Goal: Task Accomplishment & Management: Manage account settings

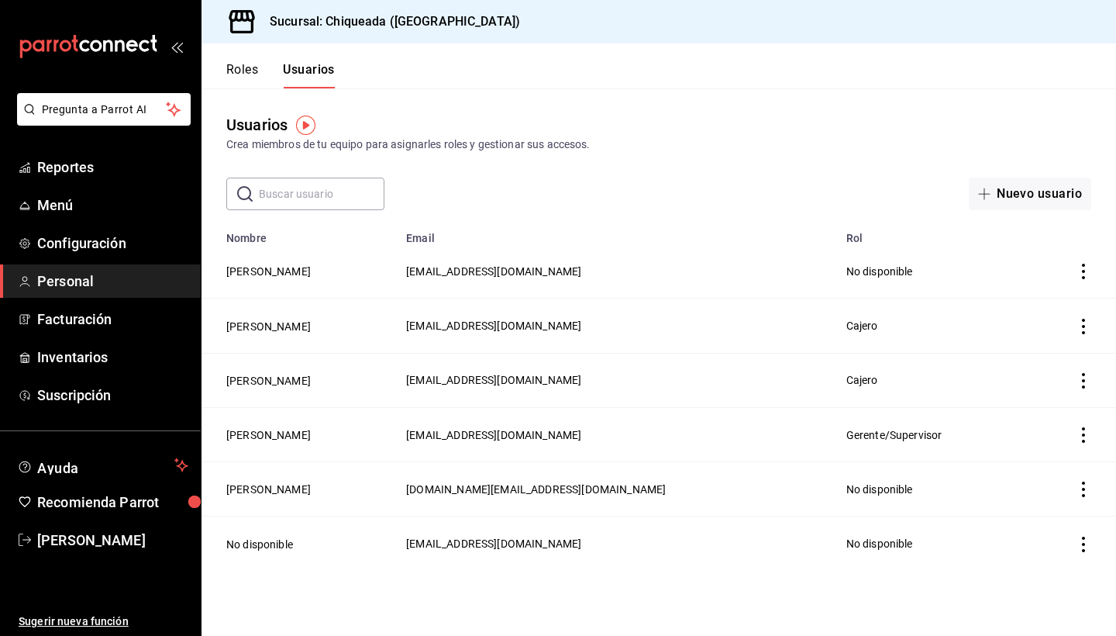
click at [264, 270] on button "[PERSON_NAME]" at bounding box center [268, 272] width 85 height 16
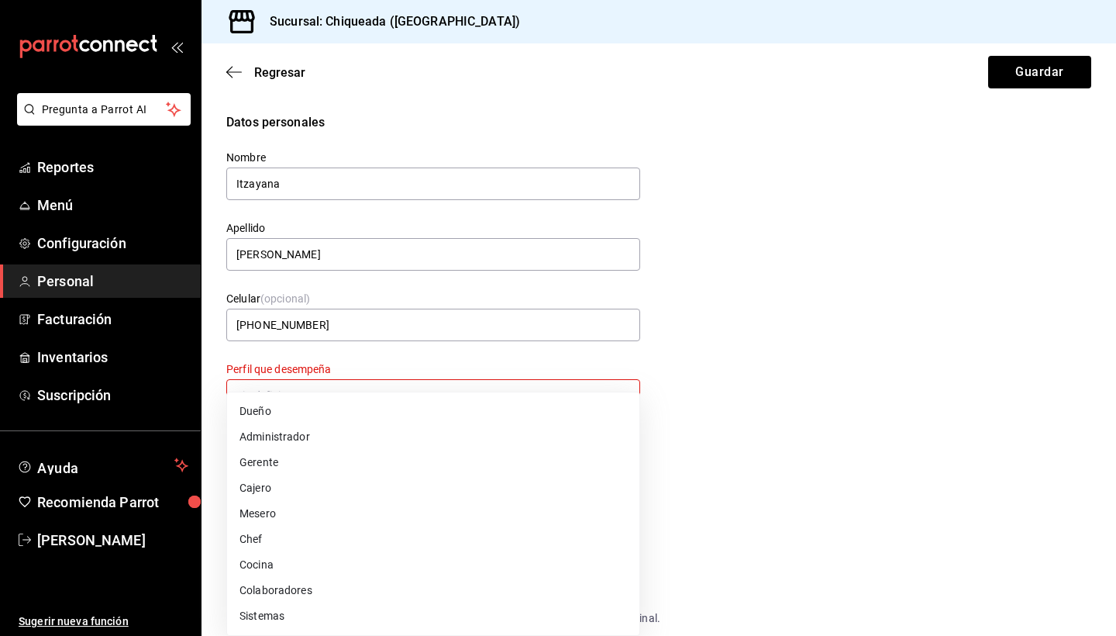
click at [379, 392] on body "Pregunta a Parrot AI Reportes Menú Configuración Personal Facturación Inventari…" at bounding box center [558, 318] width 1116 height 636
click at [275, 561] on li "Cocina" at bounding box center [433, 565] width 412 height 26
type input "KITCHEN"
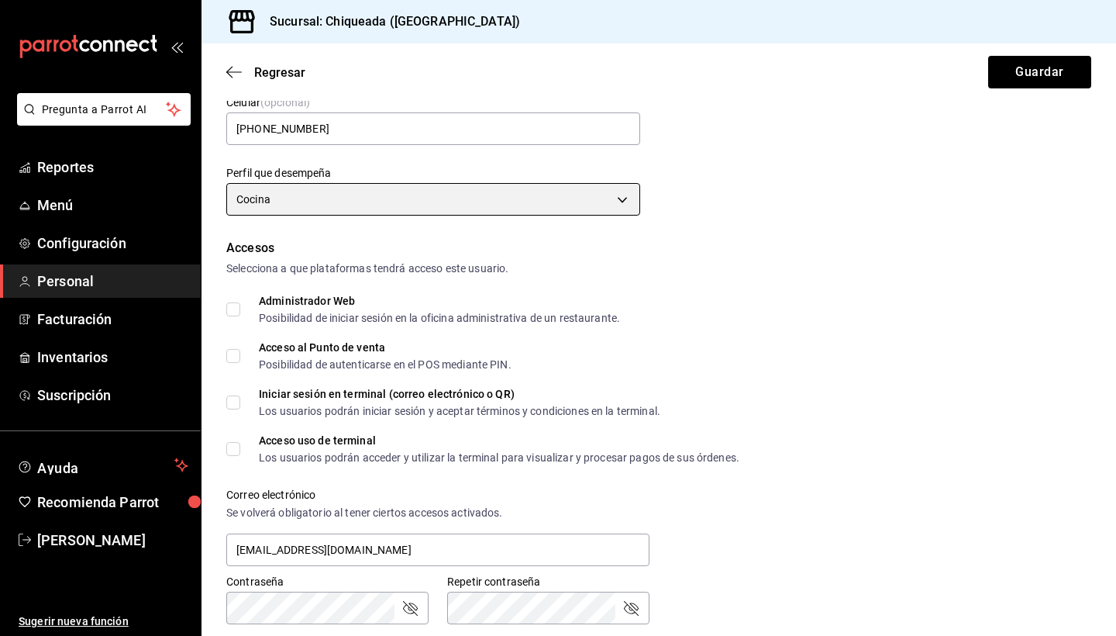
scroll to position [219, 0]
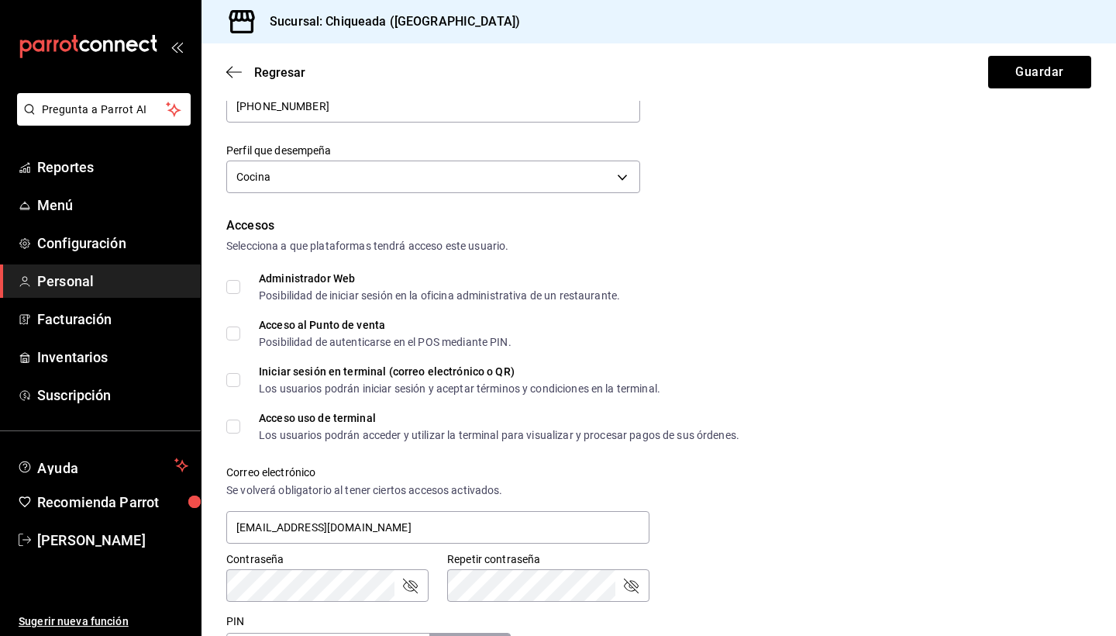
click at [233, 332] on input "Acceso al Punto de venta Posibilidad de autenticarse en el POS mediante PIN." at bounding box center [233, 333] width 14 height 14
checkbox input "true"
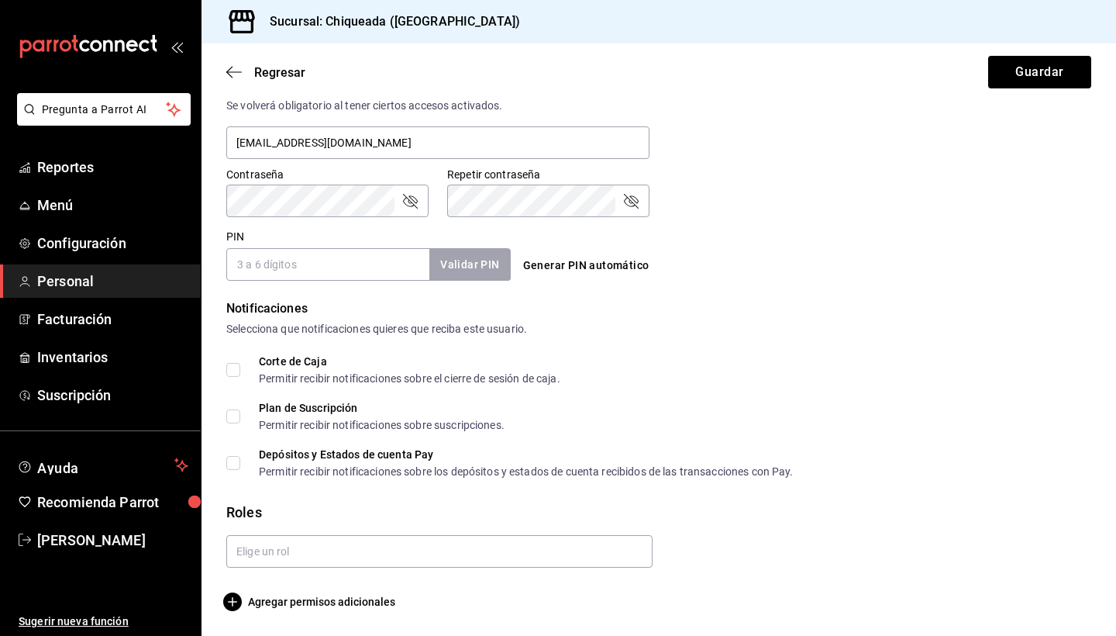
scroll to position [0, 0]
click at [218, 68] on div "Regresar Guardar" at bounding box center [659, 71] width 915 height 57
click at [230, 69] on icon "button" at bounding box center [229, 73] width 6 height 12
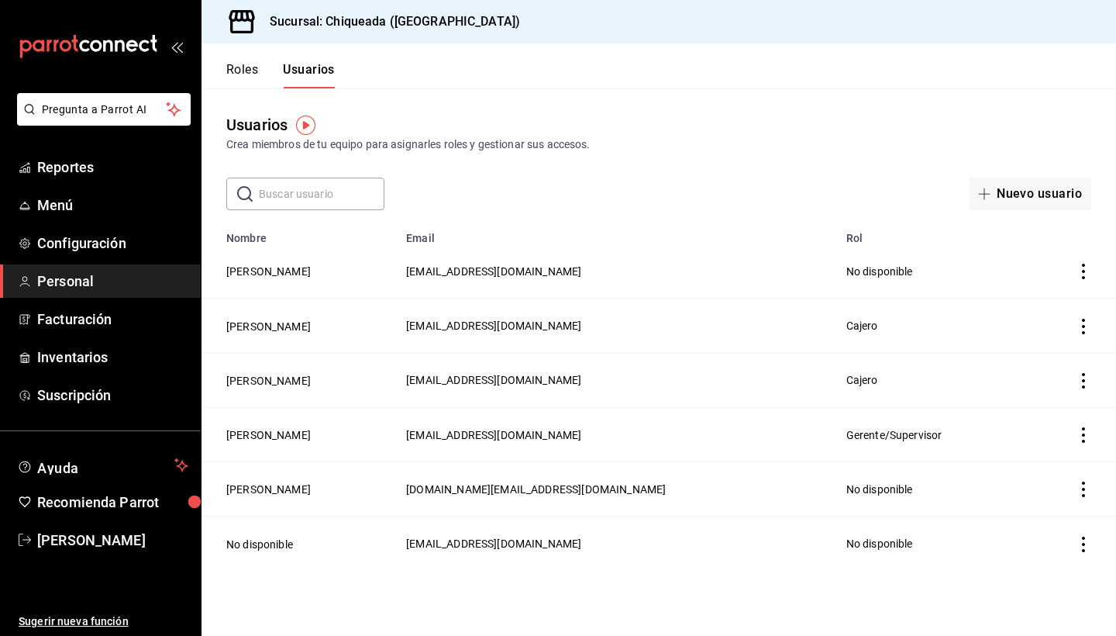
click at [1085, 267] on icon "actions" at bounding box center [1083, 272] width 3 height 16
click at [1012, 284] on span "Eliminar" at bounding box center [1013, 293] width 67 height 19
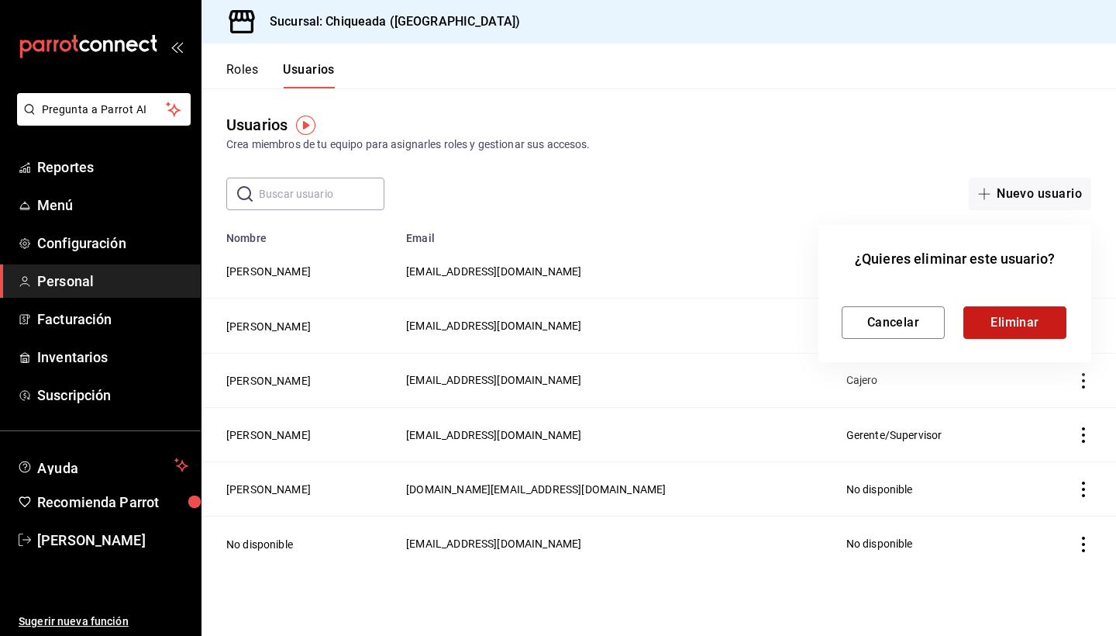
click at [982, 327] on button "Eliminar" at bounding box center [1015, 322] width 103 height 33
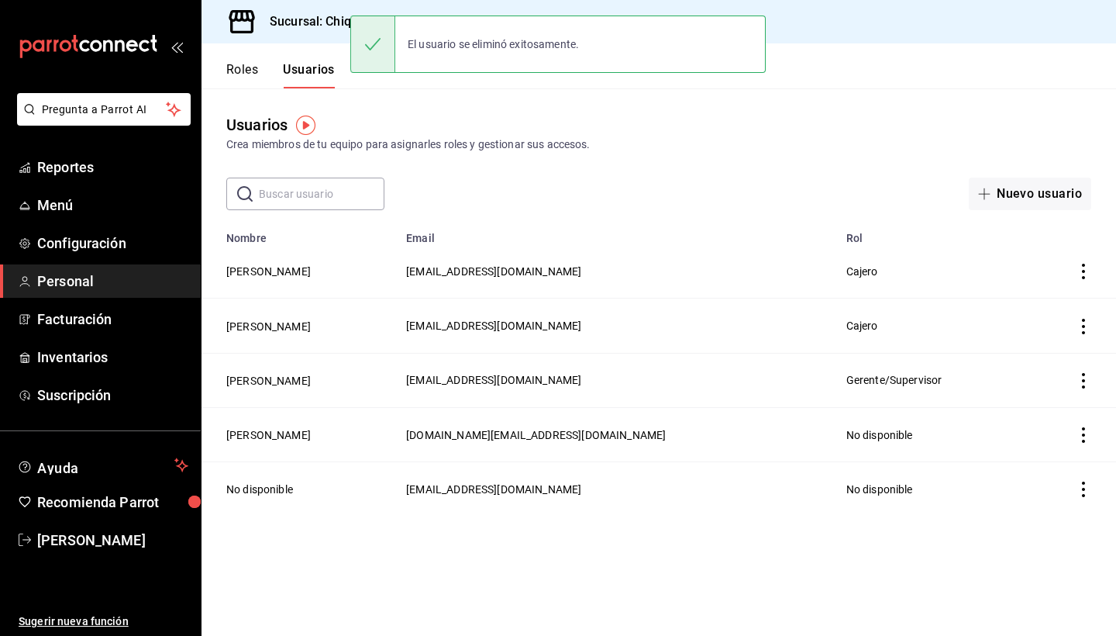
drag, startPoint x: 820, startPoint y: 2, endPoint x: 960, endPoint y: 171, distance: 220.3
click at [960, 171] on div "Usuarios Crea miembros de tu equipo para asignarles roles y gestionar sus acces…" at bounding box center [659, 149] width 915 height 122
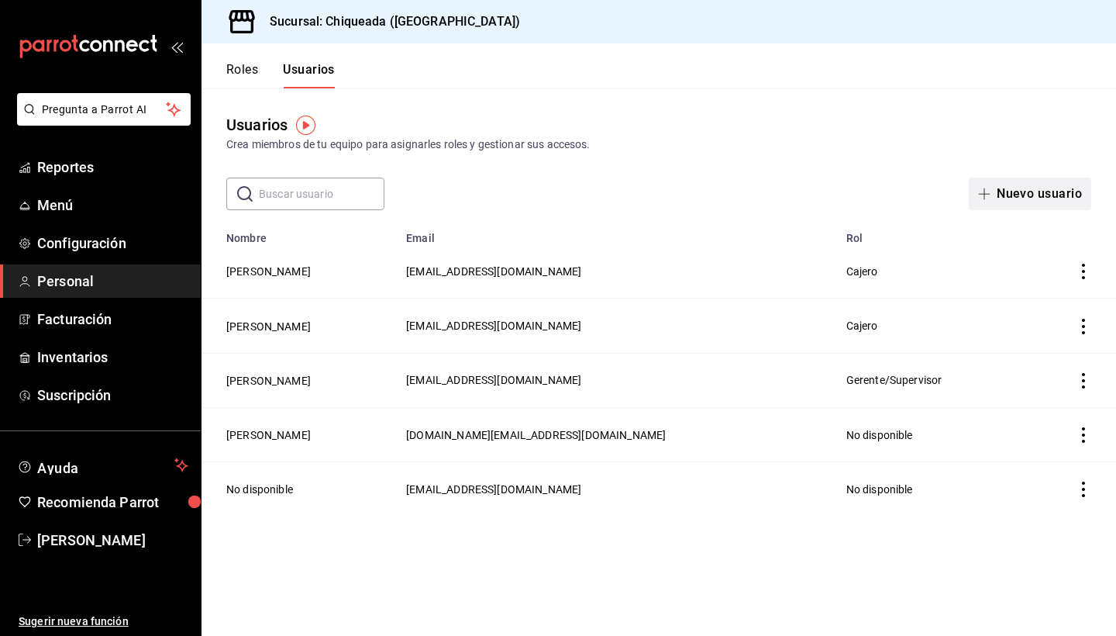
click at [1007, 197] on button "Nuevo usuario" at bounding box center [1030, 194] width 123 height 33
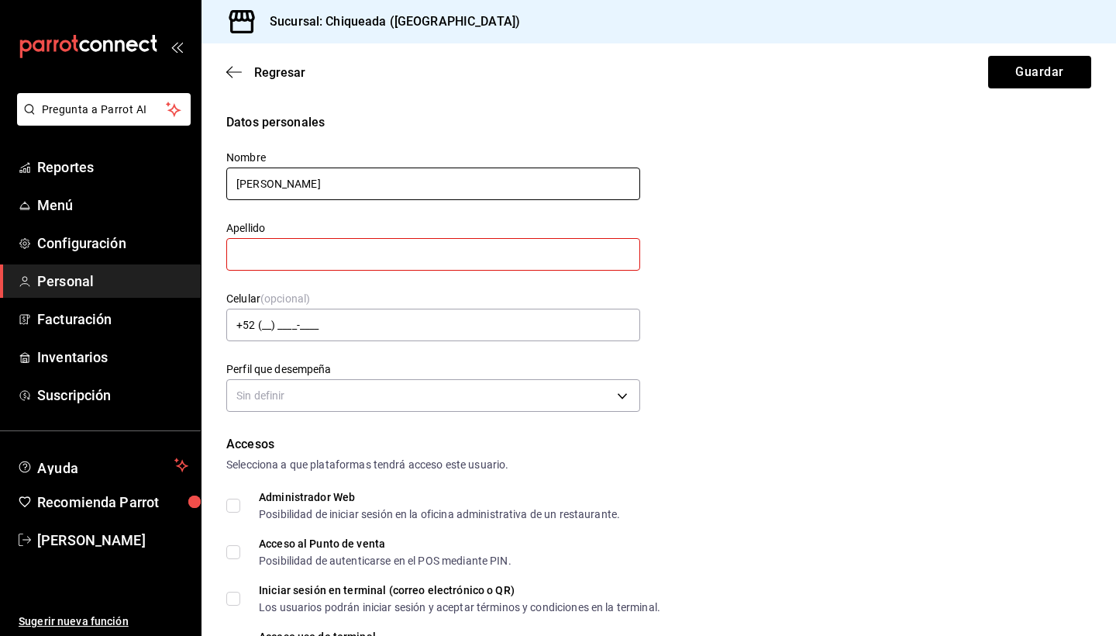
click at [306, 173] on input "Alejandra Marrufo" at bounding box center [433, 183] width 414 height 33
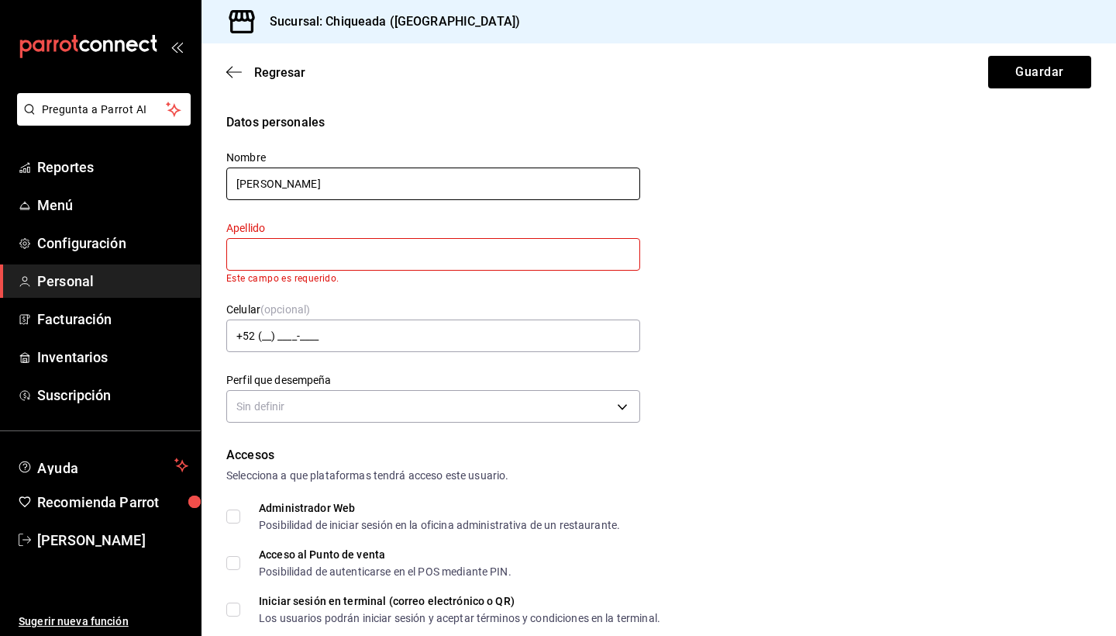
click at [306, 173] on input "Alejandra Marrufo" at bounding box center [433, 183] width 414 height 33
click at [308, 192] on input "Alejandra Marrufo" at bounding box center [433, 183] width 414 height 33
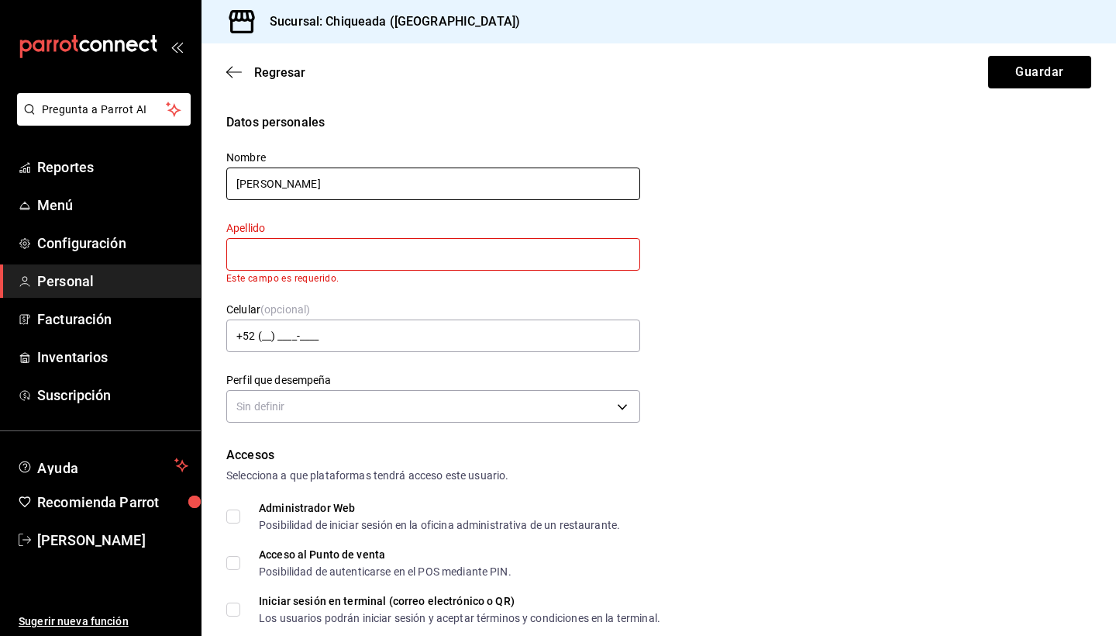
click at [308, 192] on input "Alejandra Marrufo" at bounding box center [433, 183] width 414 height 33
click at [330, 188] on input "Alejandra Marrufo" at bounding box center [433, 183] width 414 height 33
click at [298, 188] on input "Alejandra Marrufo" at bounding box center [433, 183] width 414 height 33
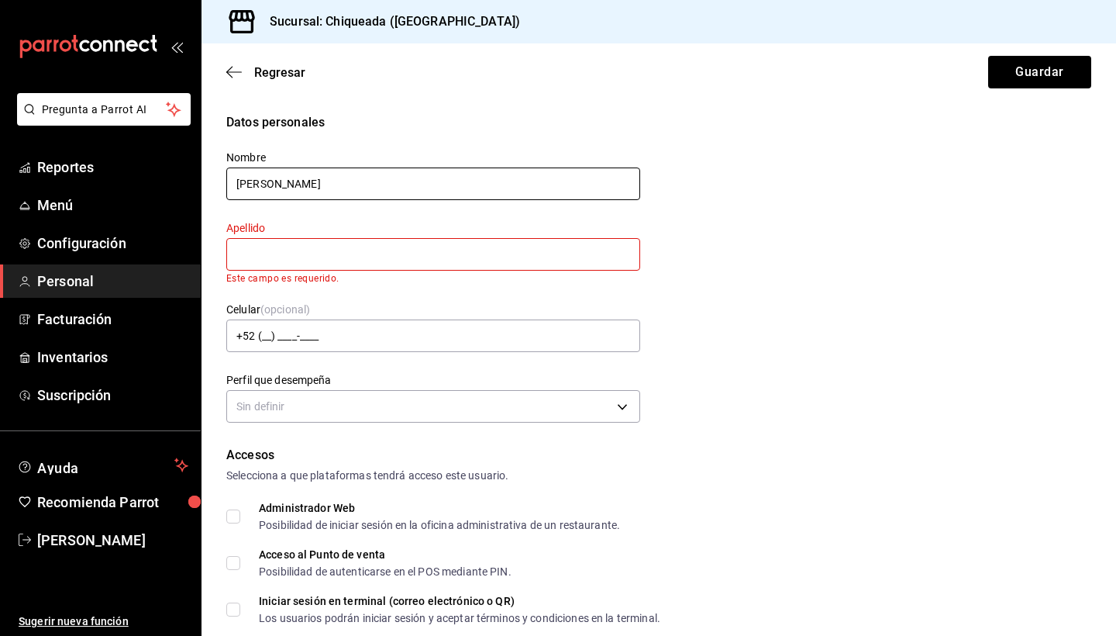
type input "Alejandra"
click at [302, 250] on input "text" at bounding box center [433, 254] width 414 height 33
paste input "Marrufo"
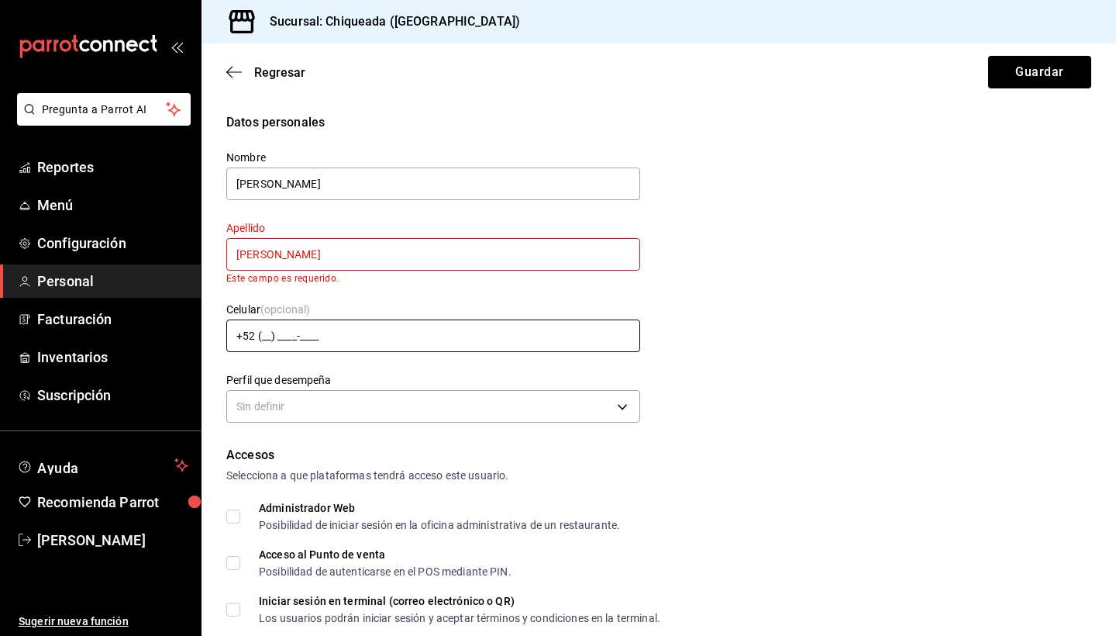
type input "Marrufo"
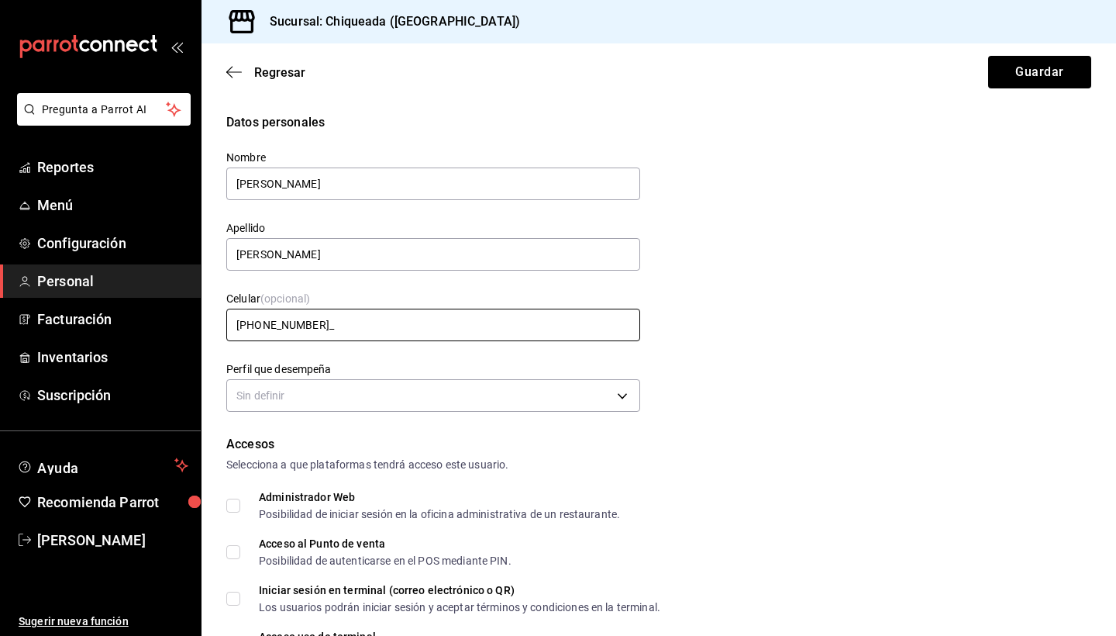
type input "+52 (55) 6528-4279"
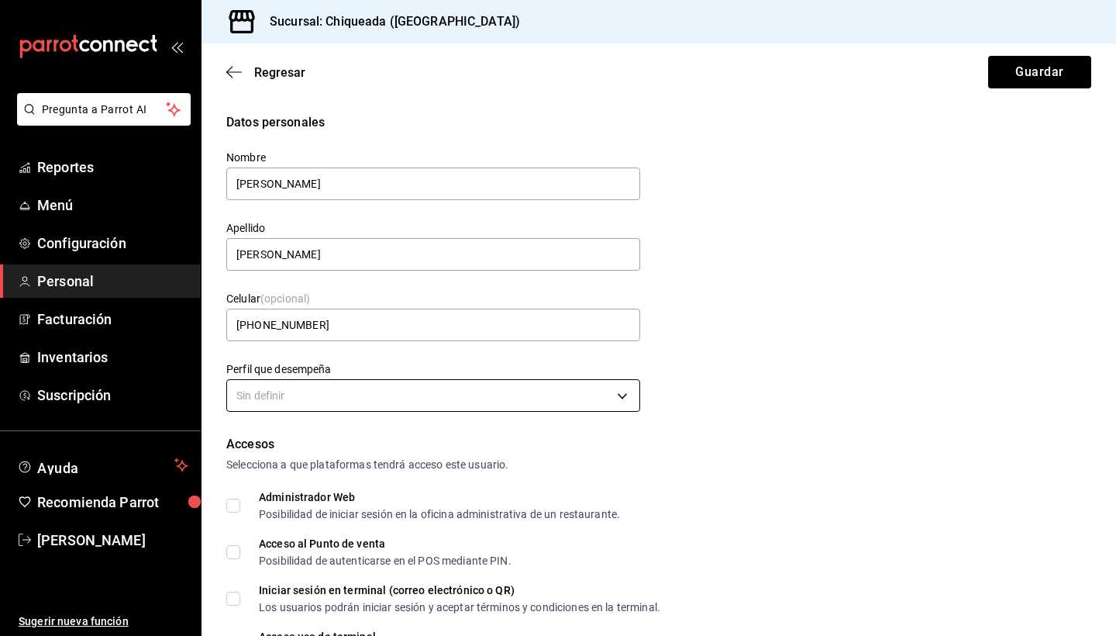
click at [357, 398] on body "Pregunta a Parrot AI Reportes Menú Configuración Personal Facturación Inventari…" at bounding box center [558, 318] width 1116 height 636
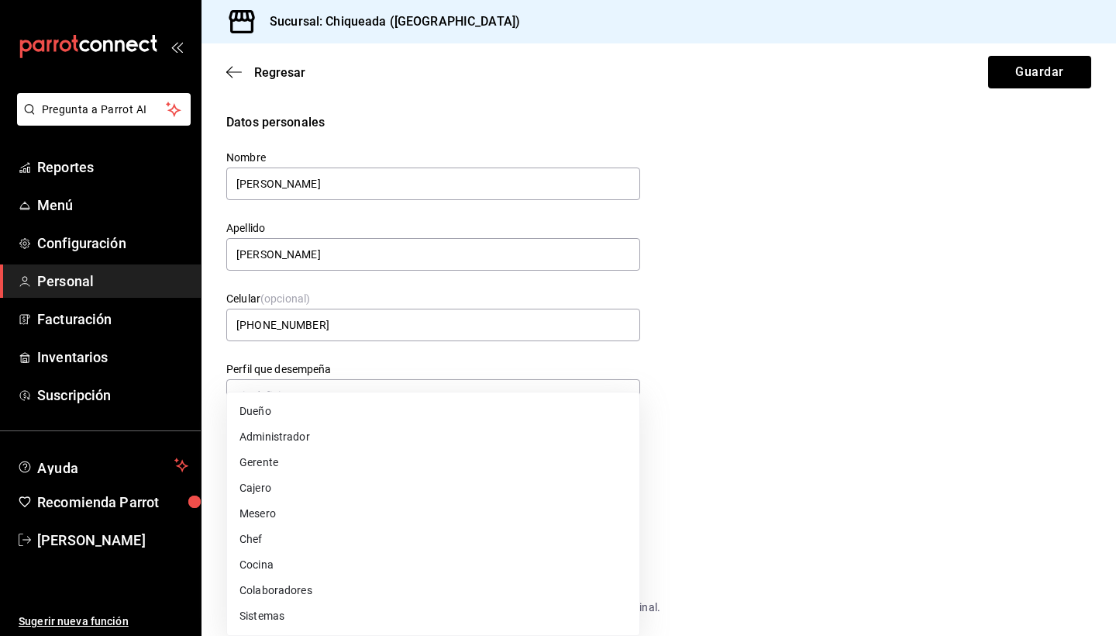
click at [287, 478] on li "Cajero" at bounding box center [433, 488] width 412 height 26
type input "CASHIER"
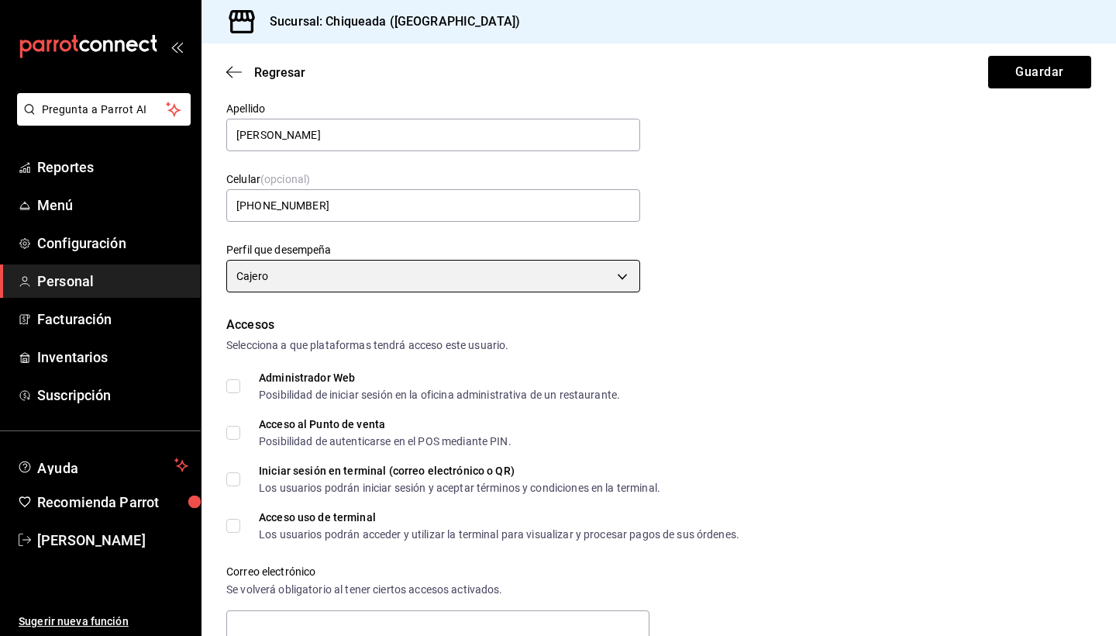
scroll to position [133, 0]
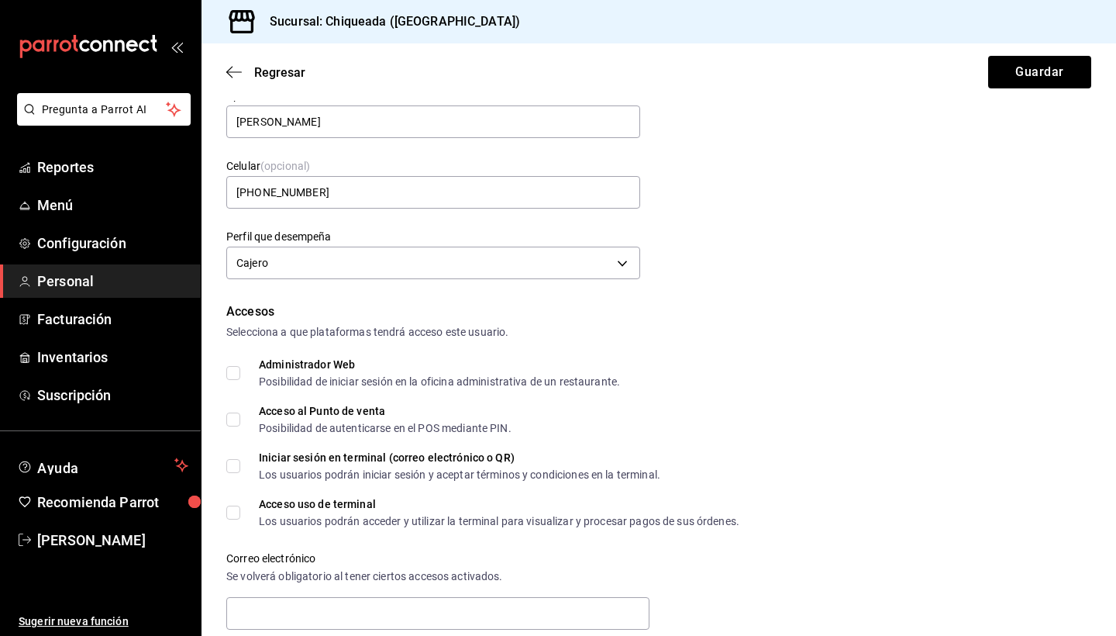
click at [242, 409] on span "Acceso al Punto de venta Posibilidad de autenticarse en el POS mediante PIN." at bounding box center [375, 419] width 271 height 28
click at [240, 412] on input "Acceso al Punto de venta Posibilidad de autenticarse en el POS mediante PIN." at bounding box center [233, 419] width 14 height 14
checkbox input "true"
click at [236, 461] on input "Iniciar sesión en terminal (correo electrónico o QR) Los usuarios podrán inicia…" at bounding box center [233, 466] width 14 height 14
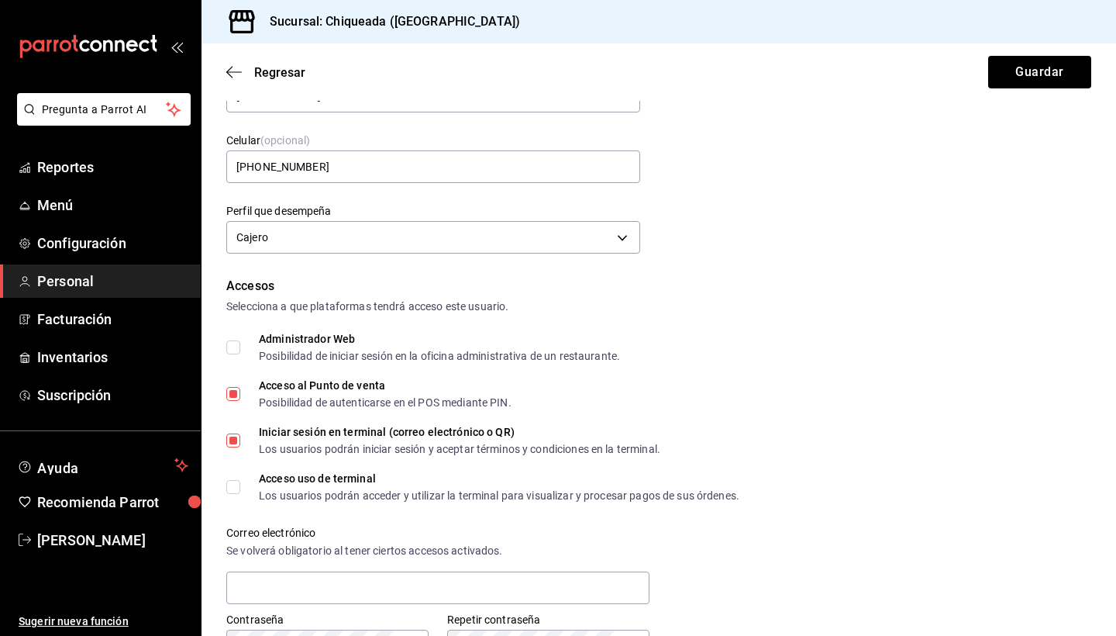
scroll to position [162, 0]
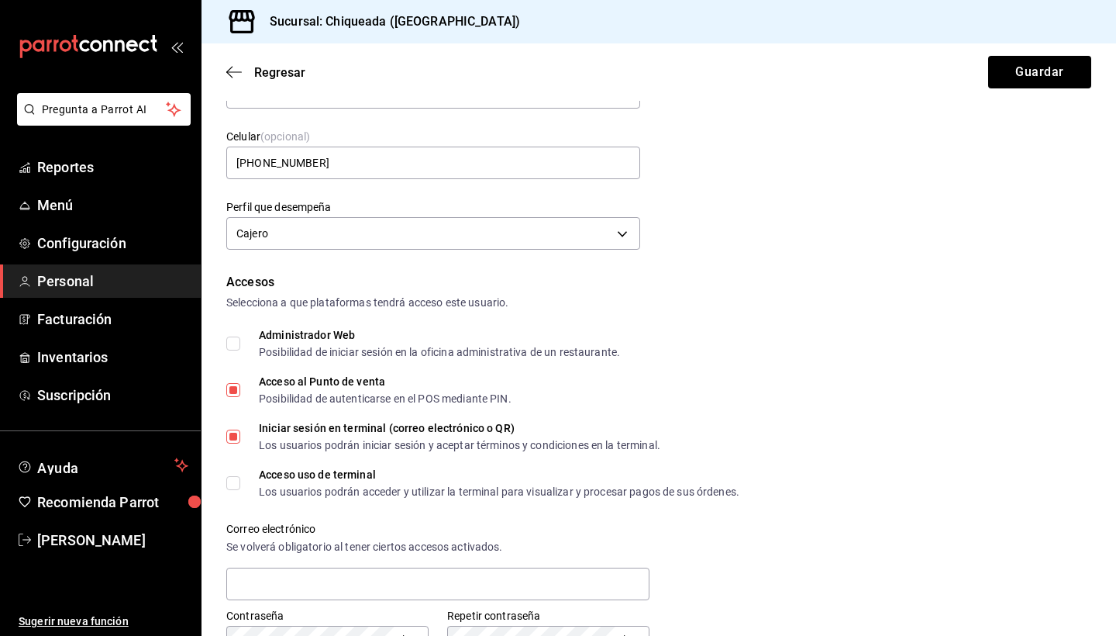
click at [239, 434] on input "Iniciar sesión en terminal (correo electrónico o QR) Los usuarios podrán inicia…" at bounding box center [233, 437] width 14 height 14
checkbox input "false"
click at [234, 459] on div "Accesos Selecciona a que plataformas tendrá acceso este usuario. Administrador …" at bounding box center [658, 497] width 865 height 449
click at [233, 486] on input "Acceso uso de terminal Los usuarios podrán acceder y utilizar la terminal para …" at bounding box center [233, 483] width 14 height 14
checkbox input "true"
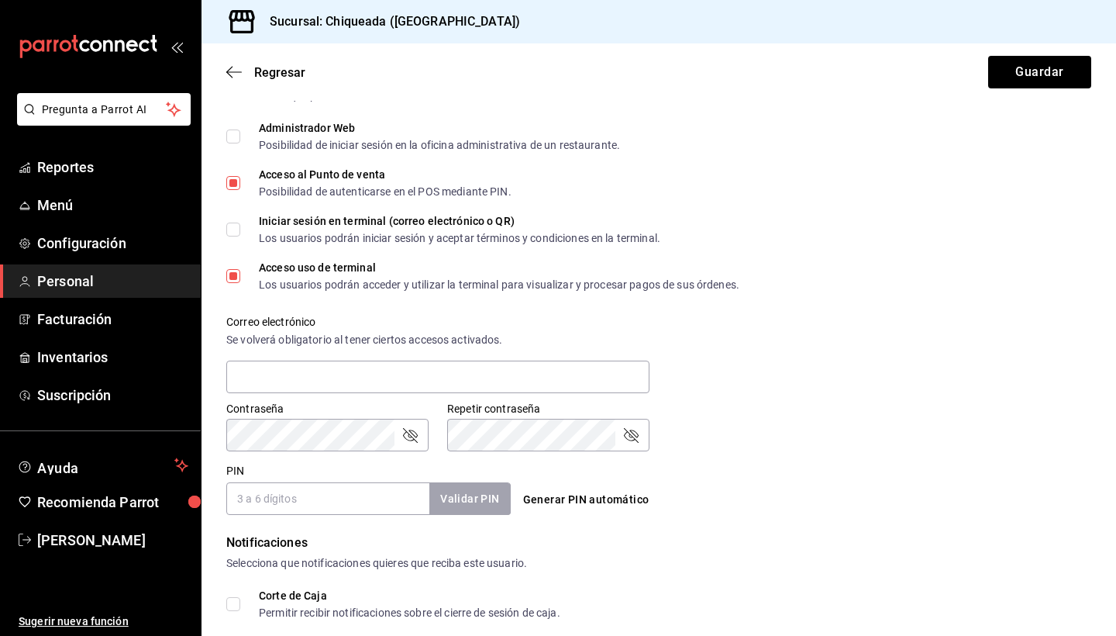
scroll to position [451, 0]
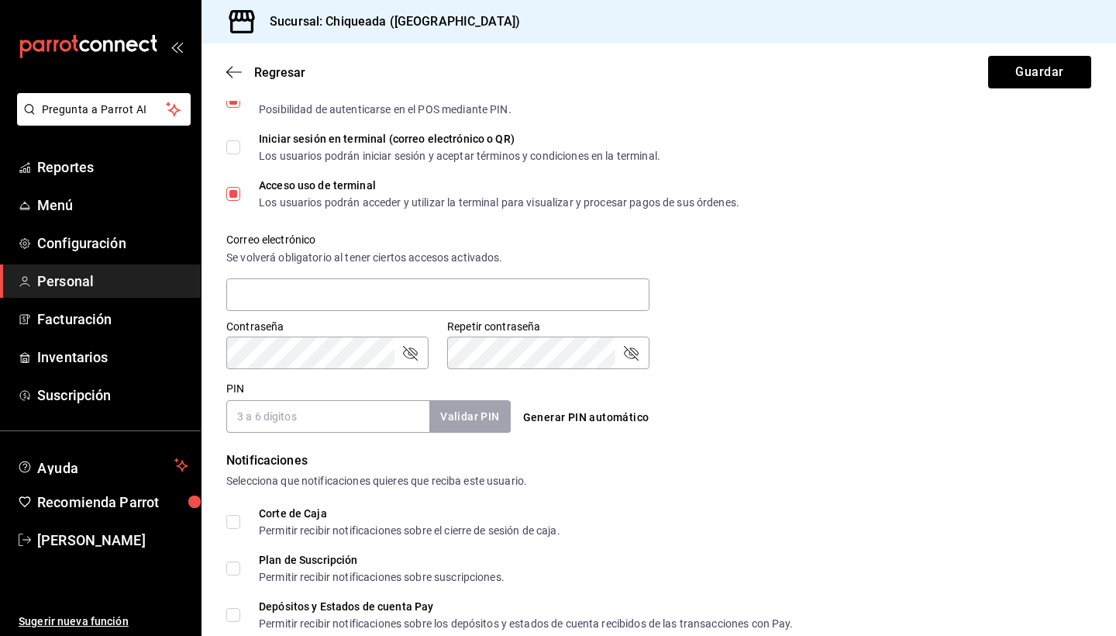
click at [788, 387] on div "Generar PIN automático" at bounding box center [656, 403] width 291 height 57
click at [329, 423] on input "PIN" at bounding box center [327, 416] width 203 height 33
type input "1925"
click at [496, 406] on button "Validar PIN" at bounding box center [469, 416] width 82 height 33
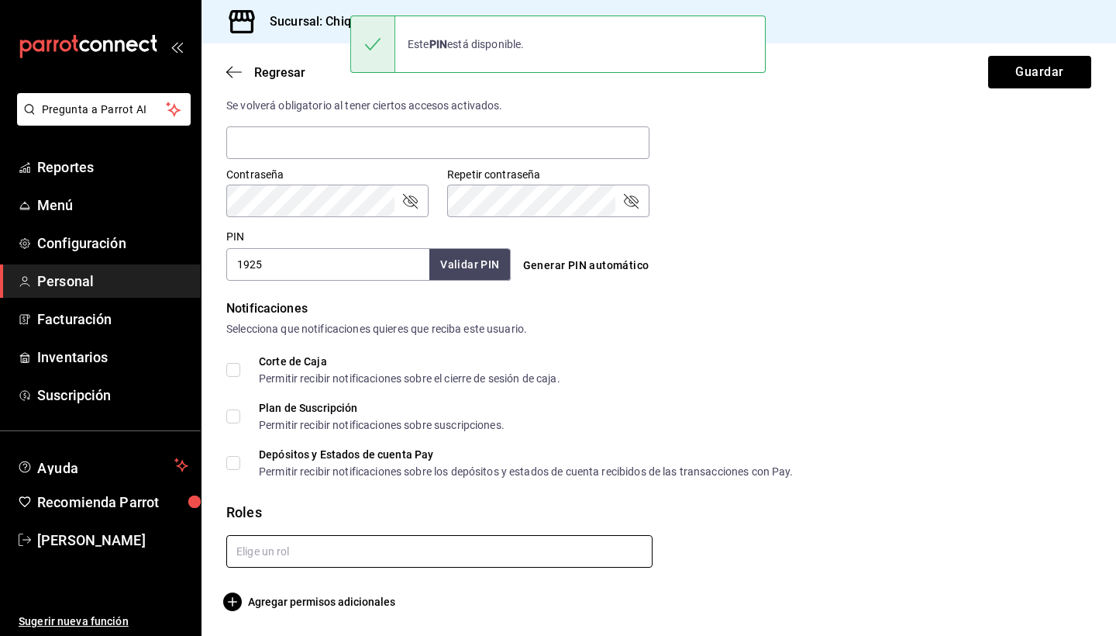
scroll to position [603, 0]
click at [405, 544] on input "text" at bounding box center [439, 551] width 426 height 33
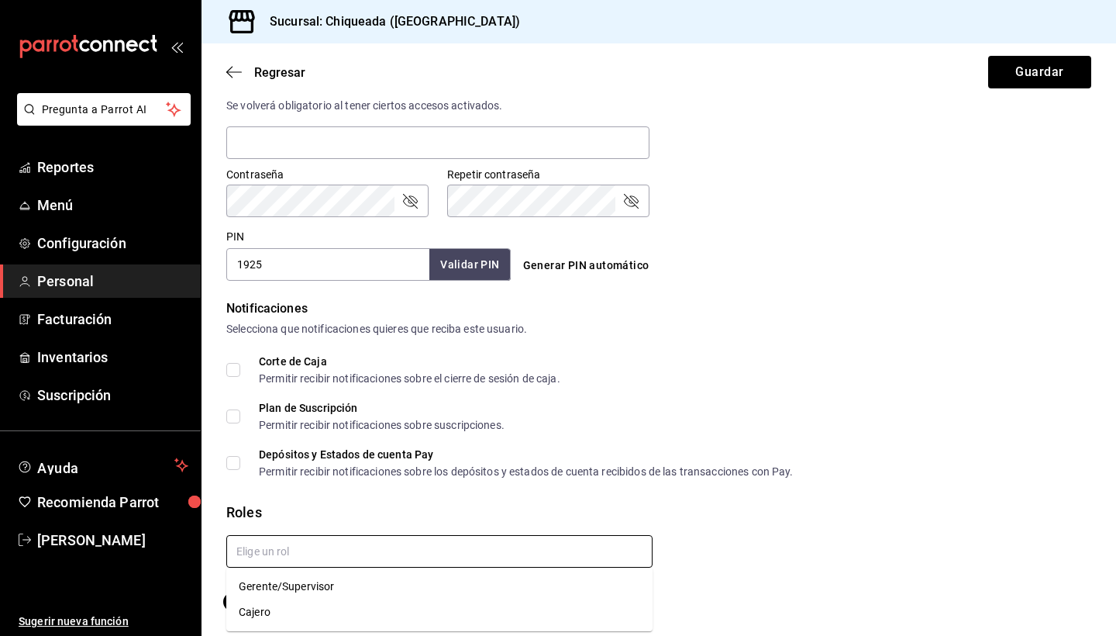
click at [256, 609] on li "Cajero" at bounding box center [439, 612] width 426 height 26
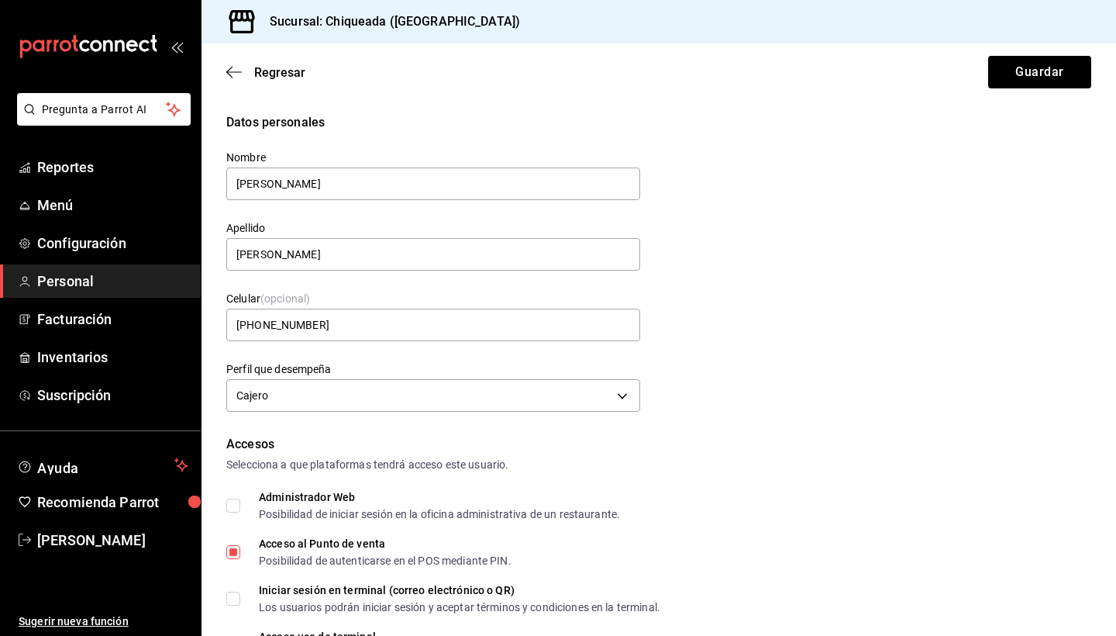
scroll to position [0, 0]
click at [1026, 62] on button "Guardar" at bounding box center [1040, 72] width 103 height 33
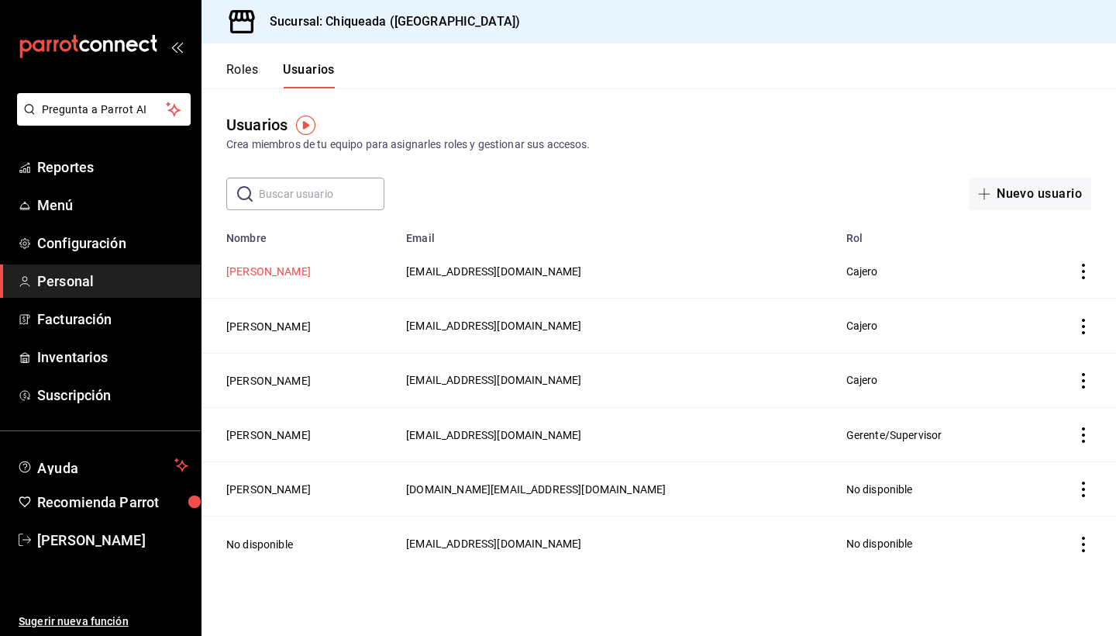
click at [245, 275] on button "Alejandra Marrufo" at bounding box center [268, 272] width 85 height 16
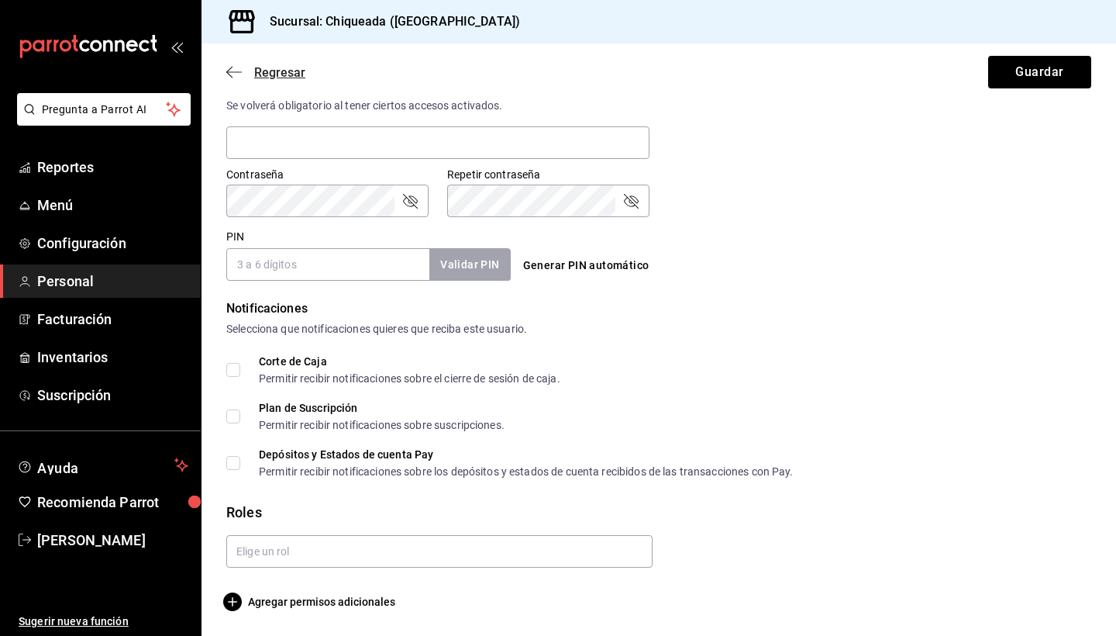
click at [230, 67] on icon "button" at bounding box center [234, 72] width 16 height 14
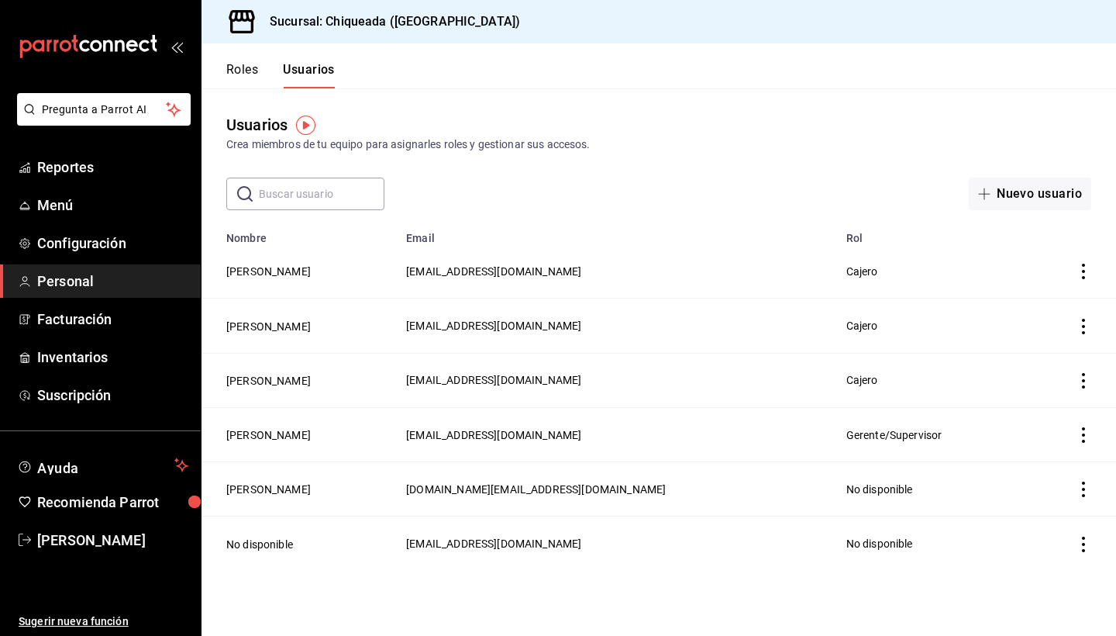
click at [56, 558] on ul "Sugerir nueva función" at bounding box center [100, 597] width 201 height 80
click at [61, 537] on span "[PERSON_NAME]" at bounding box center [112, 540] width 151 height 21
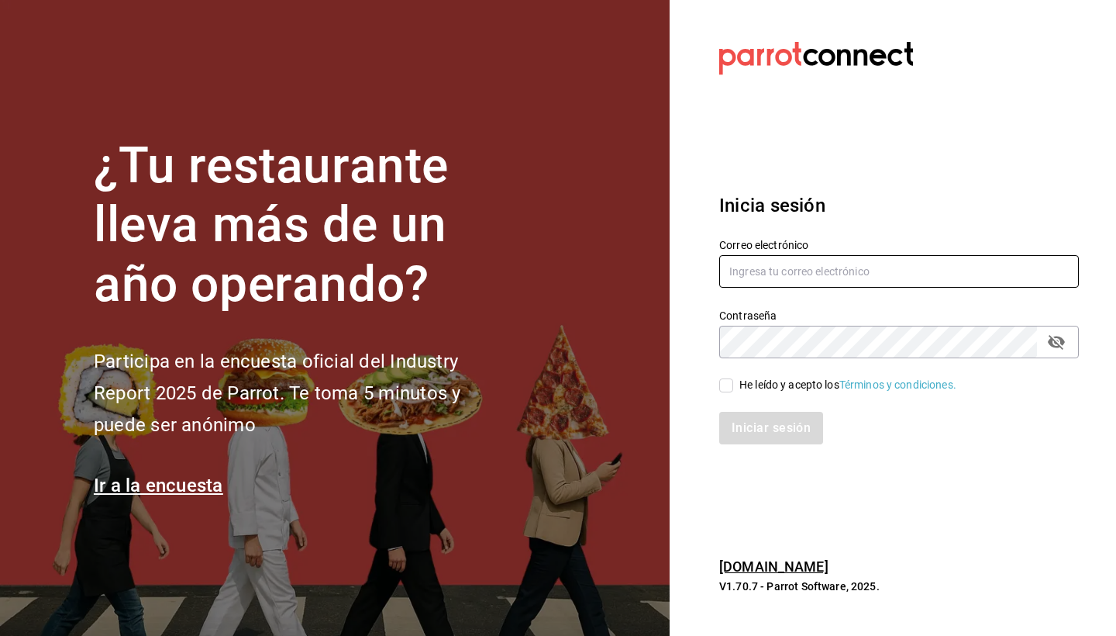
type input "chiqueada.mx@gmail.com"
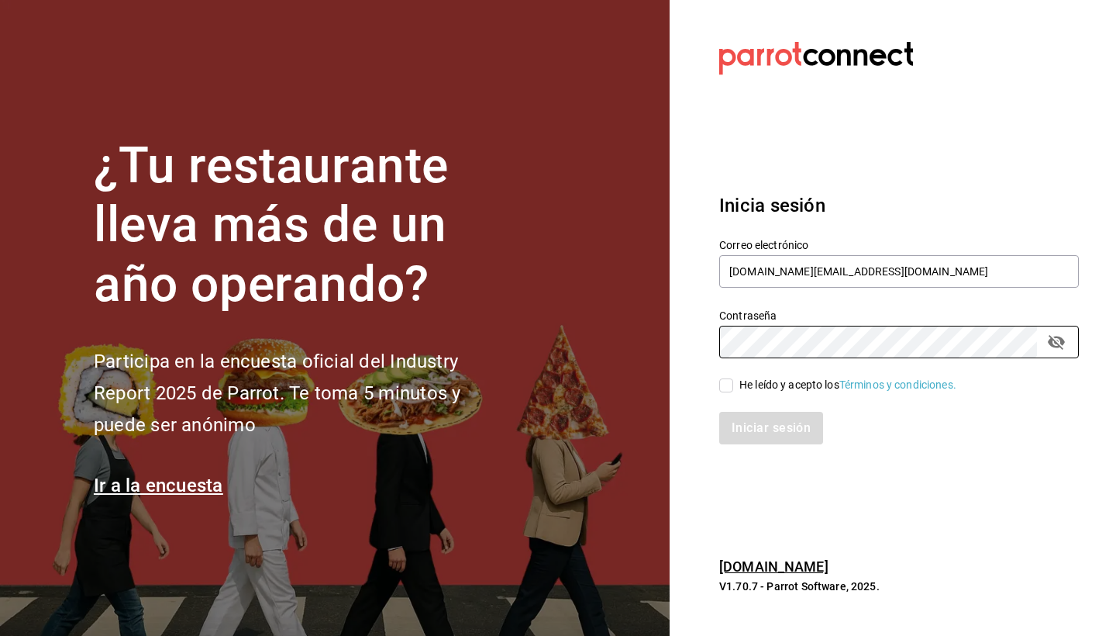
click at [733, 381] on span "He leído y acepto los Términos y condiciones." at bounding box center [844, 385] width 223 height 16
click at [733, 381] on input "He leído y acepto los Términos y condiciones." at bounding box center [727, 385] width 14 height 14
checkbox input "true"
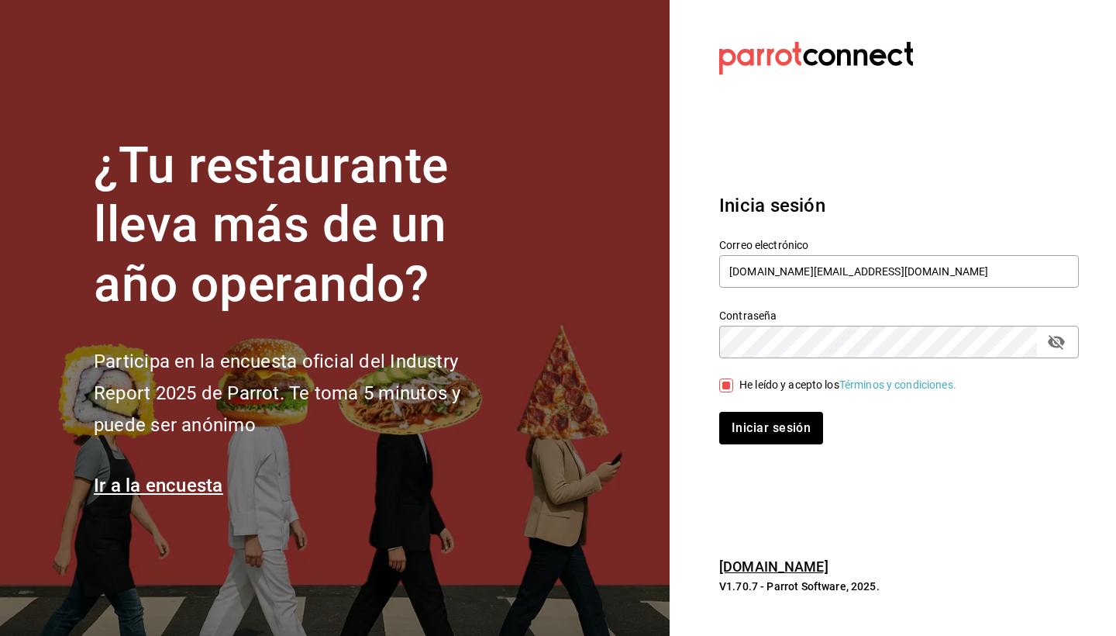
click at [742, 399] on div "Iniciar sesión" at bounding box center [890, 418] width 378 height 51
click at [742, 424] on button "Iniciar sesión" at bounding box center [772, 428] width 105 height 33
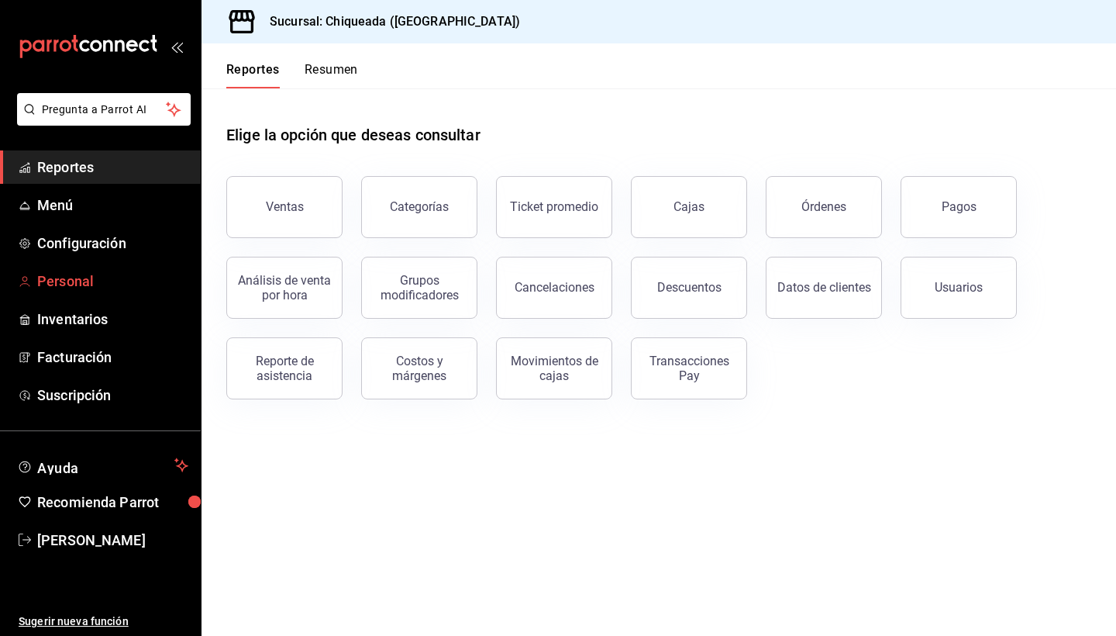
click at [83, 285] on span "Personal" at bounding box center [112, 281] width 151 height 21
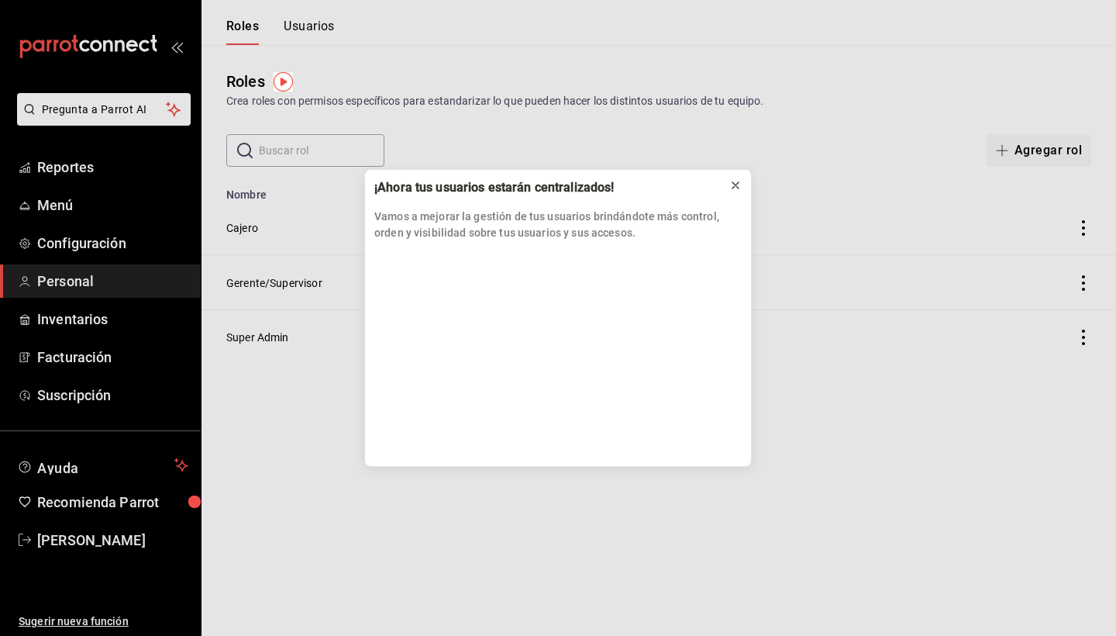
click at [732, 188] on icon at bounding box center [736, 185] width 12 height 12
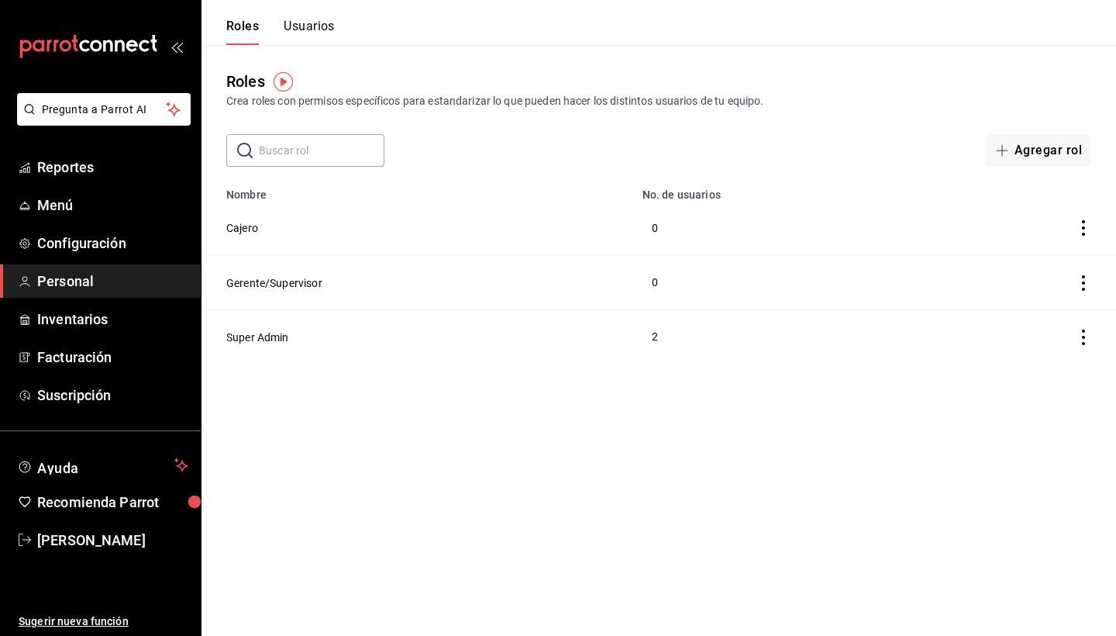
click at [304, 33] on button "Usuarios" at bounding box center [309, 32] width 51 height 26
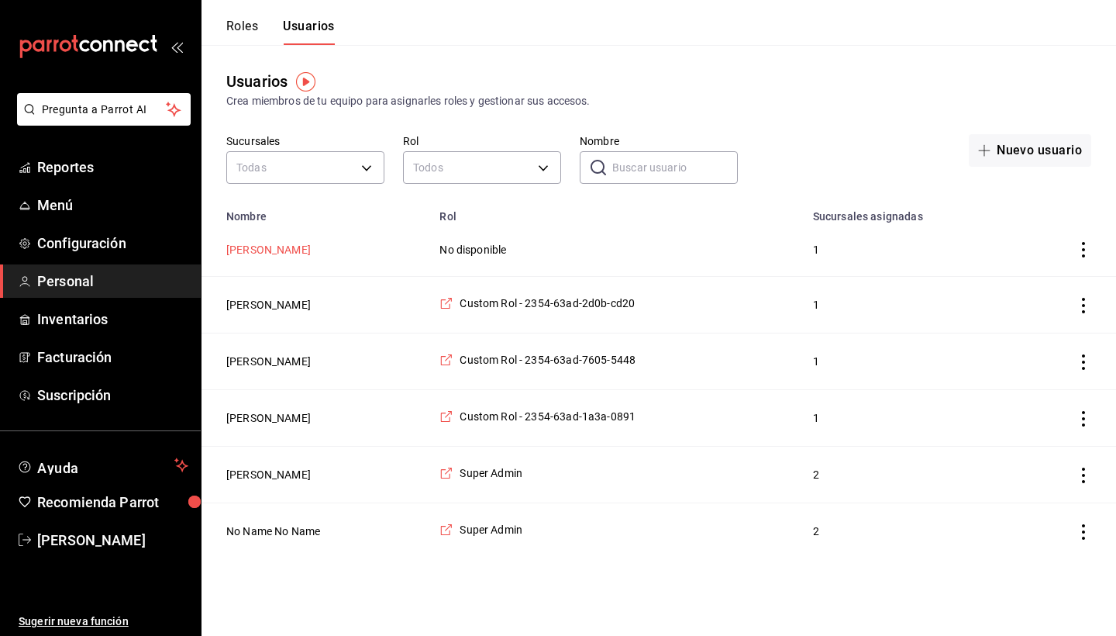
click at [292, 245] on button "Itzayana Pablo" at bounding box center [268, 250] width 85 height 16
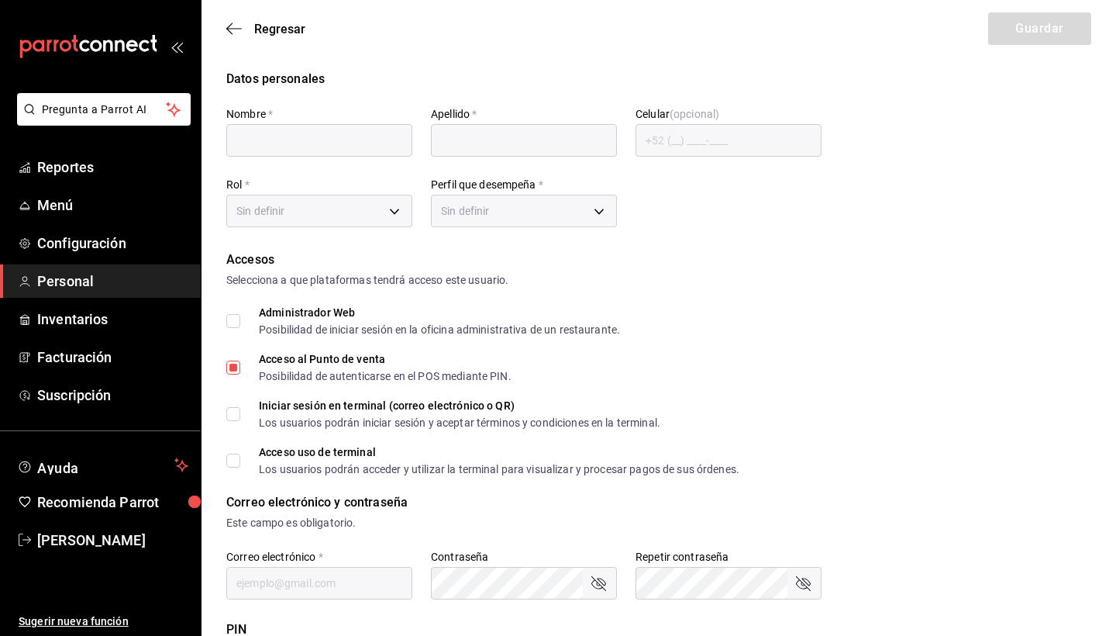
type input "Itzayana"
type input "Pablo"
checkbox input "true"
type input "deleted.1758738856.itzapablo99@gmail.com"
type input "2406"
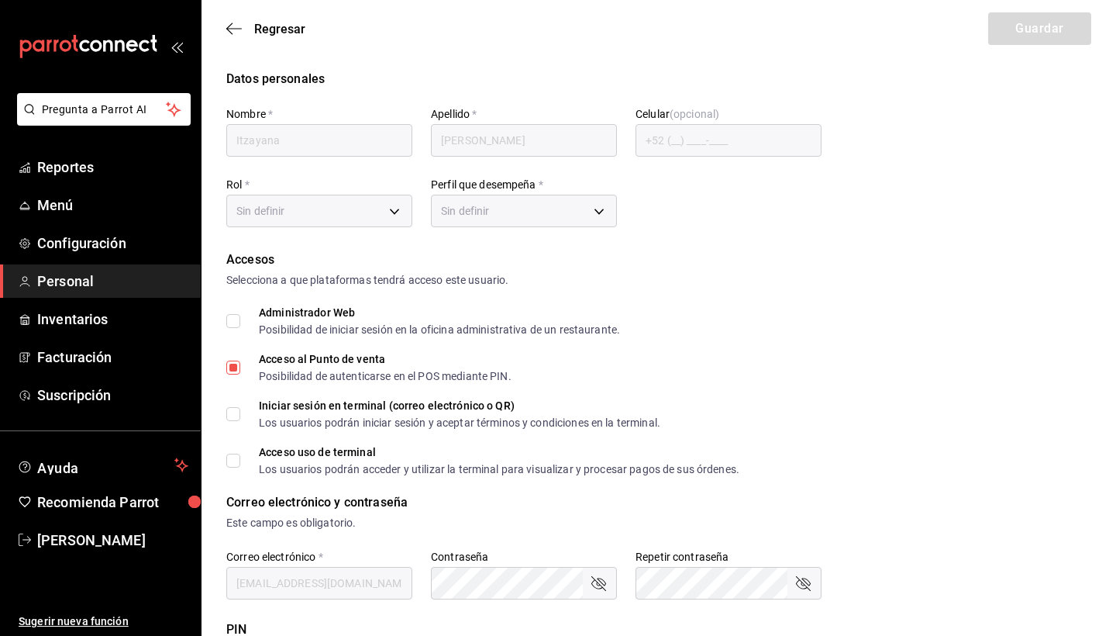
type input "+52 (52) 9535-3754"
type input "CHEF"
checkbox input "true"
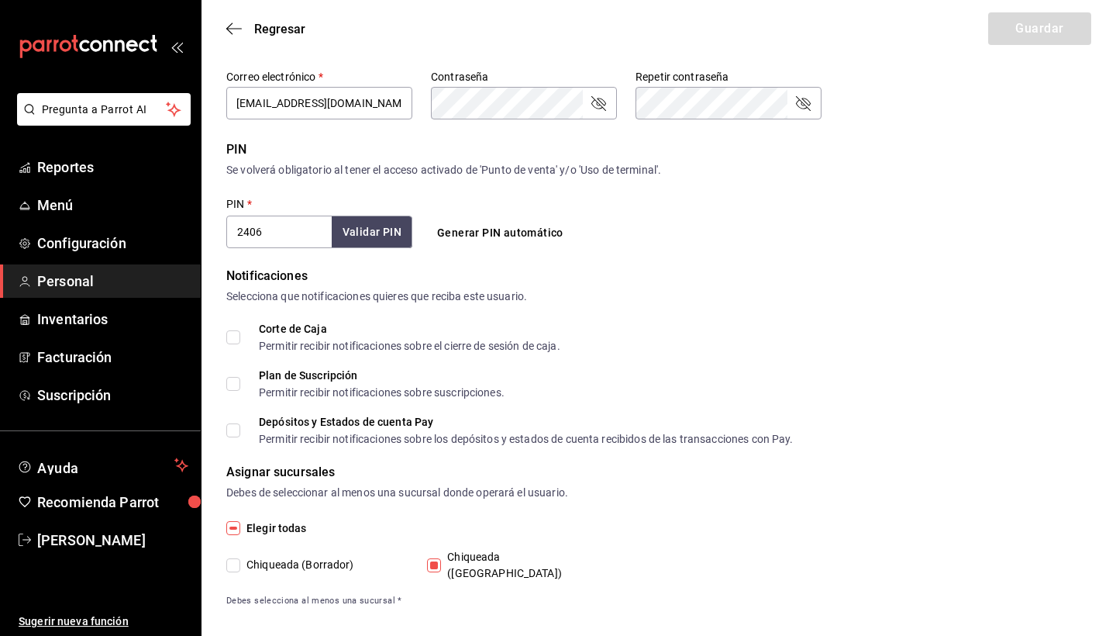
scroll to position [479, 0]
click at [231, 559] on input "Chiqueada (Borrador)" at bounding box center [233, 566] width 14 height 14
checkbox input "true"
click at [238, 559] on input "Chiqueada (Borrador)" at bounding box center [233, 566] width 14 height 14
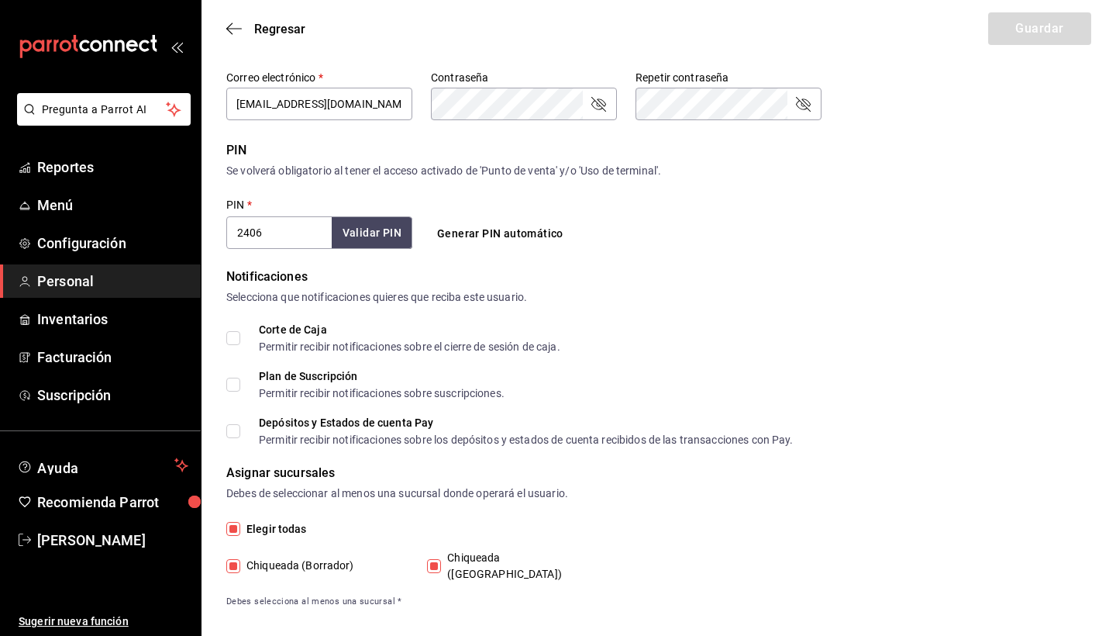
checkbox input "false"
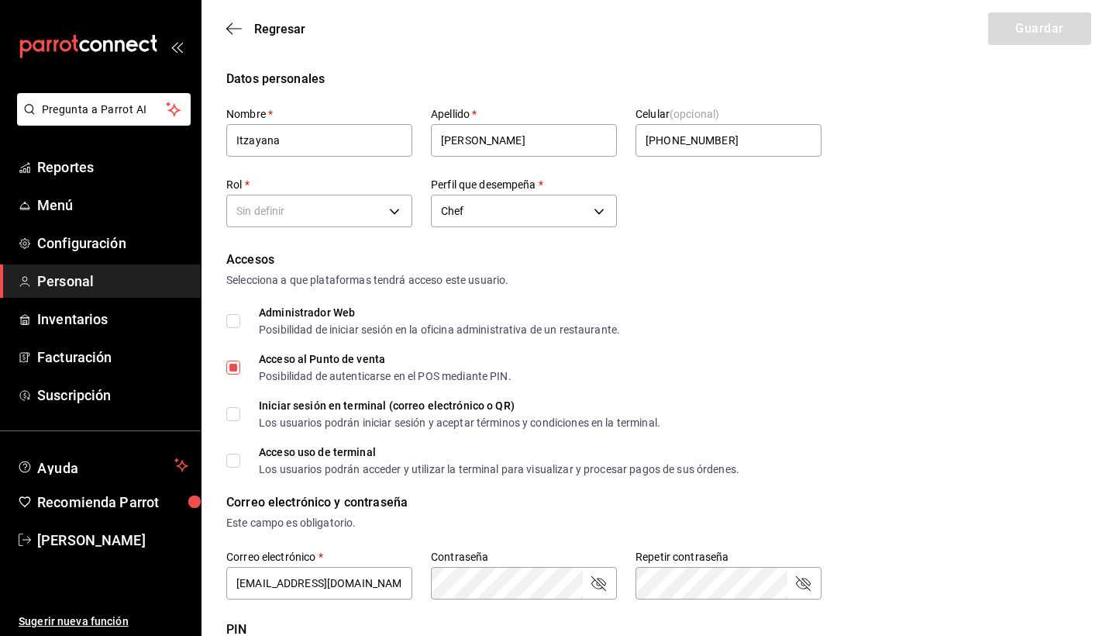
scroll to position [0, 0]
click at [254, 26] on span "Regresar" at bounding box center [279, 29] width 51 height 15
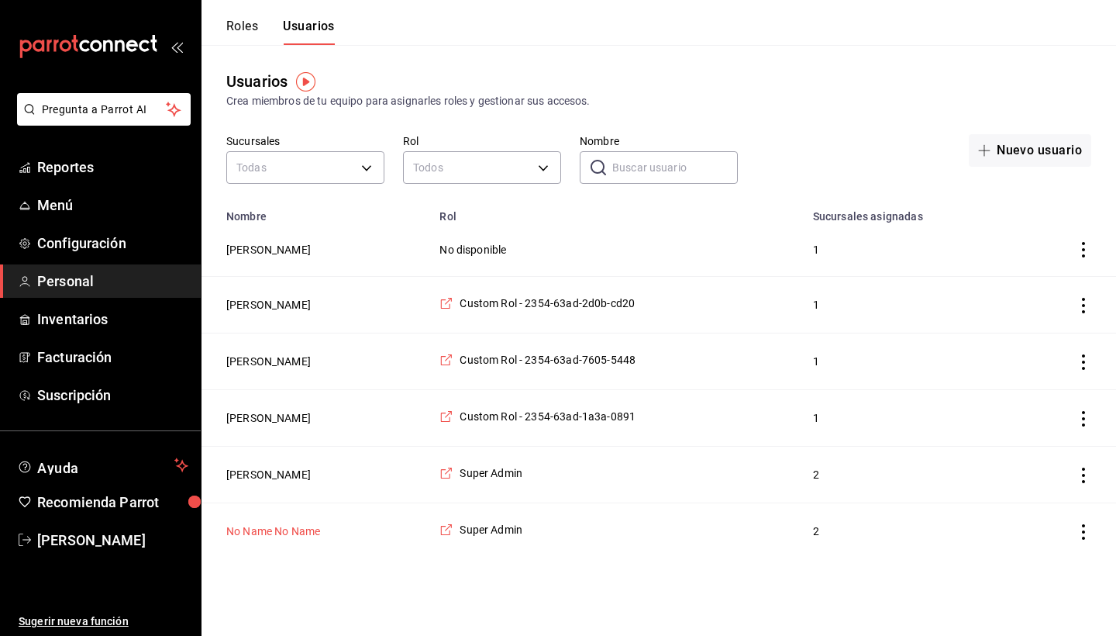
click at [288, 528] on button "No Name No Name" at bounding box center [273, 531] width 94 height 16
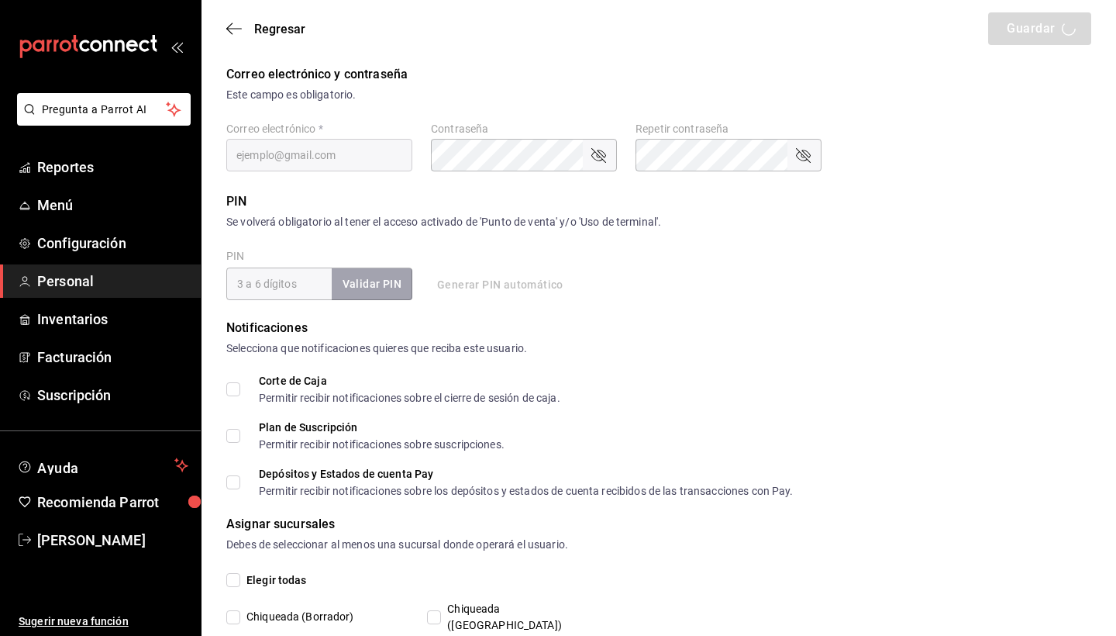
type input "No Name"
type input "319bcfcb-192c-4ecc-9da4-85402e93daf4"
type input "UNDEFINED"
checkbox input "true"
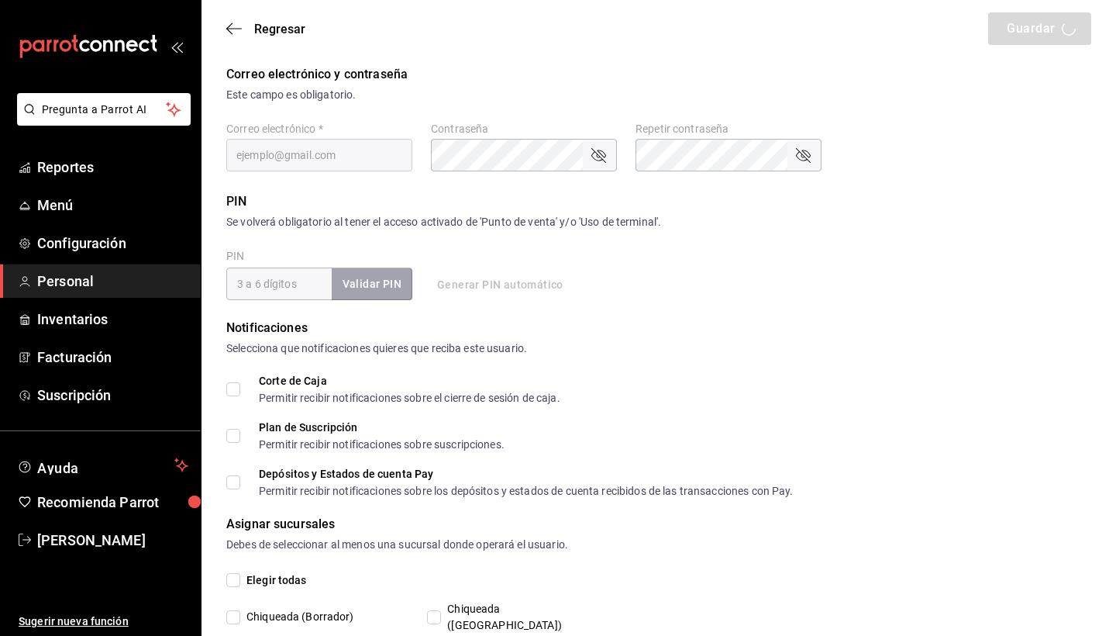
type input "chiqueada@oaxaca.com"
type input "945507"
checkbox input "true"
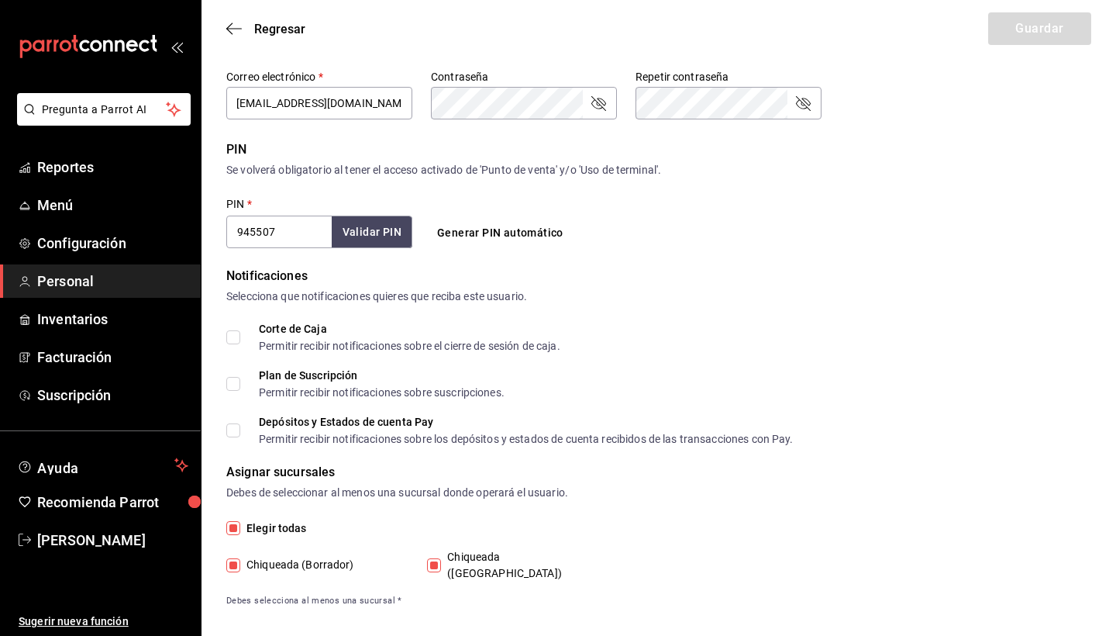
scroll to position [479, 0]
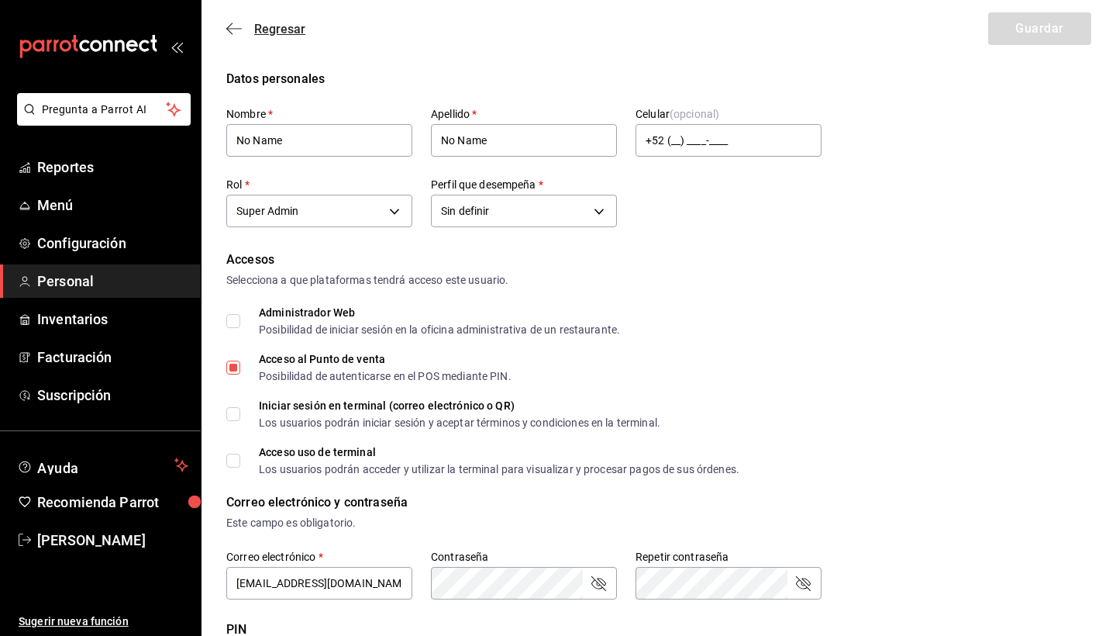
click at [231, 32] on icon "button" at bounding box center [234, 29] width 16 height 14
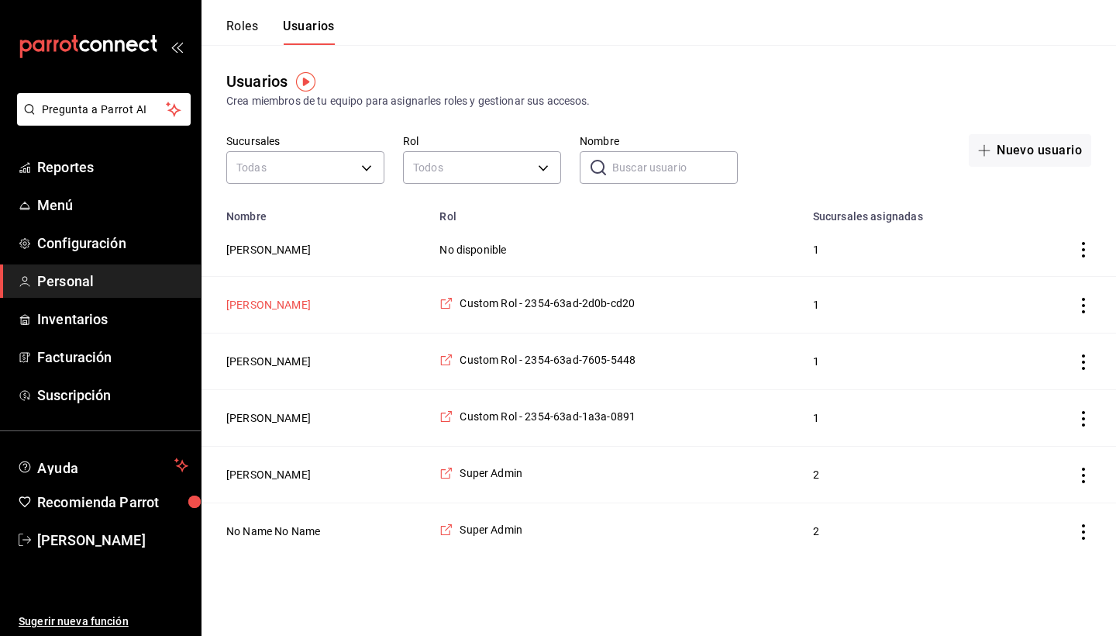
click at [282, 308] on button "Fátima Hernandez" at bounding box center [268, 305] width 85 height 16
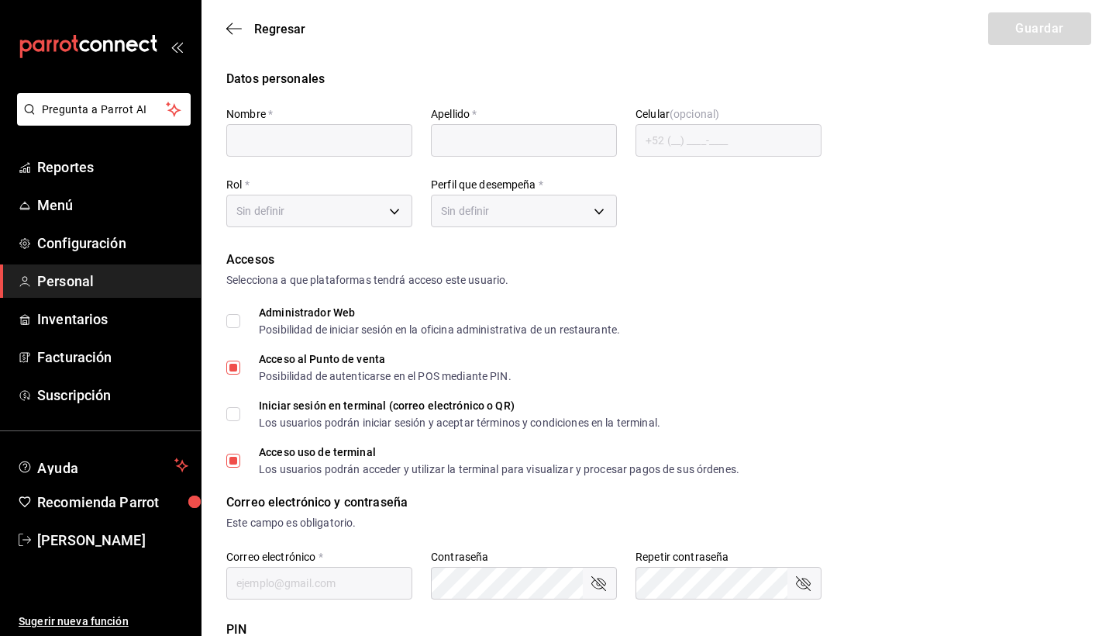
type input "Fátima"
type input "Hernandez"
checkbox input "true"
type input "hfat391@gmail.com"
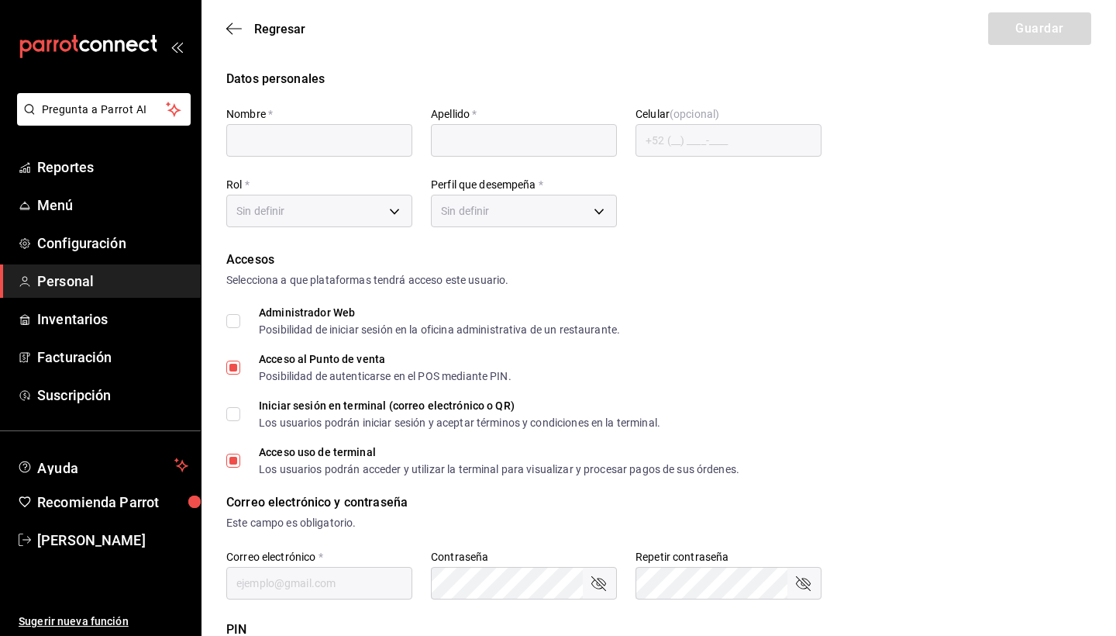
type input "8492"
type input "+52 (52) 9516-4579"
type input "776d3ddb-2295-482f-93b6-cfb06ef9e723"
type input "CASHIER"
checkbox input "true"
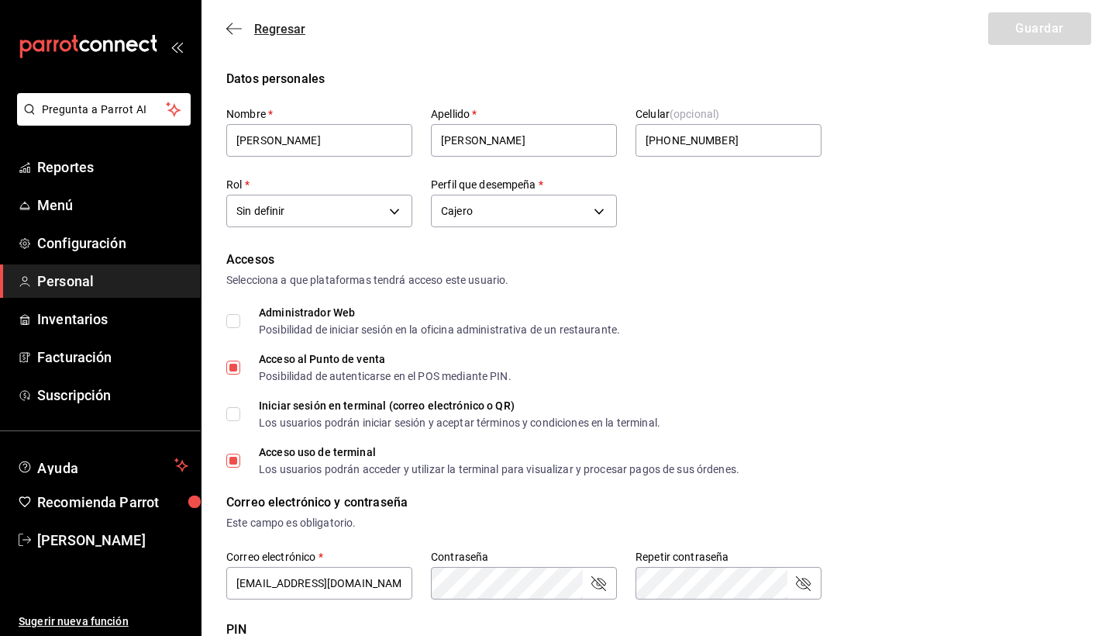
click at [226, 28] on icon "button" at bounding box center [234, 29] width 16 height 14
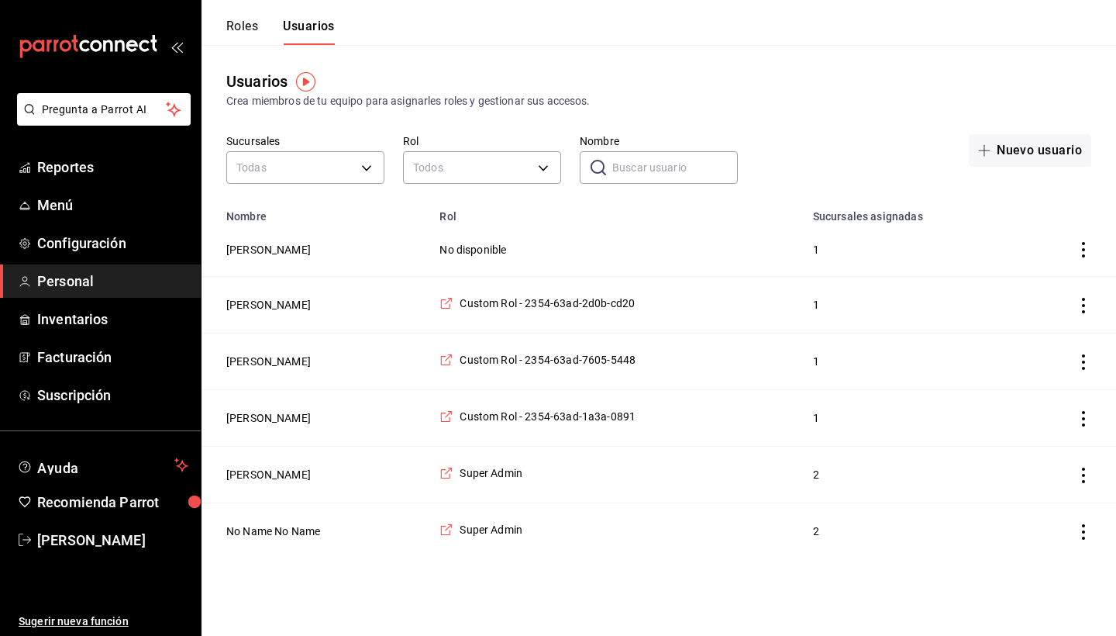
click at [79, 286] on span "Personal" at bounding box center [112, 281] width 151 height 21
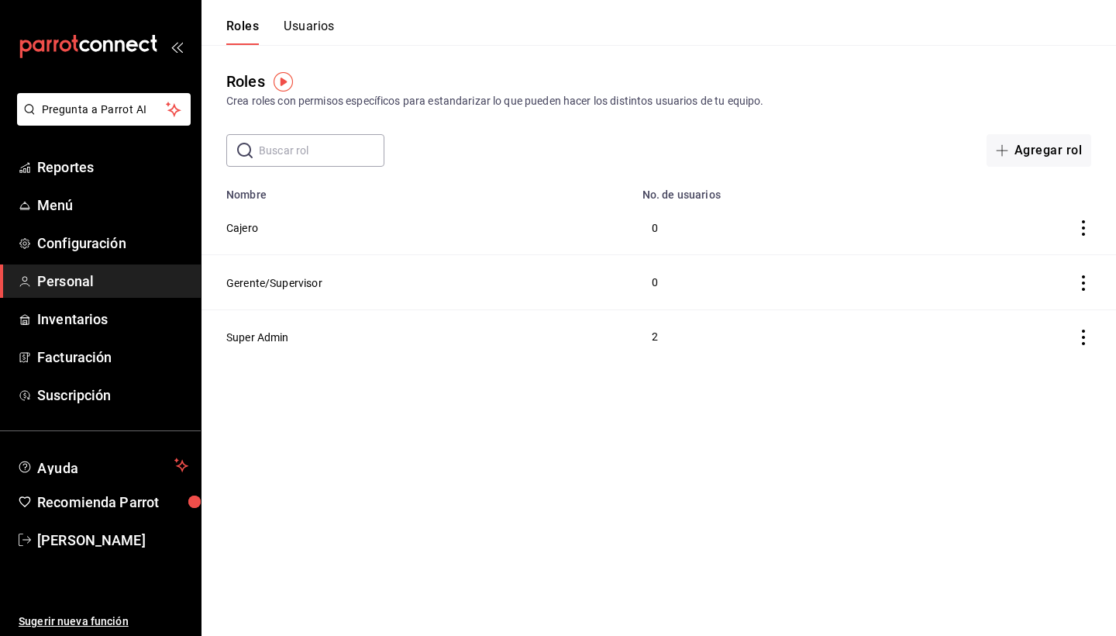
click at [253, 215] on td "Cajero" at bounding box center [418, 228] width 432 height 54
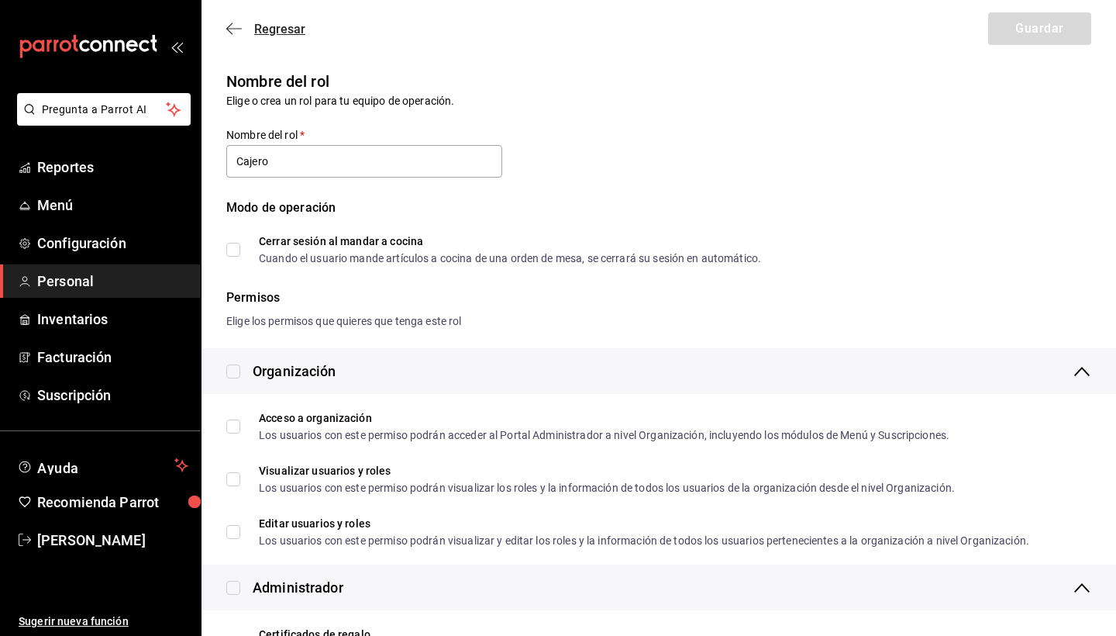
click at [231, 23] on icon "button" at bounding box center [234, 29] width 16 height 14
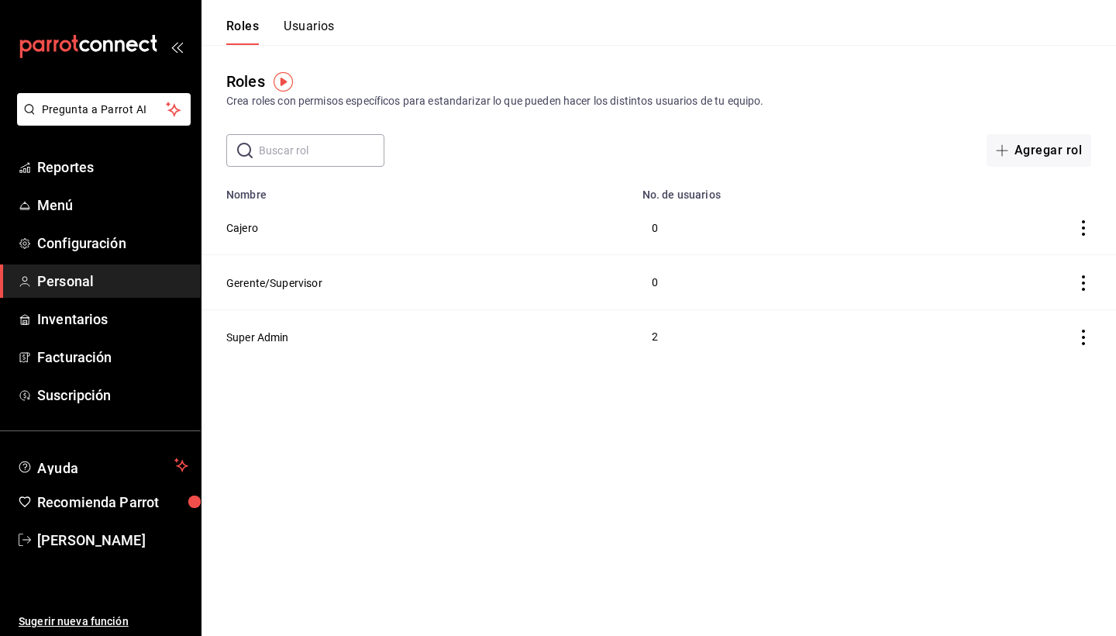
click at [305, 15] on div "Roles Usuarios" at bounding box center [268, 22] width 133 height 45
click at [300, 21] on button "Usuarios" at bounding box center [309, 32] width 51 height 26
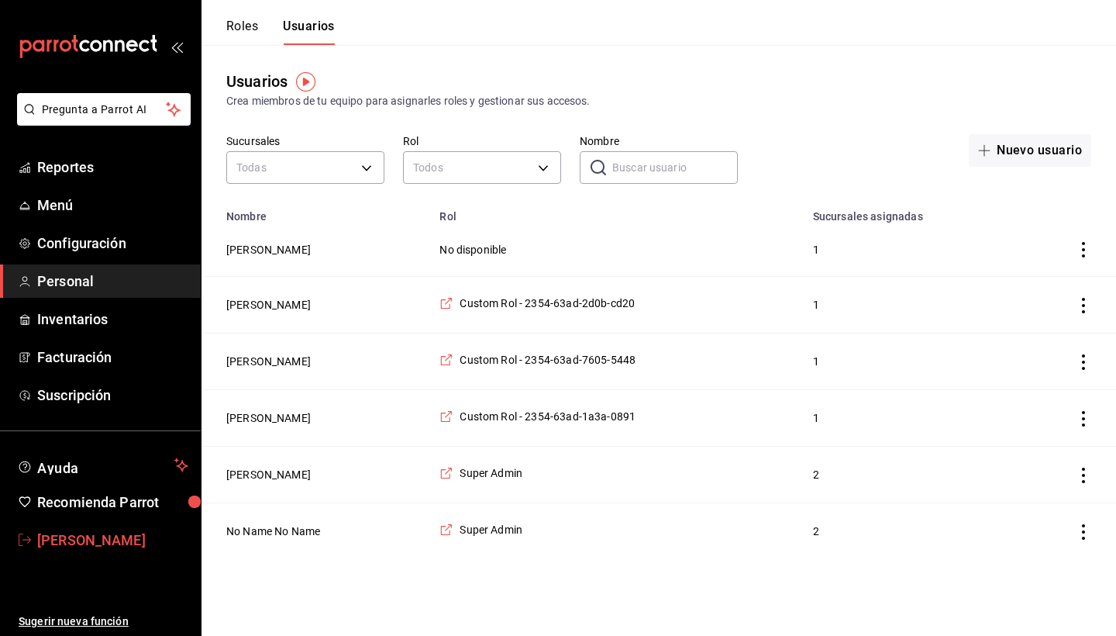
click at [66, 547] on span "Stephanie Perez" at bounding box center [112, 540] width 151 height 21
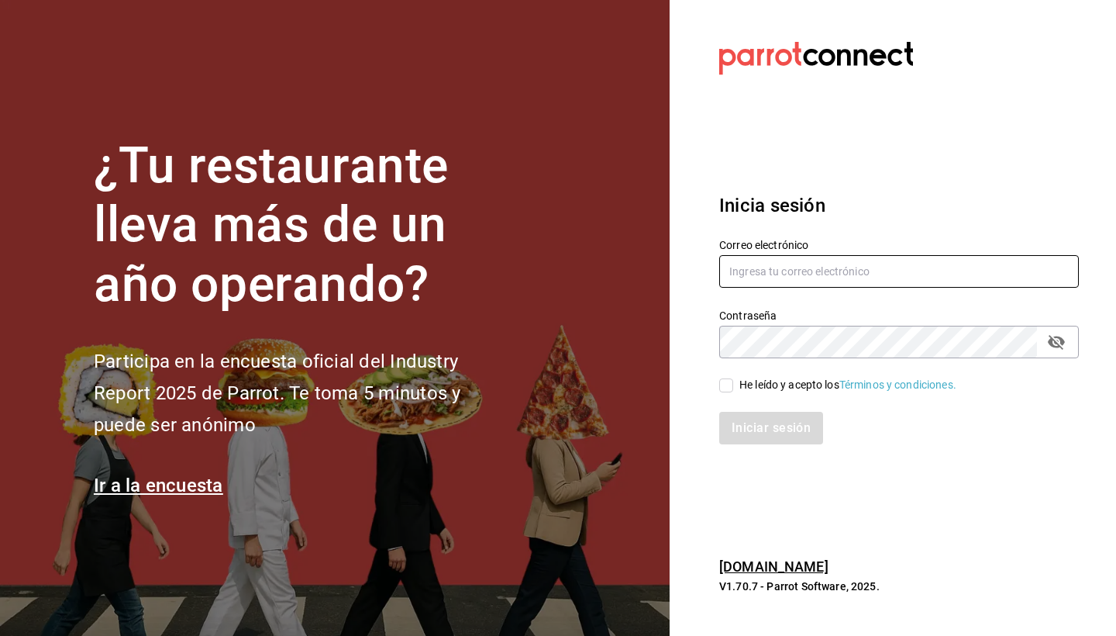
type input "chiqueada.gerencia@gmail.com"
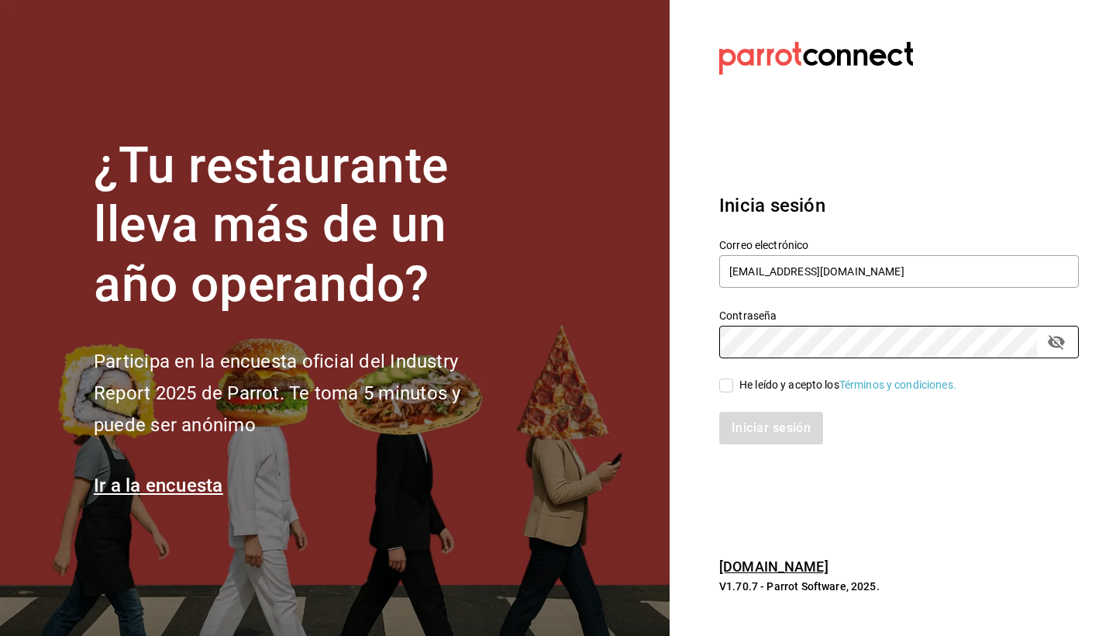
click at [726, 388] on input "He leído y acepto los Términos y condiciones." at bounding box center [727, 385] width 14 height 14
checkbox input "true"
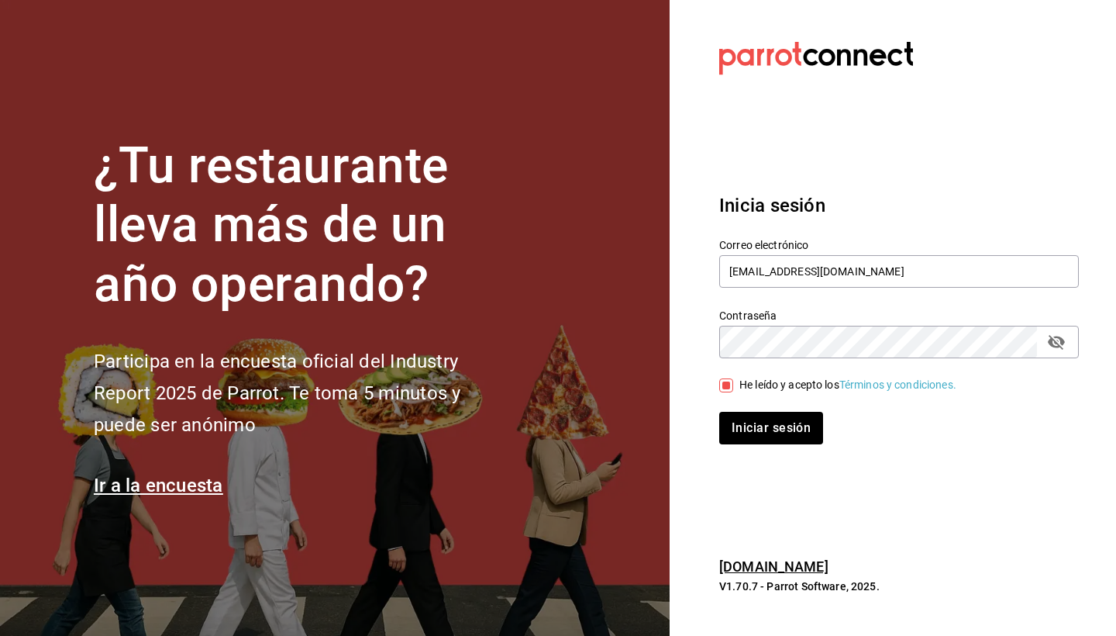
click at [750, 408] on div "Iniciar sesión" at bounding box center [890, 418] width 378 height 51
click at [755, 424] on button "Iniciar sesión" at bounding box center [772, 428] width 105 height 33
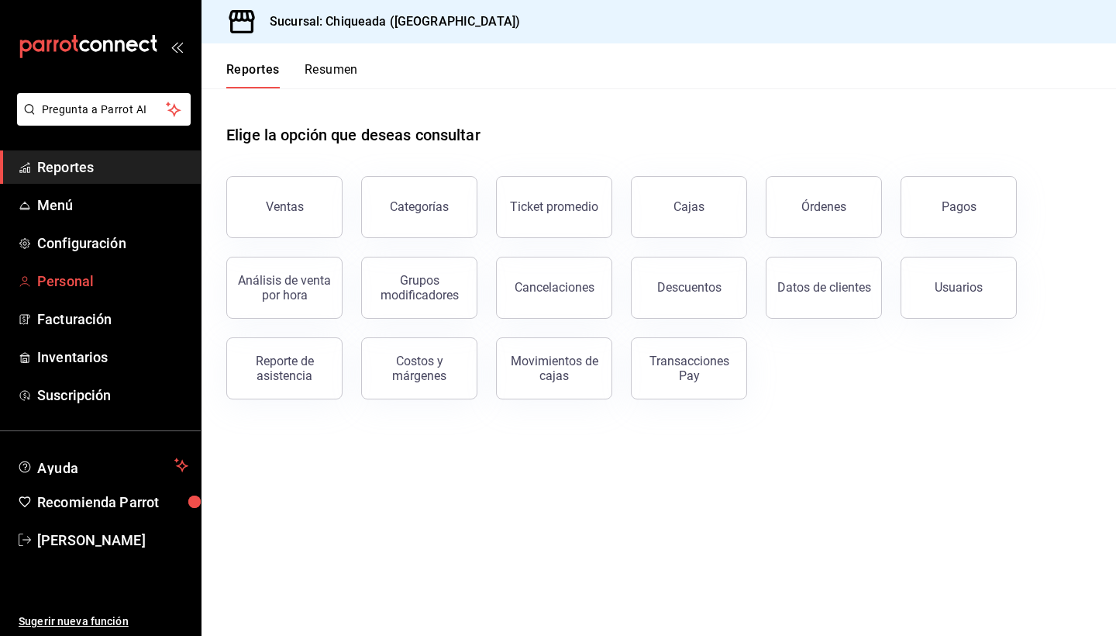
click at [93, 281] on span "Personal" at bounding box center [112, 281] width 151 height 21
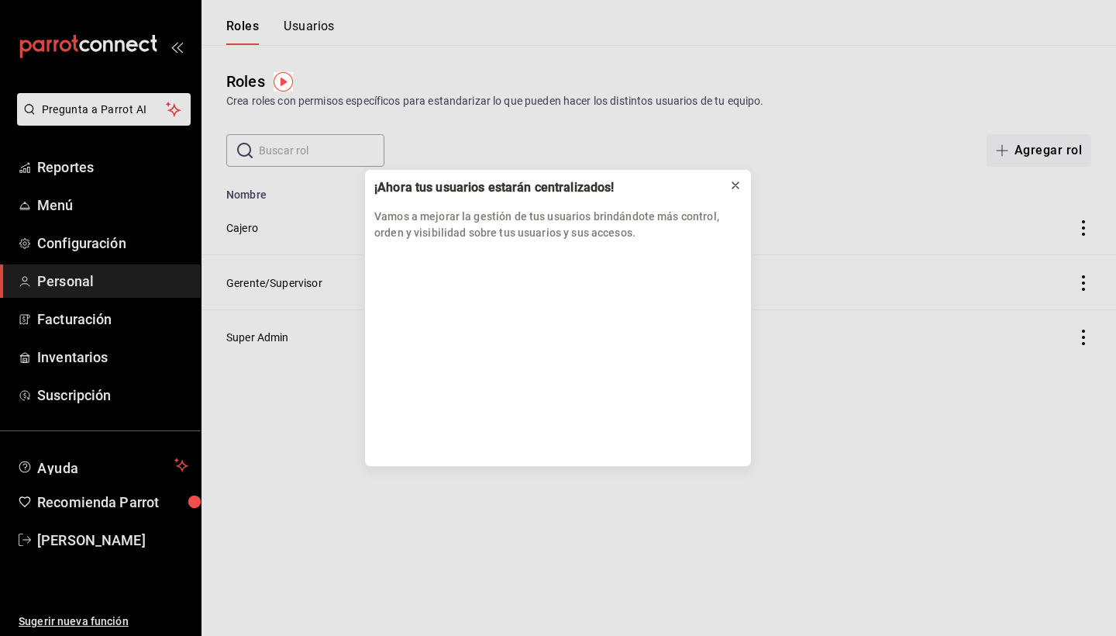
click at [739, 179] on icon at bounding box center [736, 185] width 12 height 12
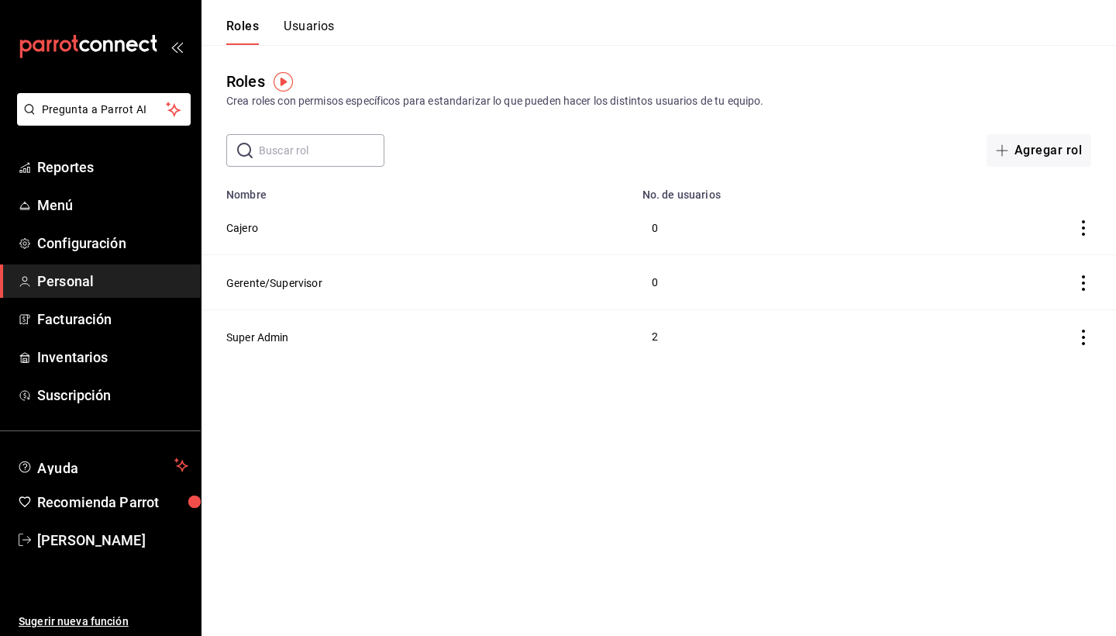
click at [302, 35] on button "Usuarios" at bounding box center [309, 32] width 51 height 26
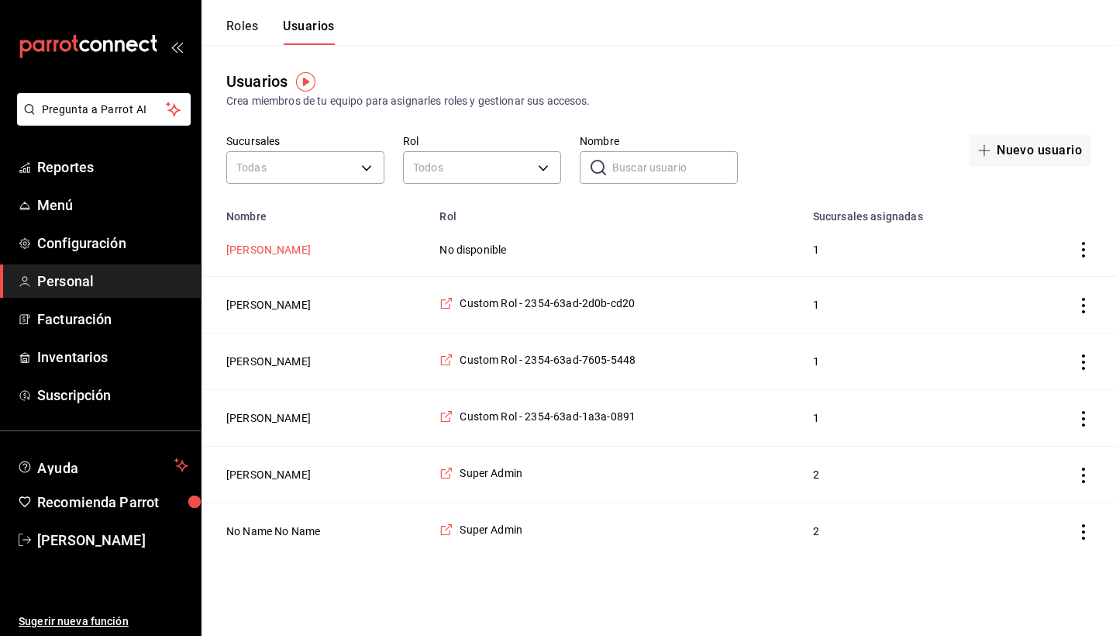
click at [278, 247] on button "Itzayana Pablo" at bounding box center [268, 250] width 85 height 16
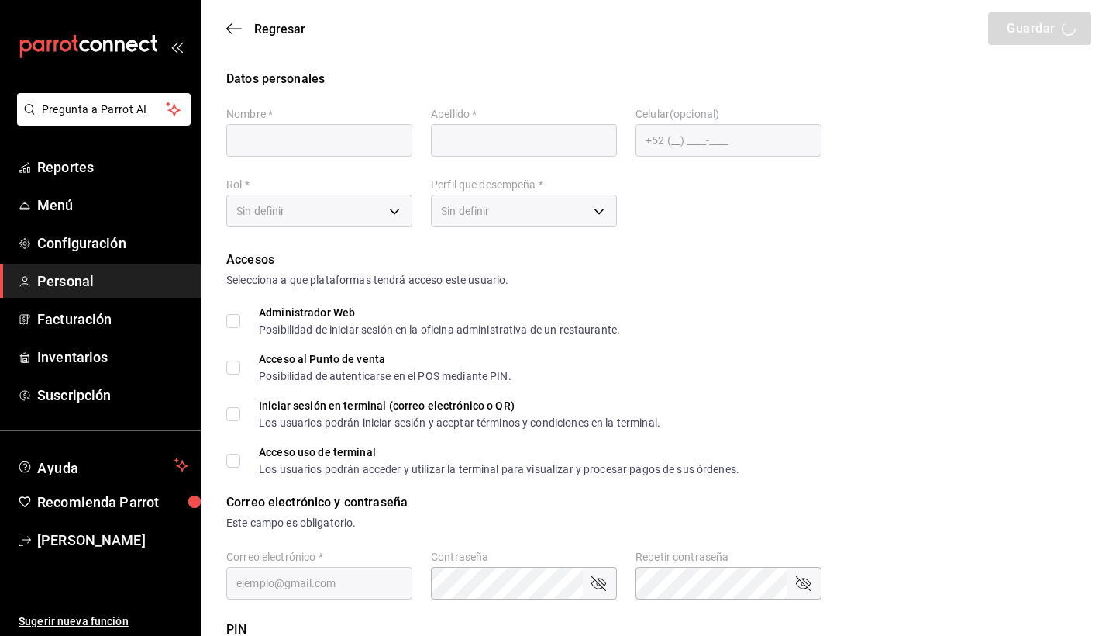
type input "Itzayana"
type input "Pablo"
type input "+52 (52) 9535-3754"
type input "CHEF"
checkbox input "true"
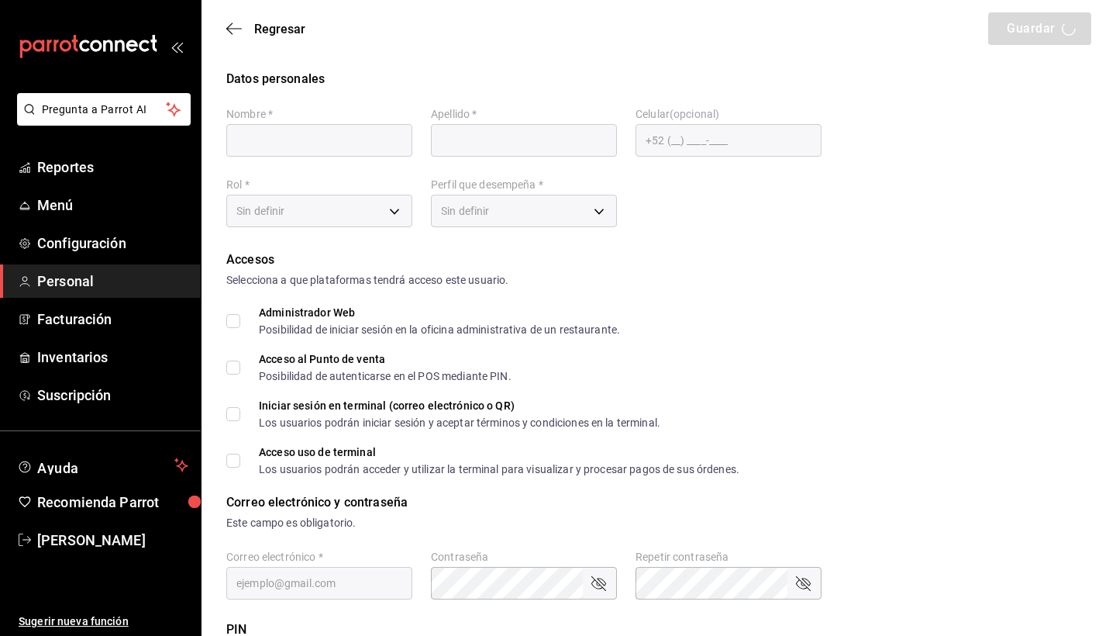
type input "deleted.1758738856.itzapablo99@gmail.com"
type input "2406"
checkbox input "true"
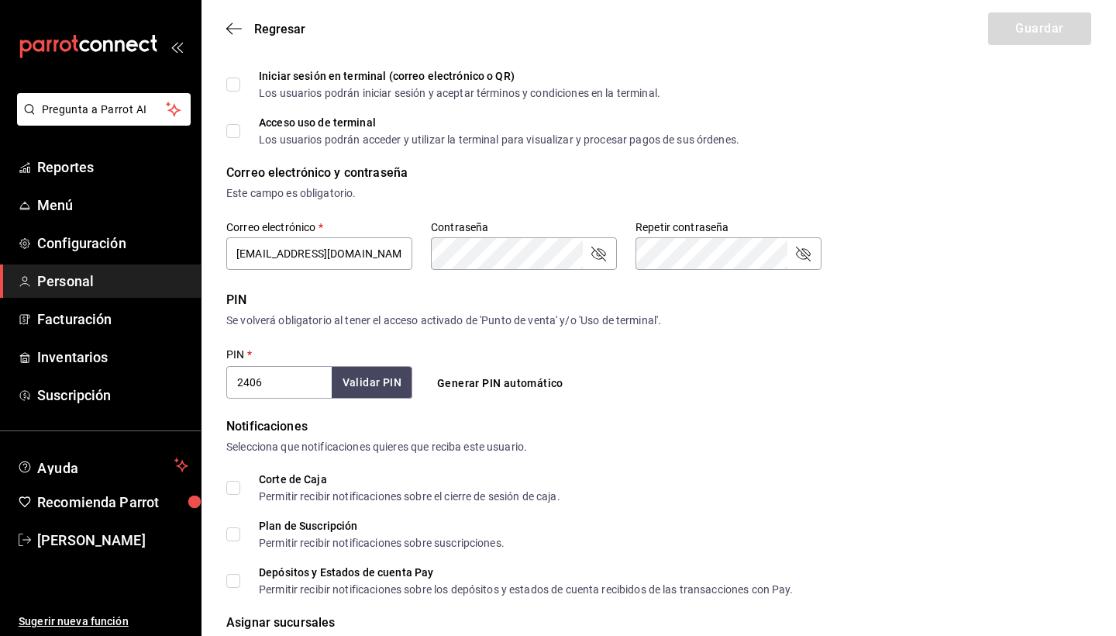
scroll to position [334, 0]
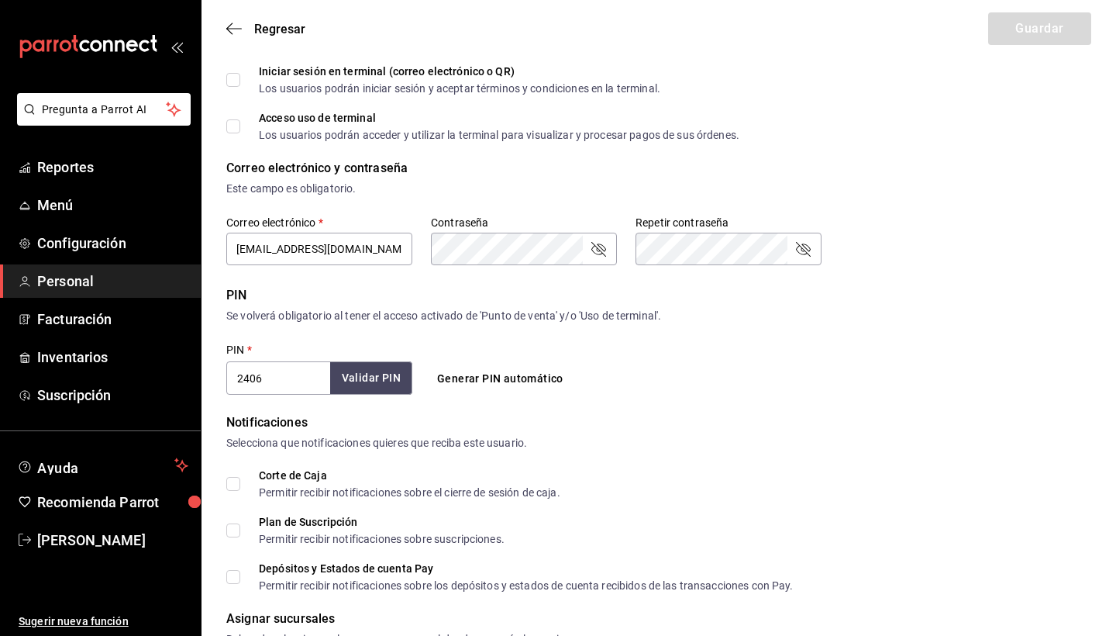
click at [372, 372] on button "Validar PIN" at bounding box center [371, 377] width 82 height 33
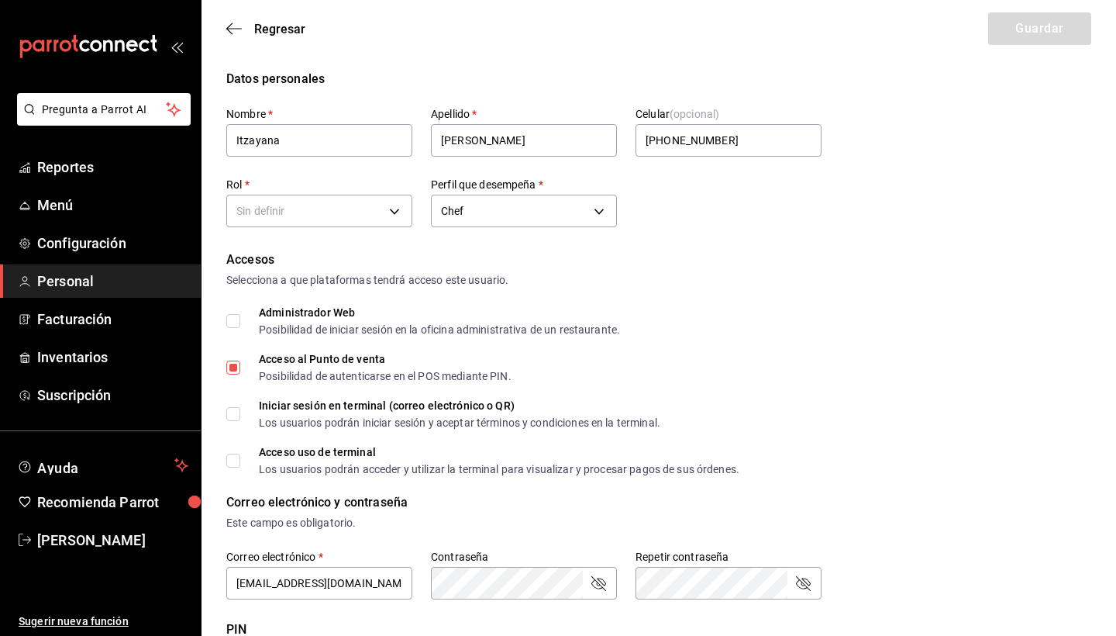
scroll to position [0, 0]
click at [374, 205] on body "Pregunta a Parrot AI Reportes Menú Configuración Personal Facturación Inventari…" at bounding box center [558, 565] width 1116 height 1131
click at [584, 305] on div at bounding box center [558, 318] width 1116 height 636
click at [229, 25] on icon "button" at bounding box center [234, 29] width 16 height 14
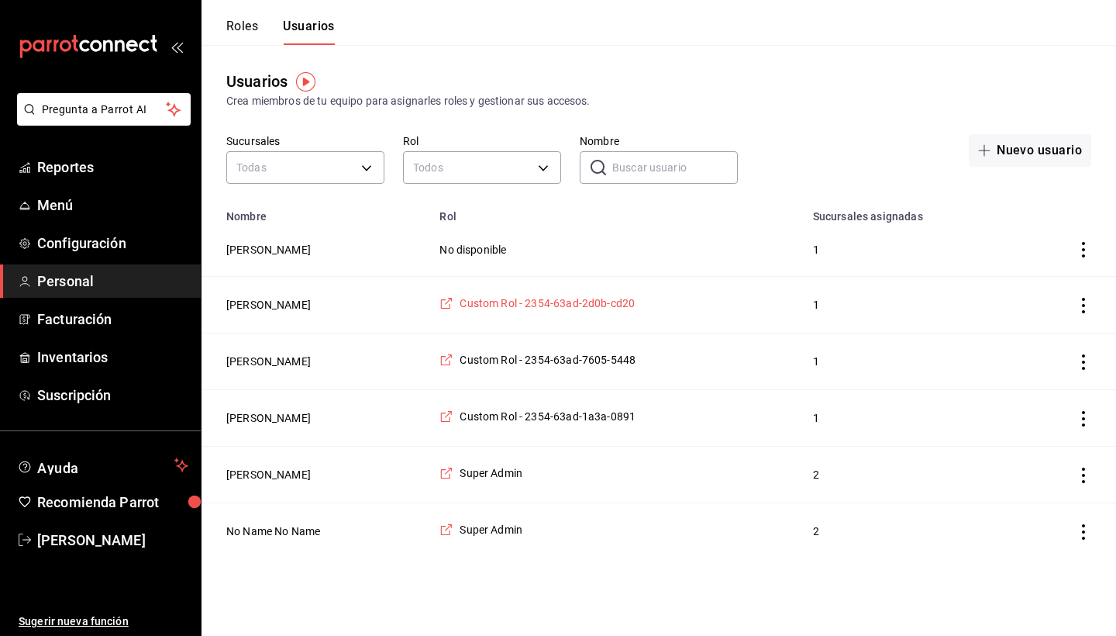
click at [451, 307] on icon "employeesTable" at bounding box center [447, 303] width 14 height 14
click at [301, 307] on button "Fátima Hernandez" at bounding box center [268, 305] width 85 height 16
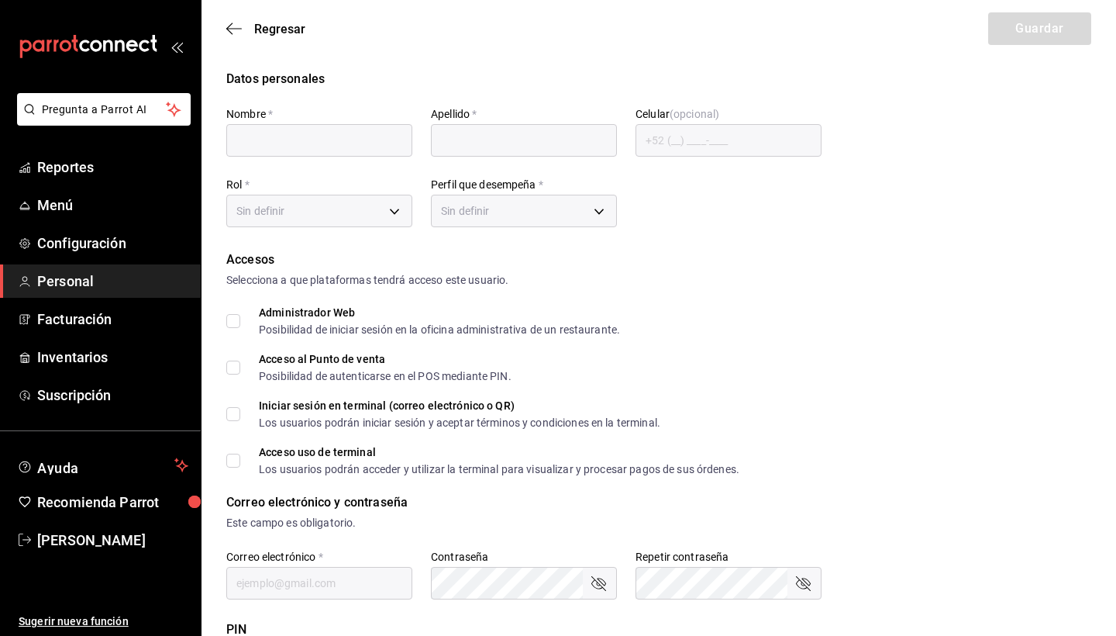
type input "Fátima"
type input "Hernandez"
type input "+52 (52) 9516-4579"
type input "776d3ddb-2295-482f-93b6-cfb06ef9e723"
type input "CASHIER"
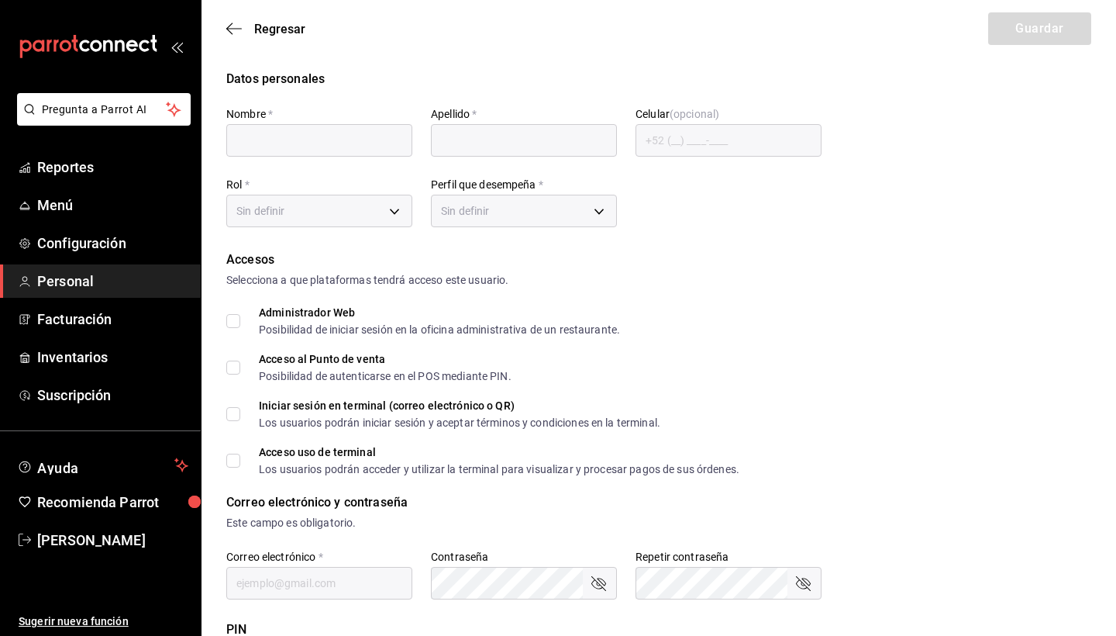
checkbox input "true"
type input "hfat391@gmail.com"
type input "8492"
checkbox input "true"
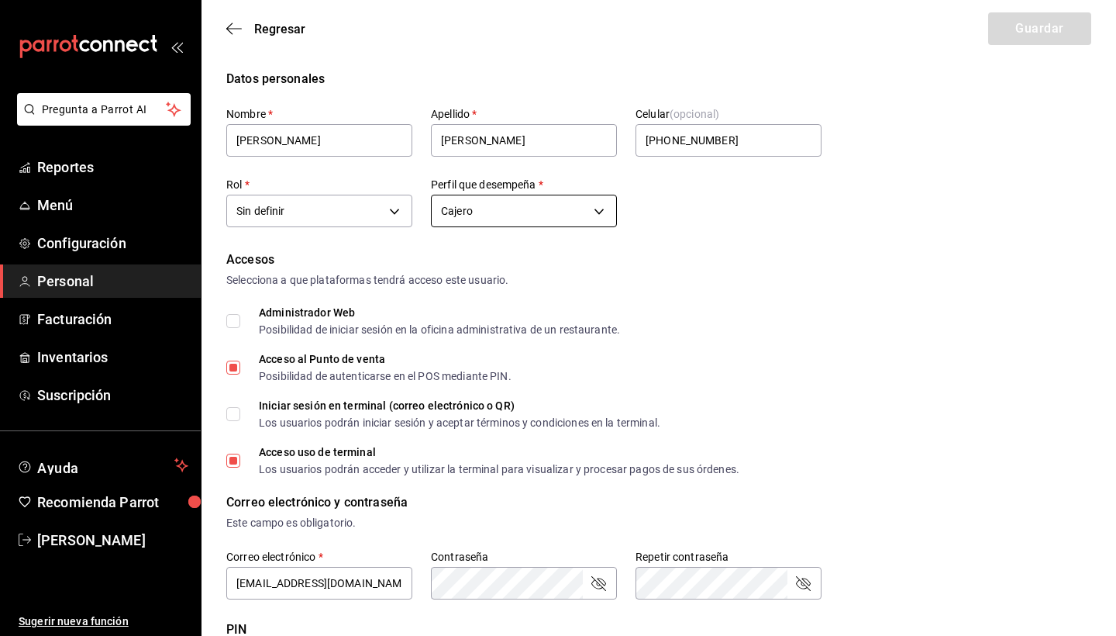
click at [513, 203] on body "Pregunta a Parrot AI Reportes Menú Configuración Personal Facturación Inventari…" at bounding box center [558, 565] width 1116 height 1131
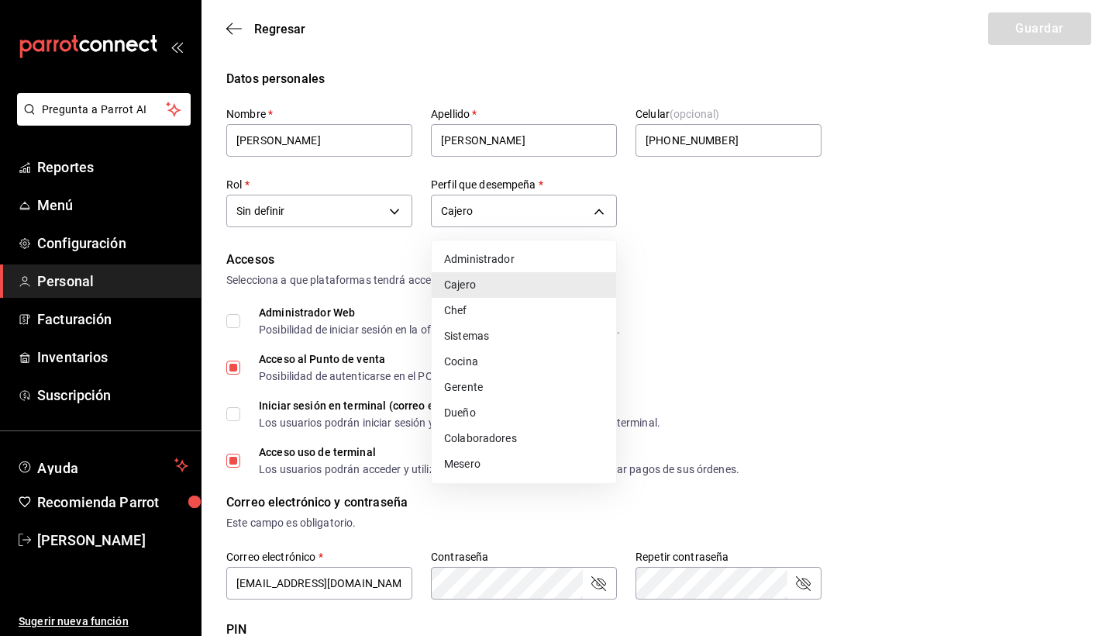
click at [339, 183] on div at bounding box center [558, 318] width 1116 height 636
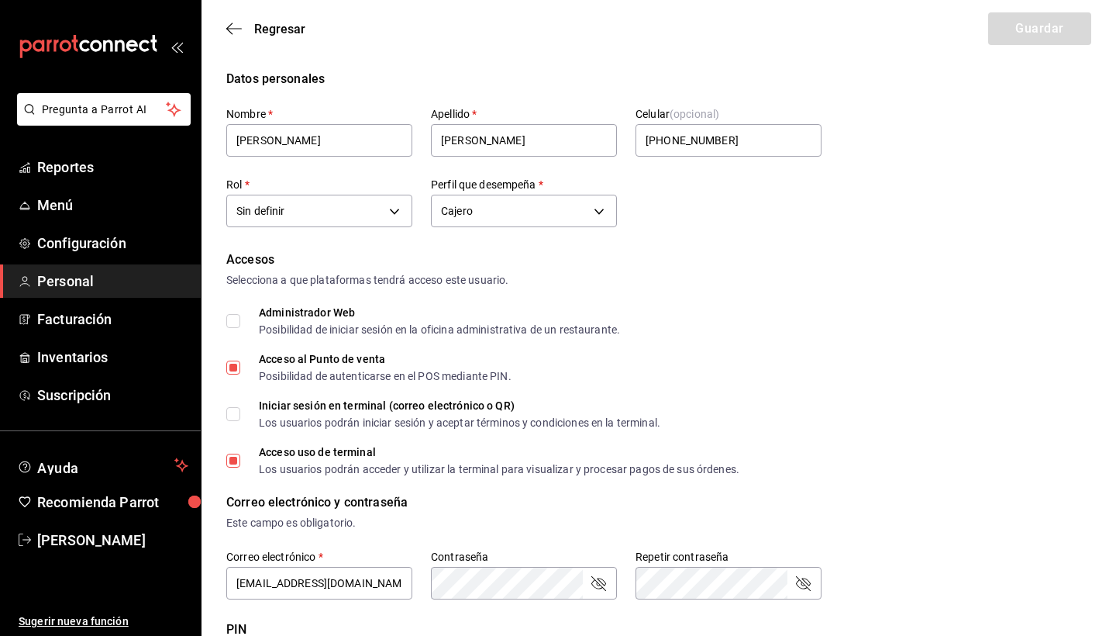
click at [312, 229] on div "Rol   * Sin definir 776d3ddb-2295-482f-93b6-cfb06ef9e723" at bounding box center [319, 205] width 186 height 54
click at [311, 215] on body "Pregunta a Parrot AI Reportes Menú Configuración Personal Facturación Inventari…" at bounding box center [558, 565] width 1116 height 1131
click at [267, 263] on li "Cajero" at bounding box center [319, 260] width 185 height 26
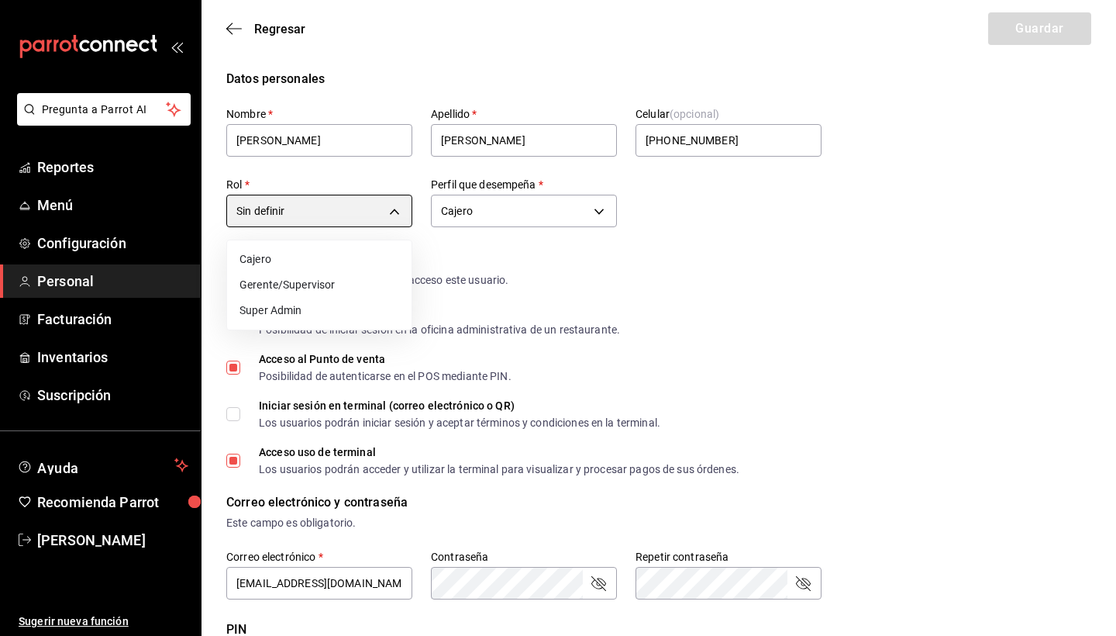
type input "cbf019ad-f7a7-4ac2-bfa7-b779403d44e3"
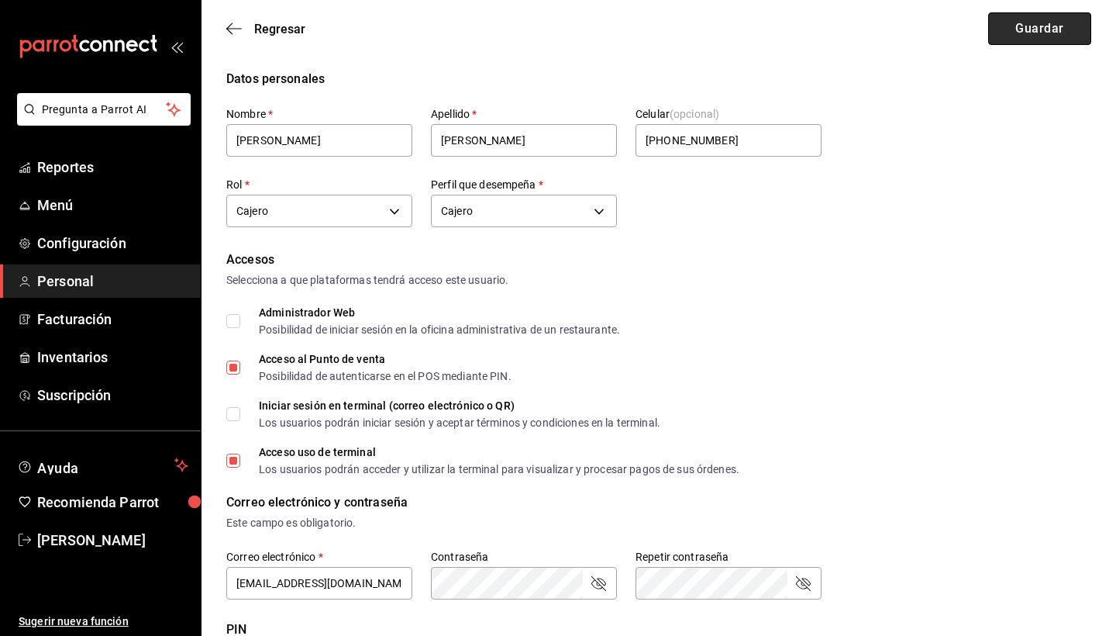
click at [1071, 41] on button "Guardar" at bounding box center [1040, 28] width 103 height 33
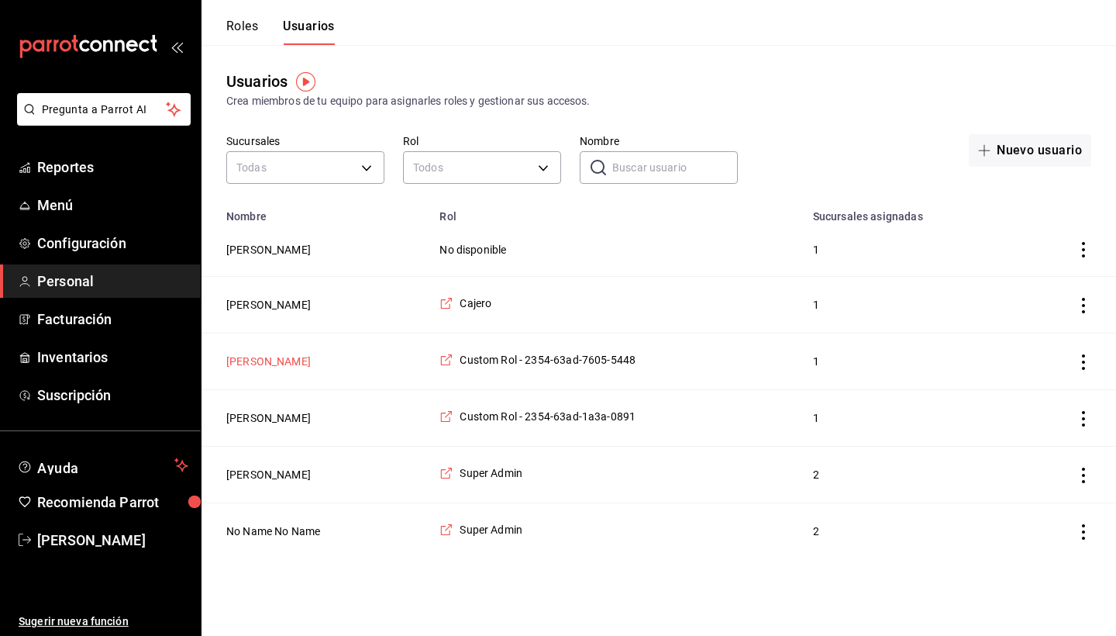
click at [264, 364] on button "Donají Lopez" at bounding box center [268, 362] width 85 height 16
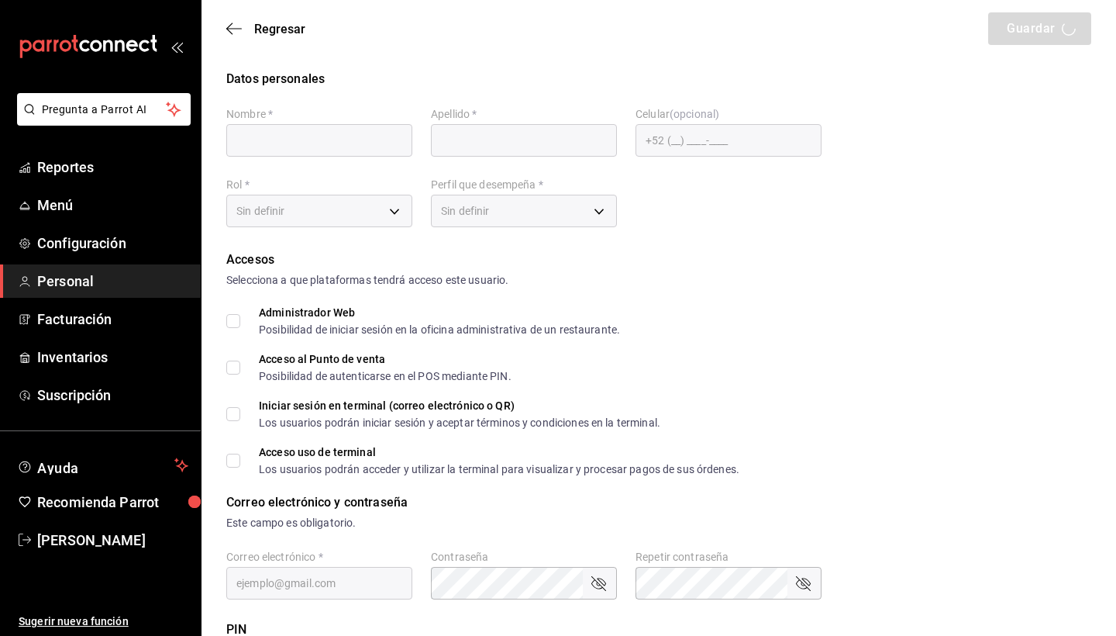
type input "Donají"
type input "Lopez"
checkbox input "true"
type input "espedonaji2003@gmail.com"
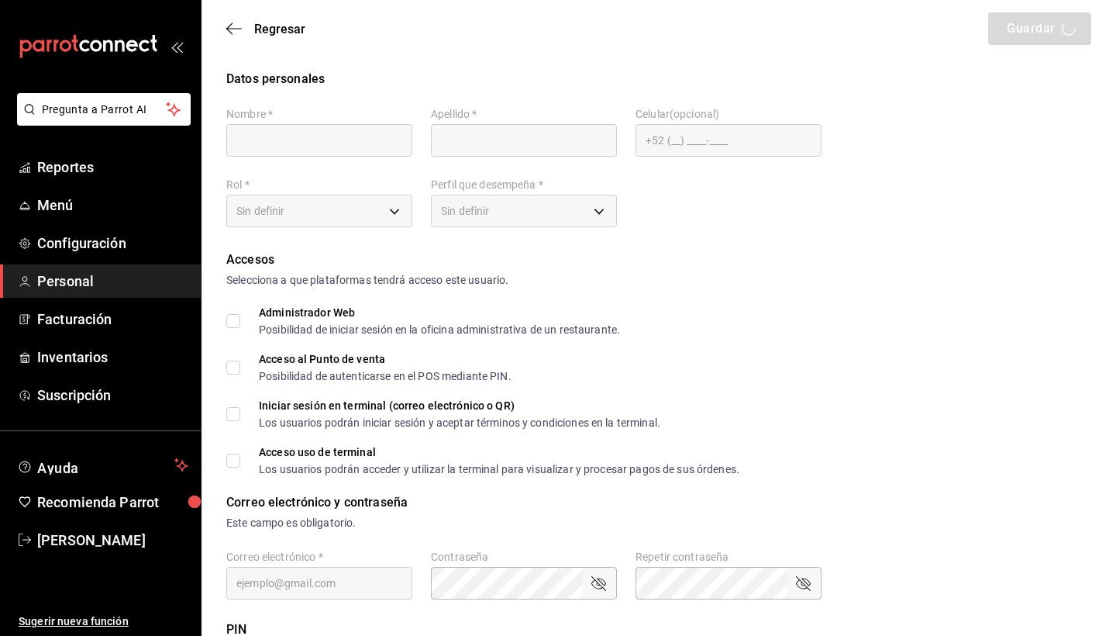
type input "8538"
type input "+52 (52) 9514-7700"
type input "b2dd7f2f-8d55-46ef-ad27-c2552d4f7621"
type input "CASHIER"
checkbox input "true"
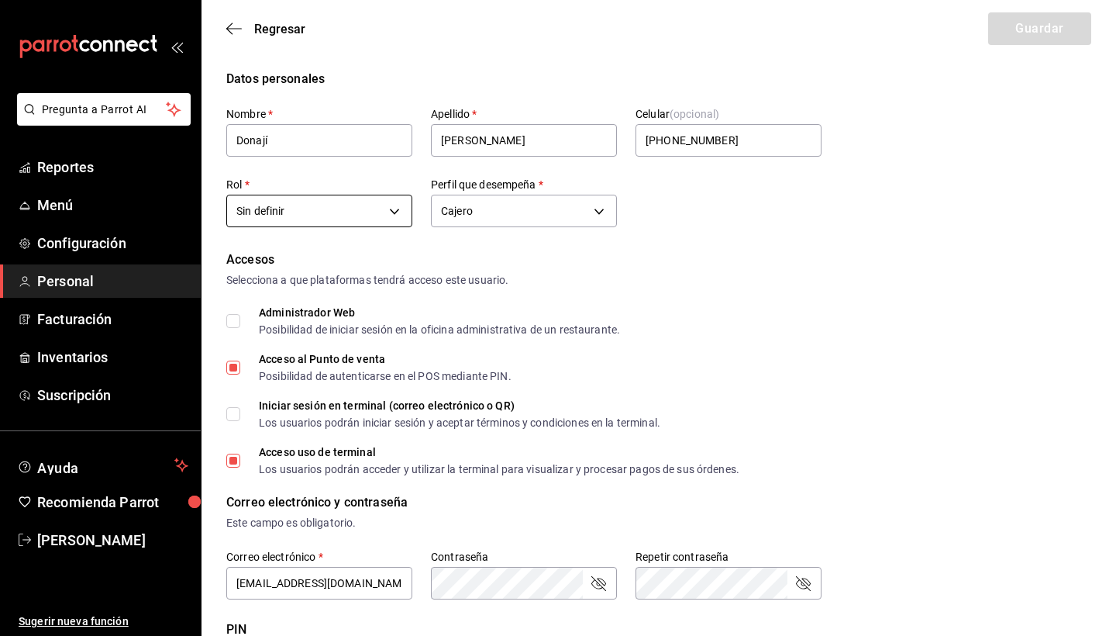
click at [331, 205] on body "Pregunta a Parrot AI Reportes Menú Configuración Personal Facturación Inventari…" at bounding box center [558, 565] width 1116 height 1131
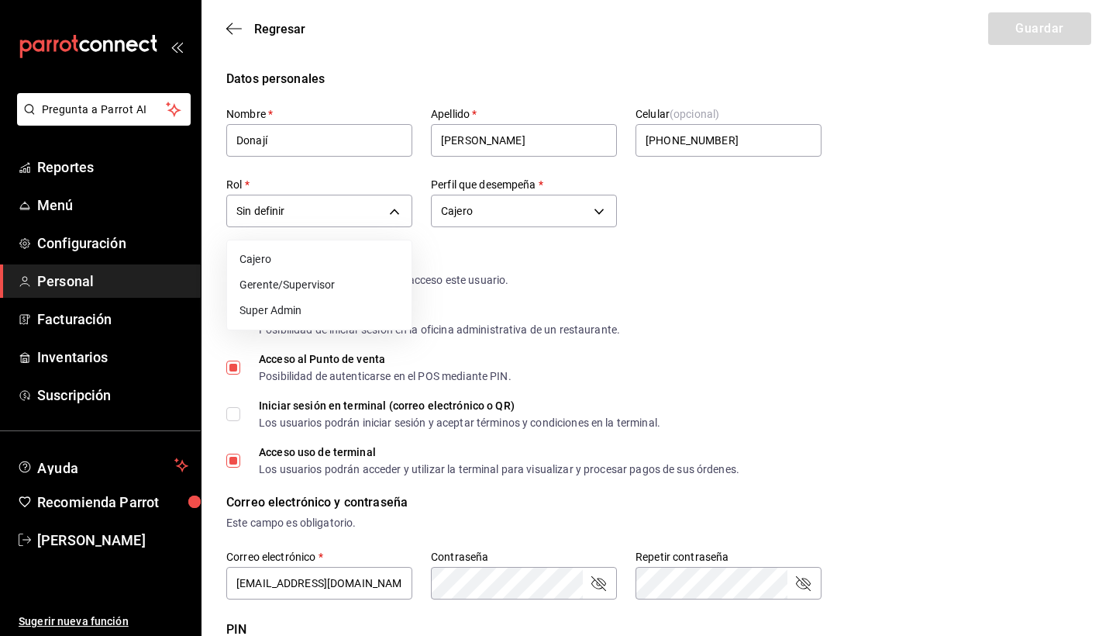
click at [318, 263] on li "Cajero" at bounding box center [319, 260] width 185 height 26
type input "cbf019ad-f7a7-4ac2-bfa7-b779403d44e3"
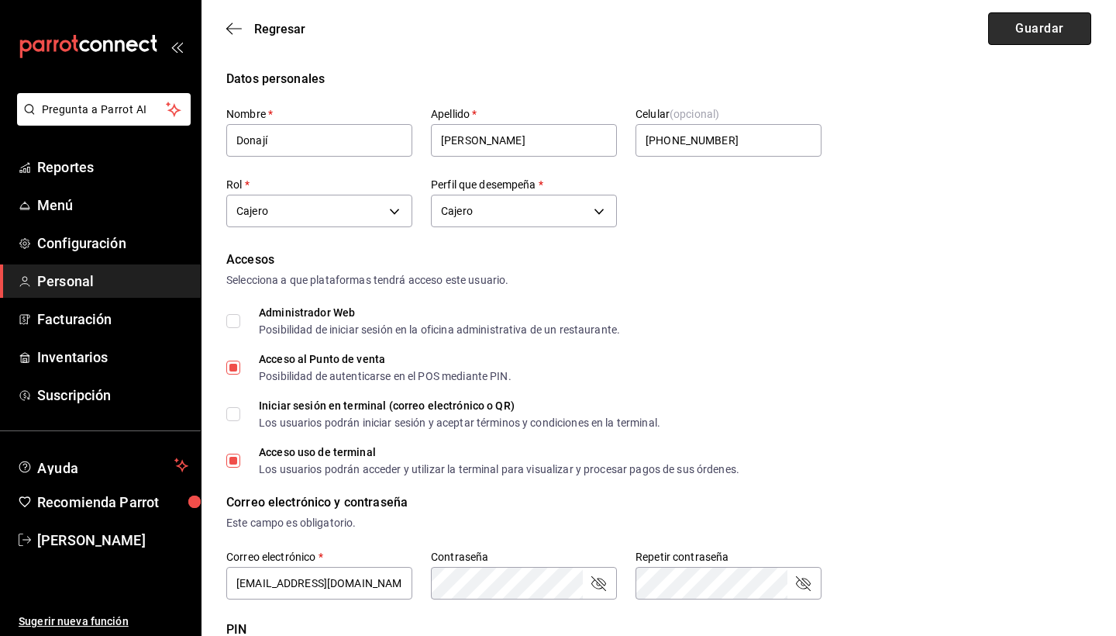
click at [1026, 40] on button "Guardar" at bounding box center [1040, 28] width 103 height 33
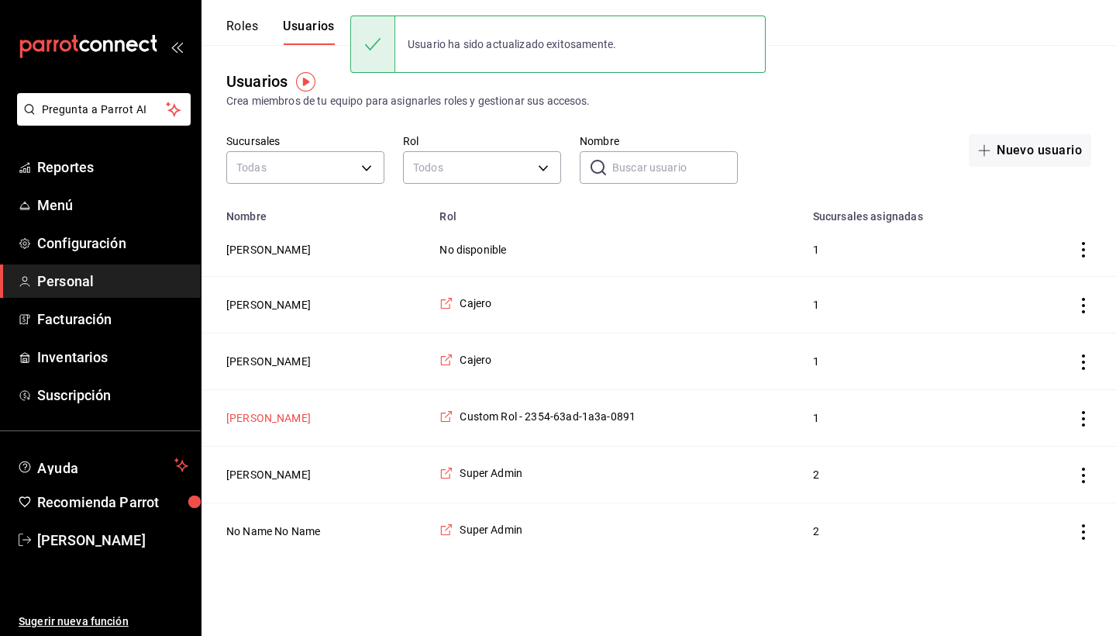
click at [264, 421] on button "[PERSON_NAME]" at bounding box center [268, 418] width 85 height 16
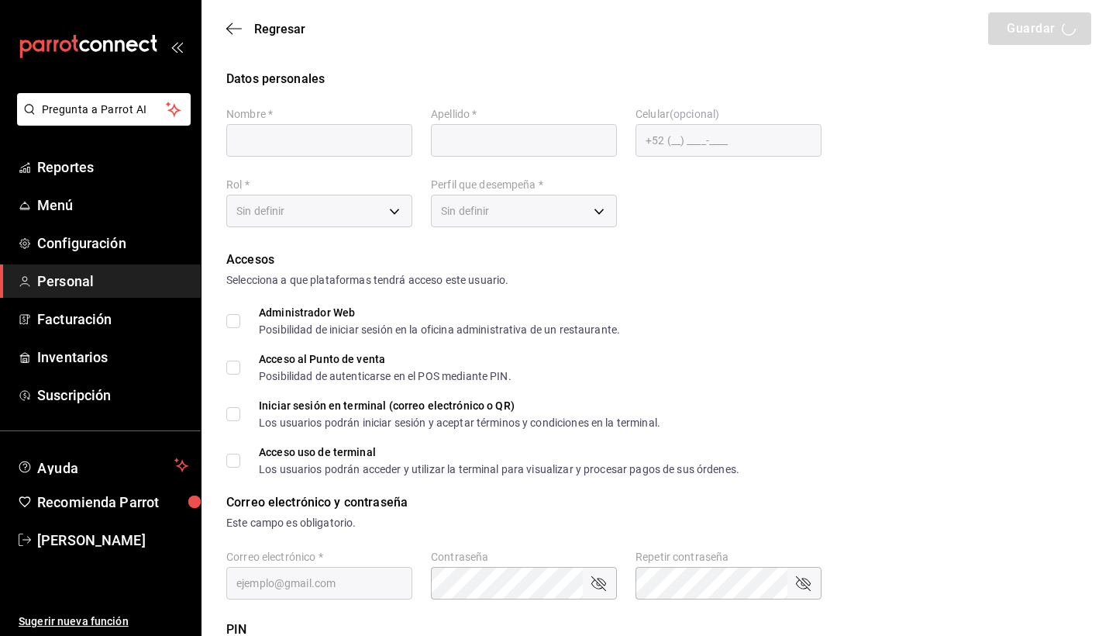
type input "Chris"
type input "Jarquin"
checkbox input "true"
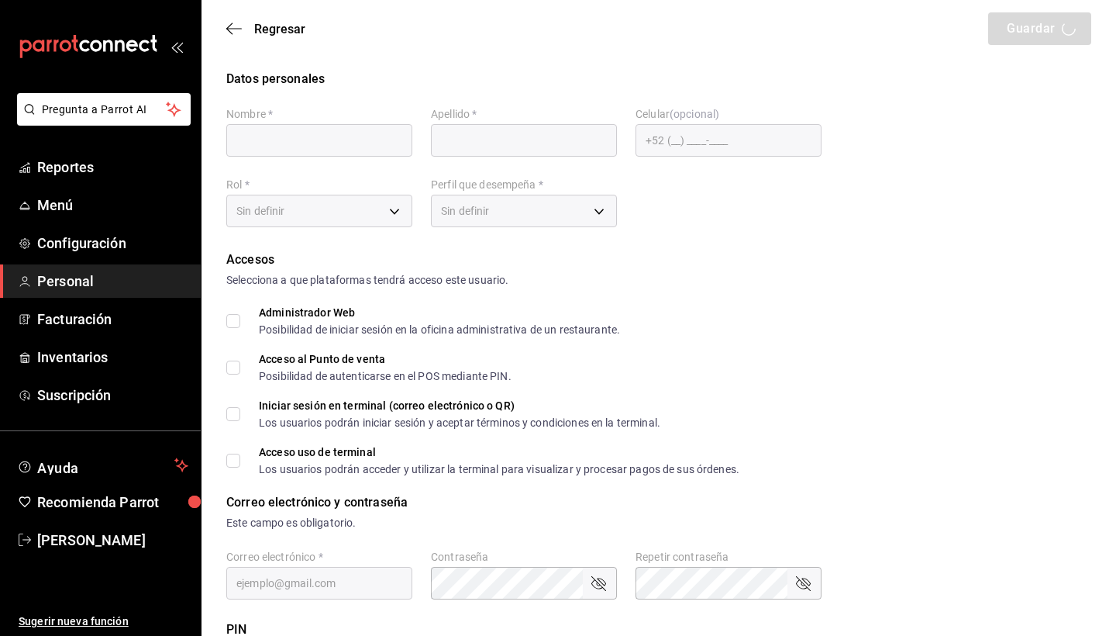
checkbox input "true"
type input "chiqueada.gerencia@gmail.com"
type input "5678"
checkbox input "true"
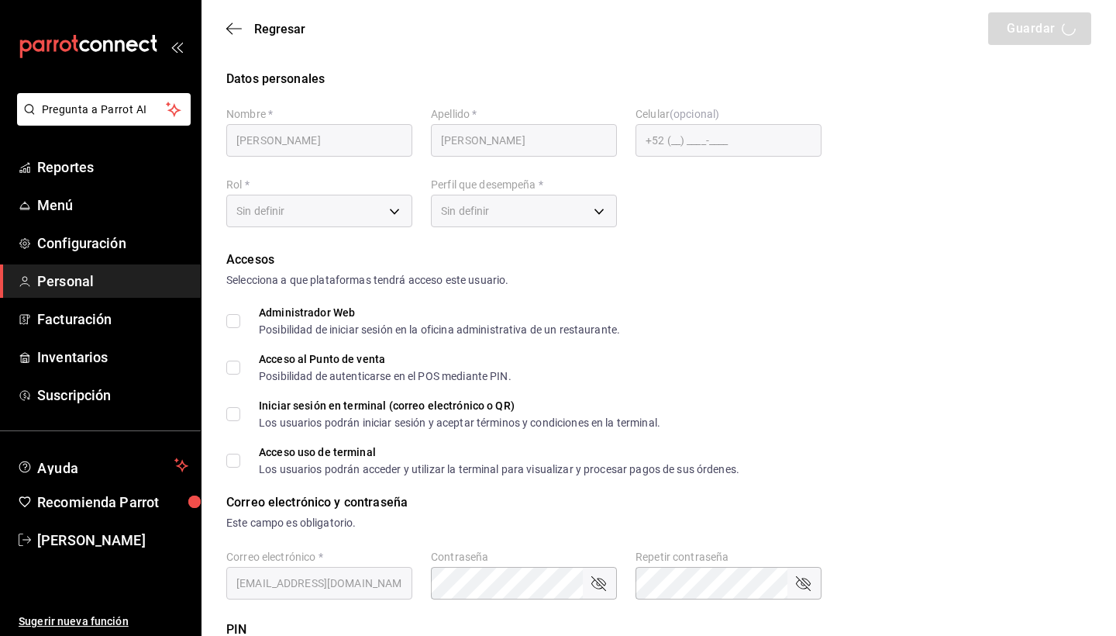
type input "+52 (52) 9541-8000"
type input "22684523-01f6-4475-8cc4-58d7489746cf"
type input "OWNER"
checkbox input "true"
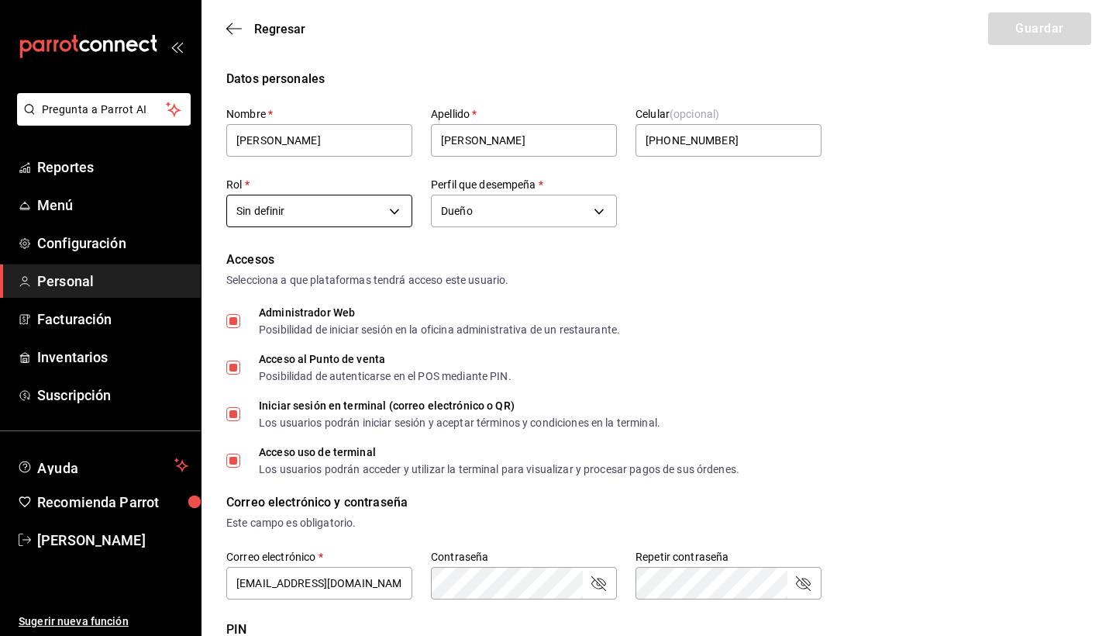
click at [343, 209] on body "Pregunta a Parrot AI Reportes Menú Configuración Personal Facturación Inventari…" at bounding box center [558, 583] width 1116 height 1166
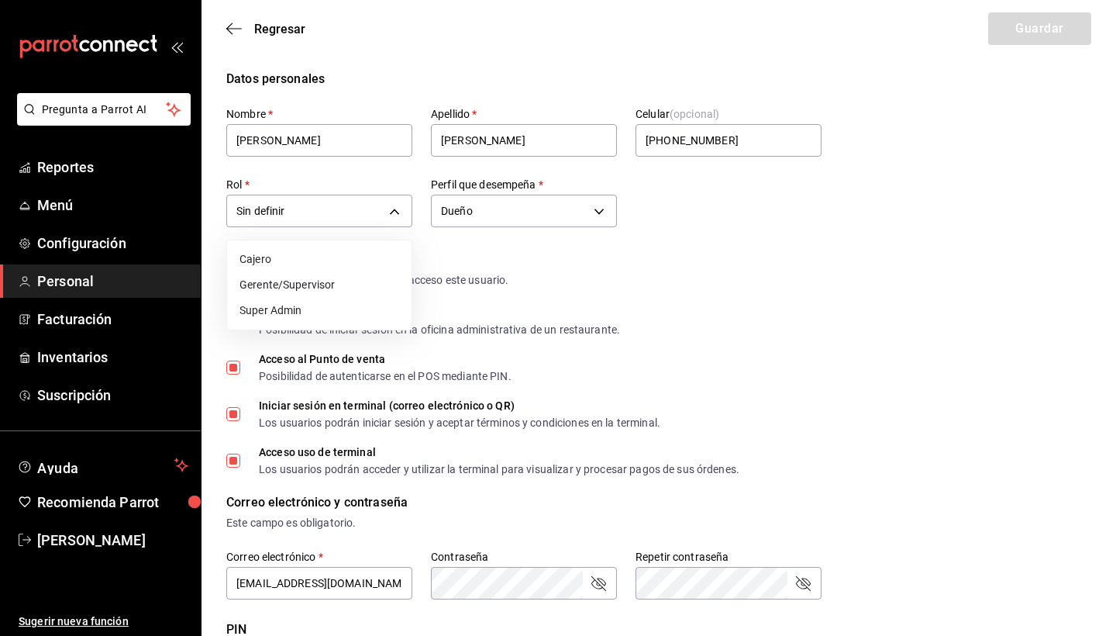
click at [322, 303] on li "Super Admin" at bounding box center [319, 311] width 185 height 26
type input "319bcfcb-192c-4ecc-9da4-85402e93daf4"
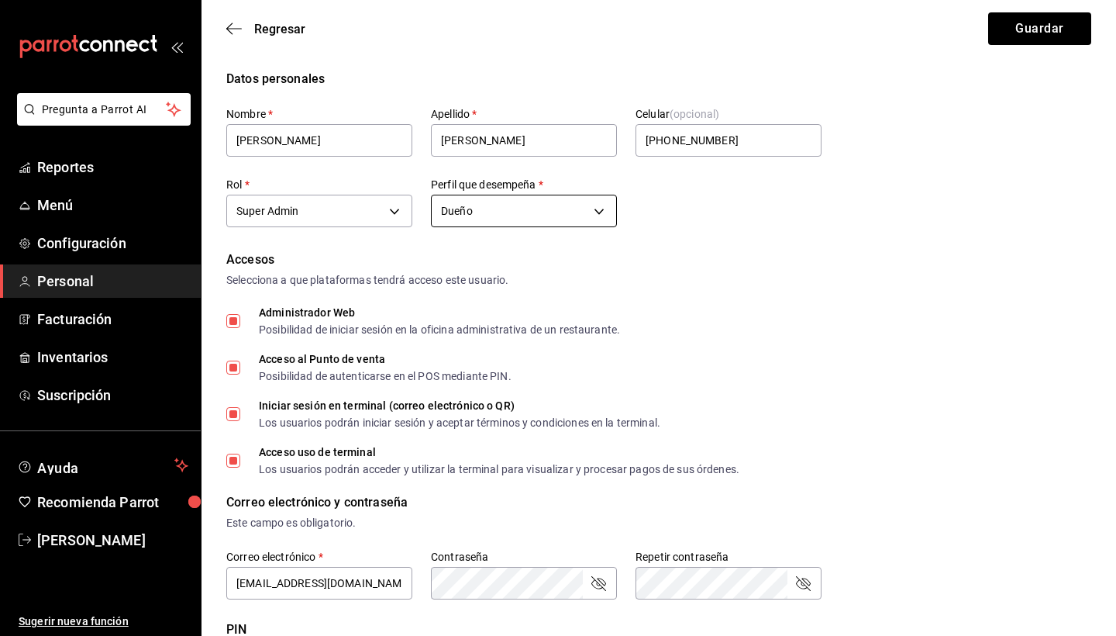
click at [511, 199] on body "Pregunta a Parrot AI Reportes Menú Configuración Personal Facturación Inventari…" at bounding box center [558, 583] width 1116 height 1166
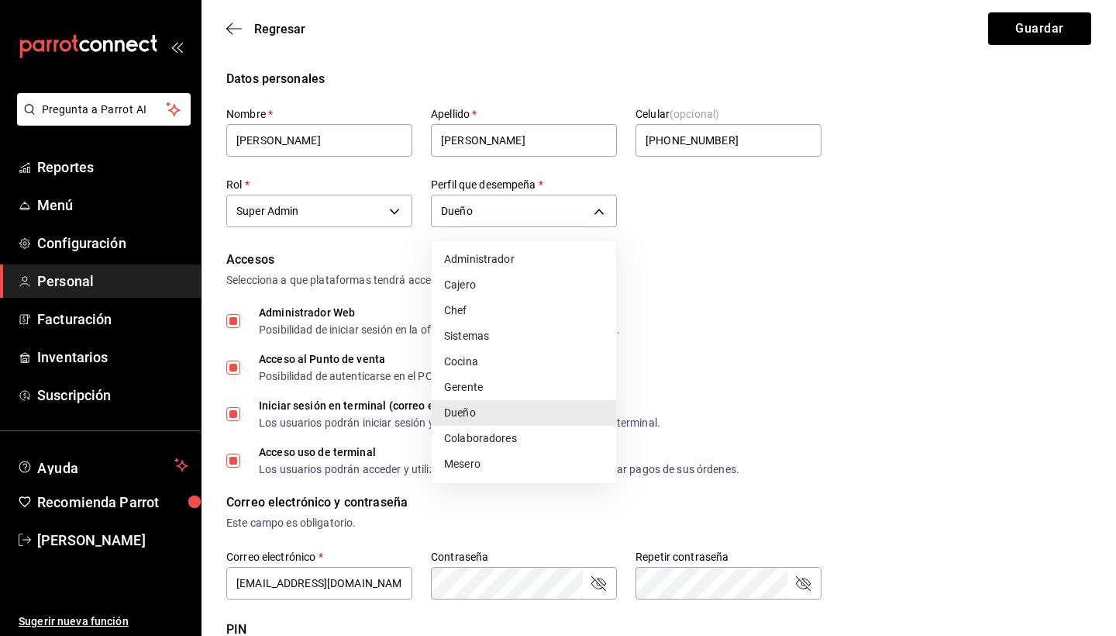
click at [485, 264] on li "Administrador" at bounding box center [524, 260] width 185 height 26
type input "ADMIN"
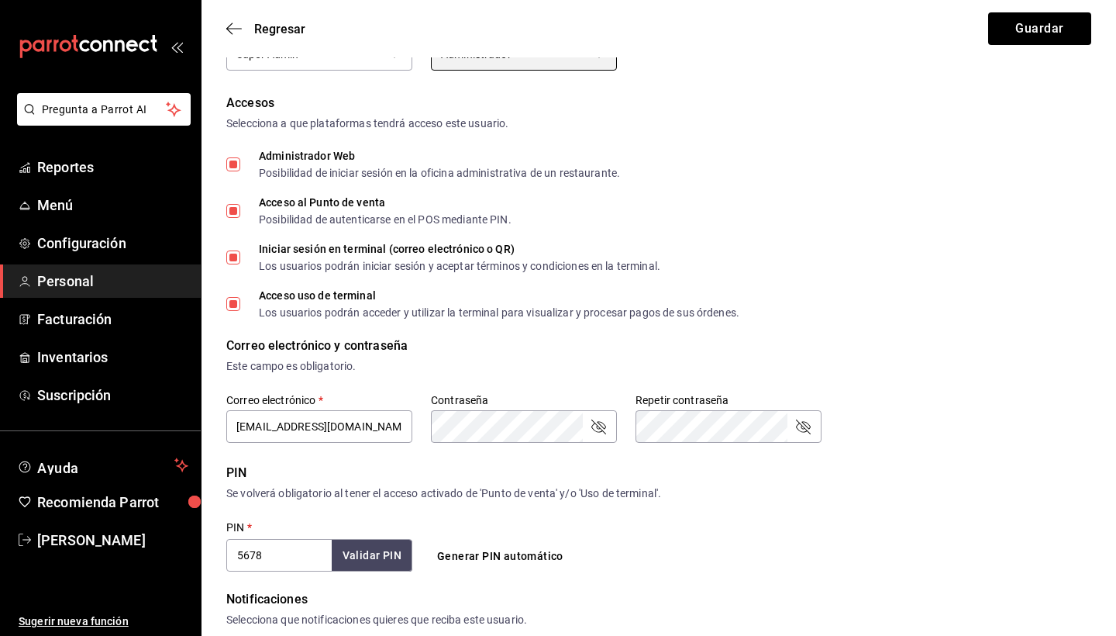
scroll to position [181, 0]
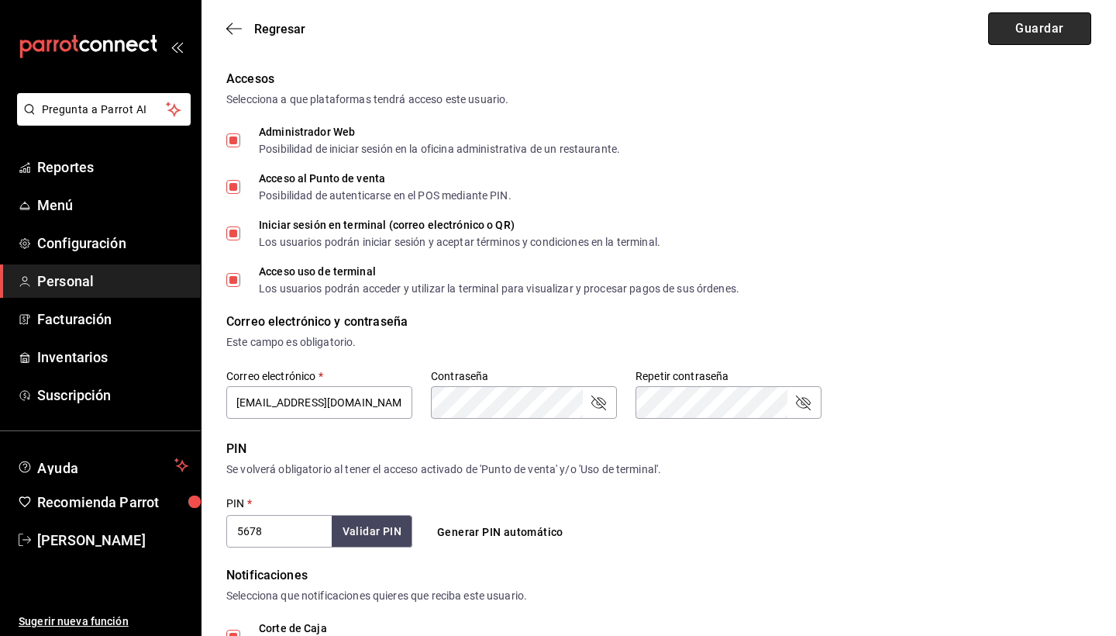
click at [1044, 40] on button "Guardar" at bounding box center [1040, 28] width 103 height 33
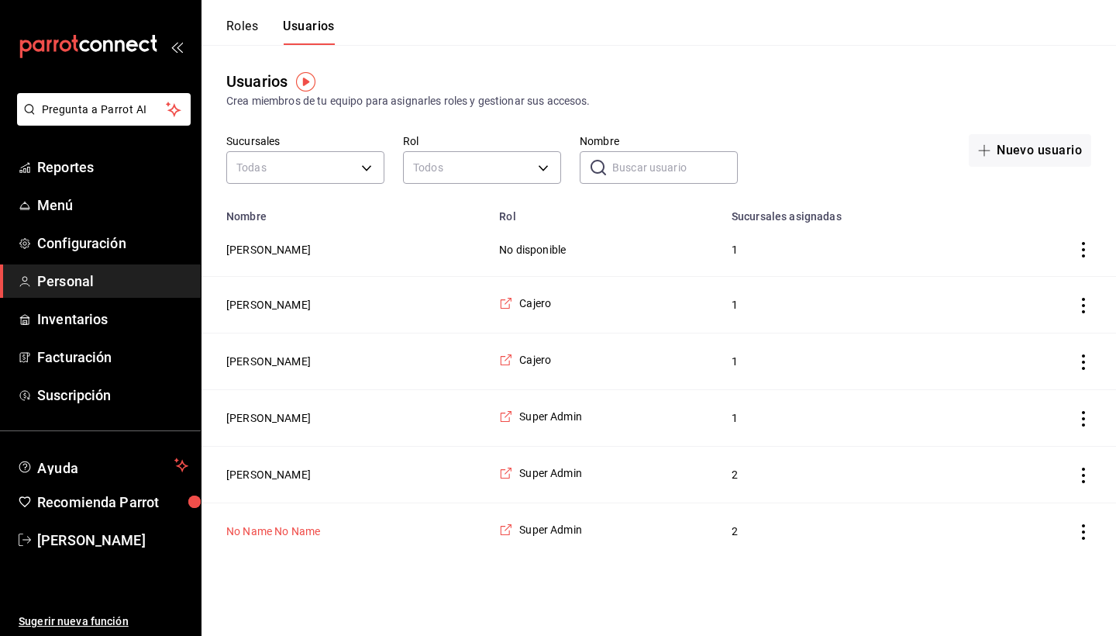
click at [310, 531] on button "No Name No Name" at bounding box center [273, 531] width 94 height 16
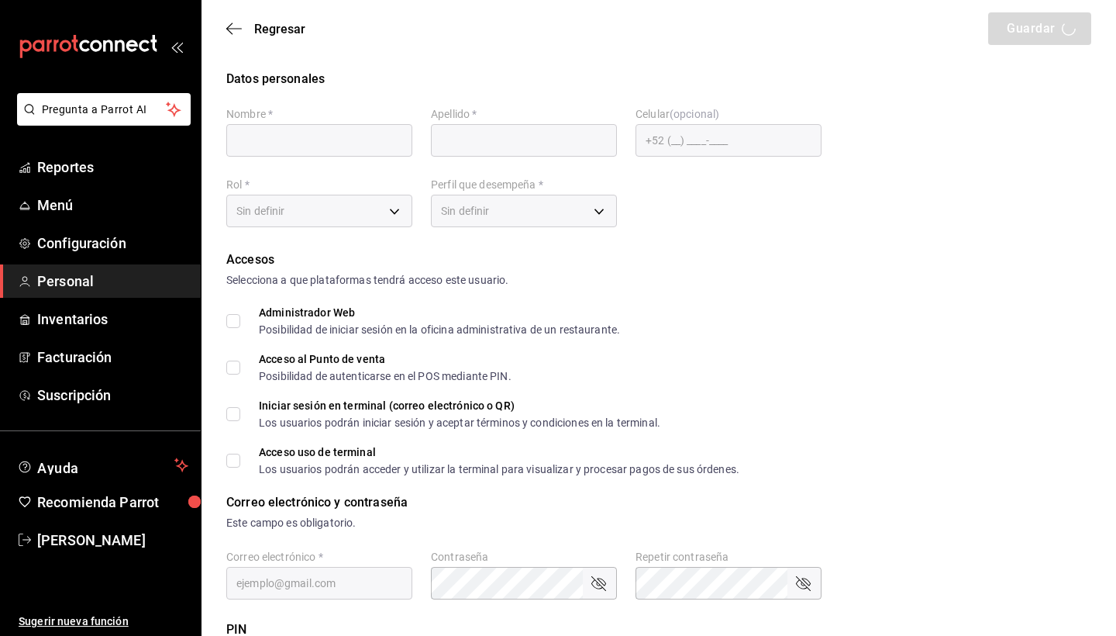
type input "No Name"
type input "319bcfcb-192c-4ecc-9da4-85402e93daf4"
type input "UNDEFINED"
checkbox input "true"
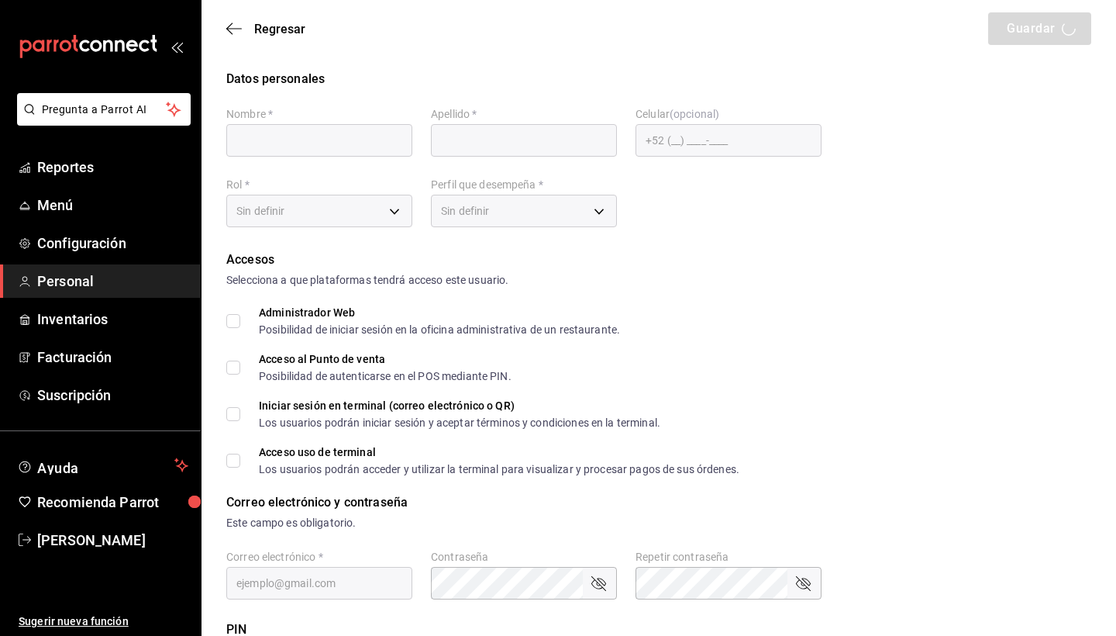
type input "chiqueada@oaxaca.com"
type input "945507"
checkbox input "true"
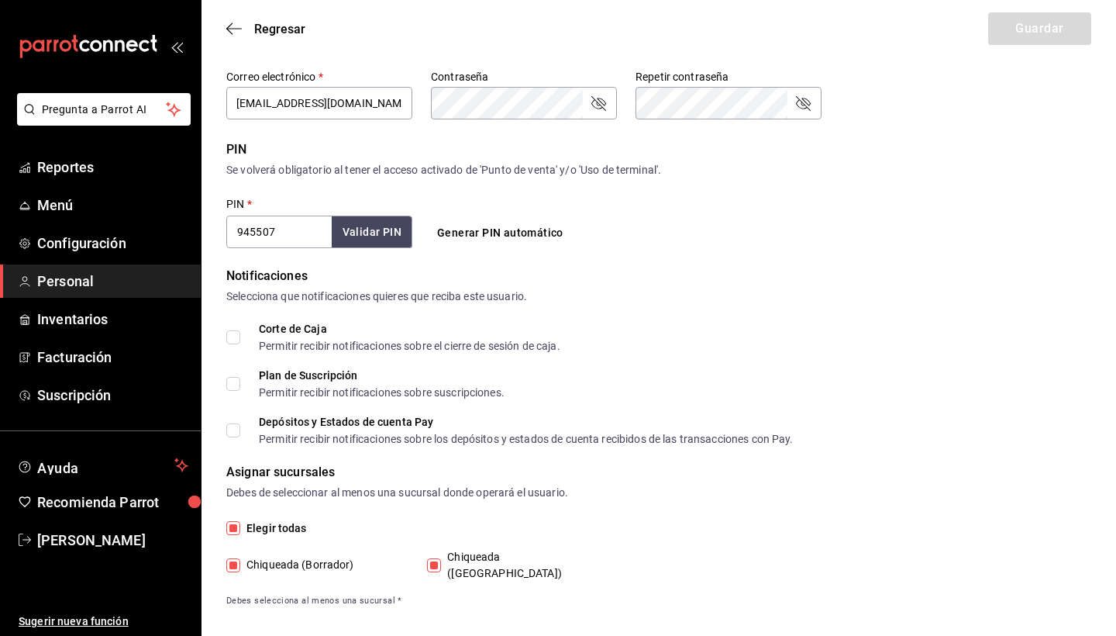
scroll to position [479, 0]
click at [230, 26] on icon "button" at bounding box center [229, 29] width 6 height 12
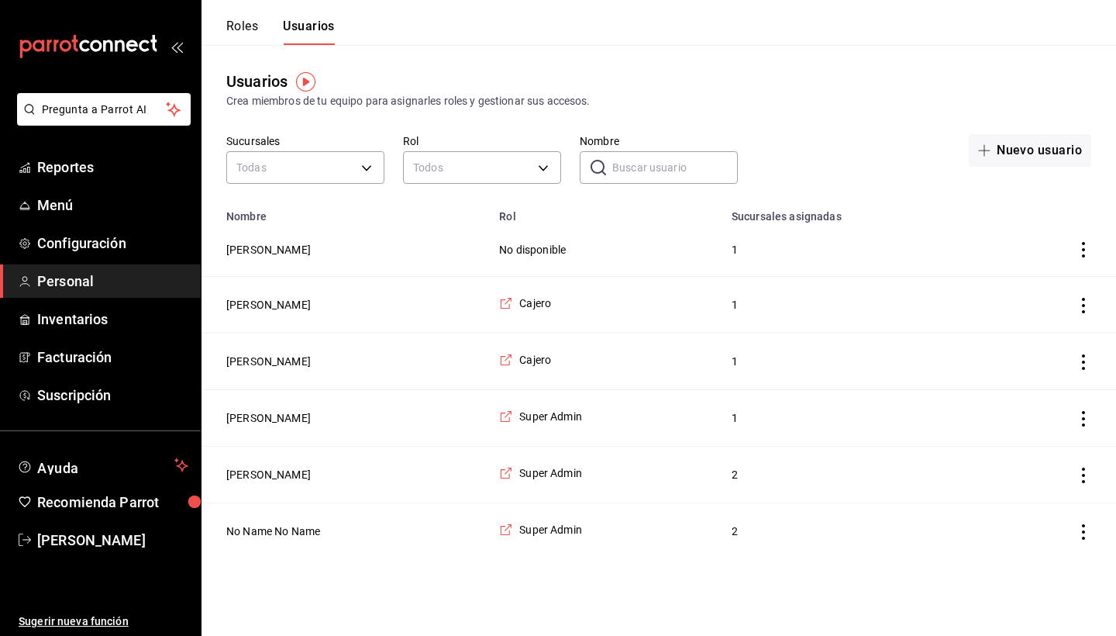
click at [247, 32] on button "Roles" at bounding box center [242, 32] width 32 height 26
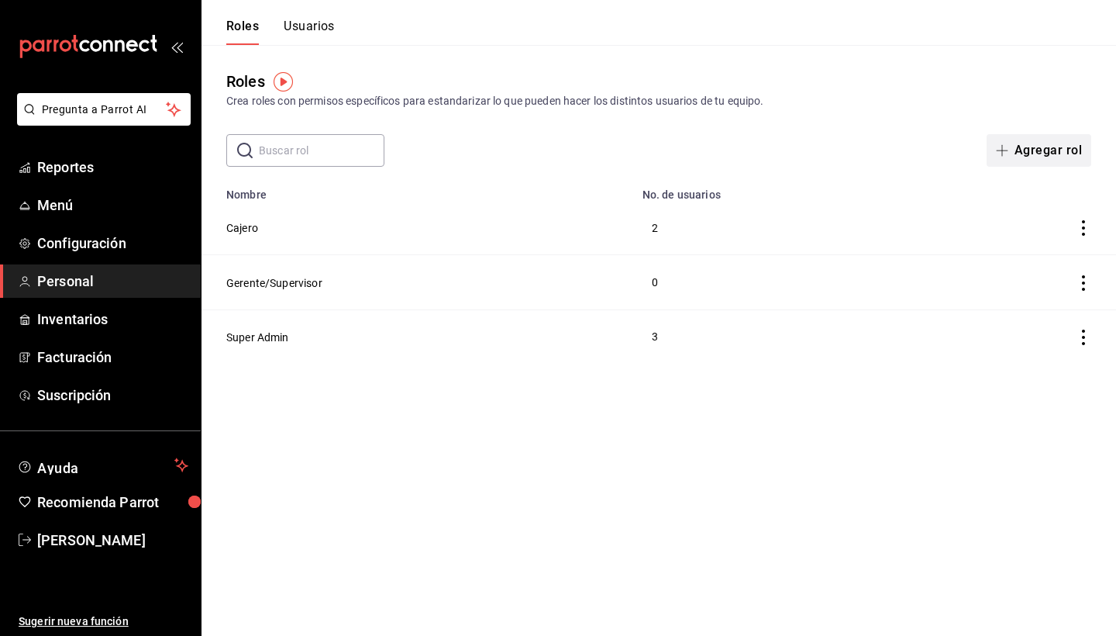
click at [1026, 157] on button "Agregar rol" at bounding box center [1039, 150] width 105 height 33
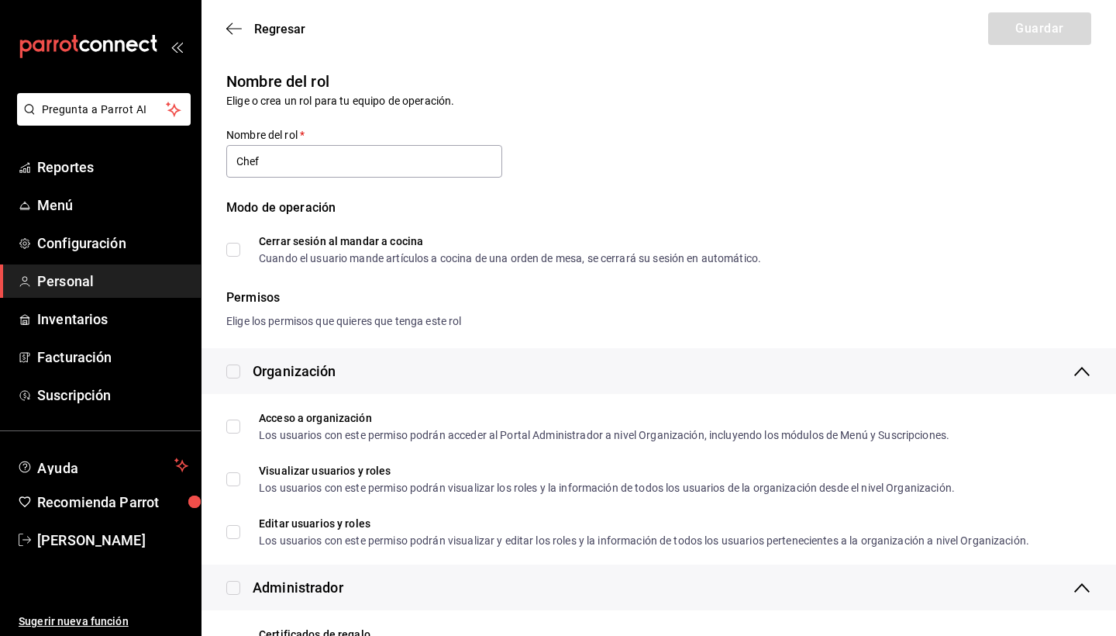
type input "Chef"
click at [573, 279] on div "Nombre del rol Elige o crea un rol para tu equipo de operación. Nombre del rol …" at bounding box center [659, 190] width 915 height 278
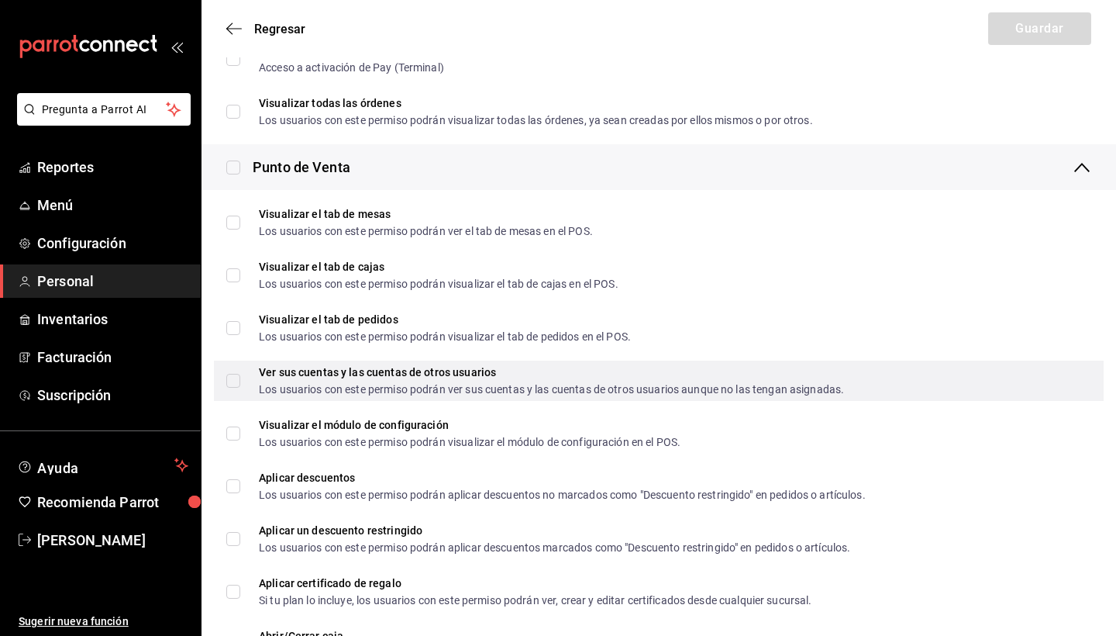
scroll to position [1394, 0]
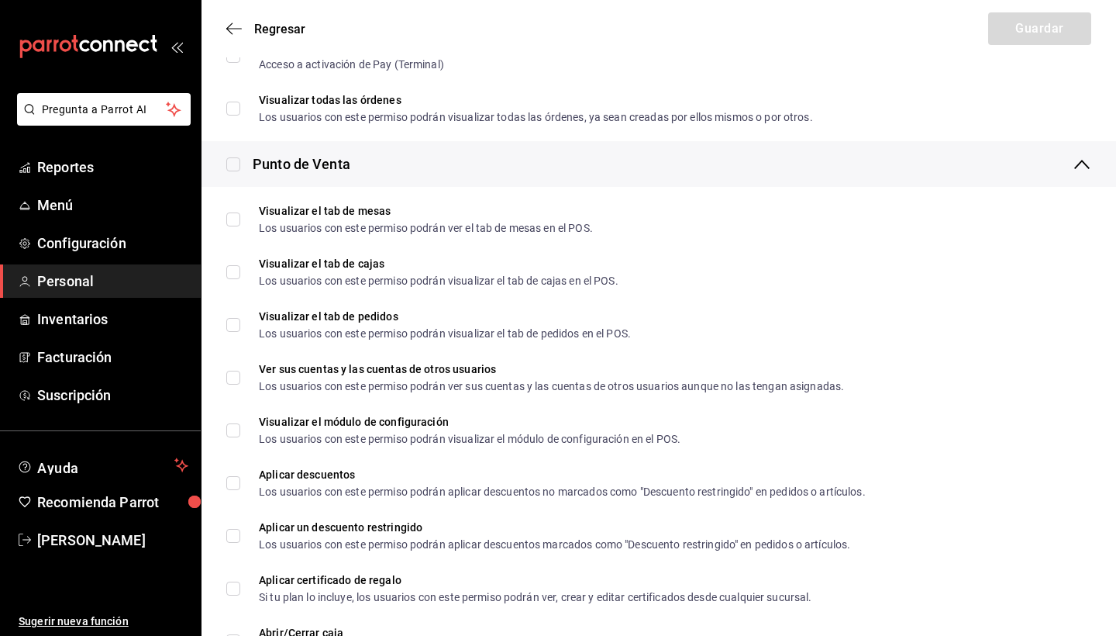
click at [236, 163] on input "checkbox" at bounding box center [233, 164] width 14 height 14
checkbox input "true"
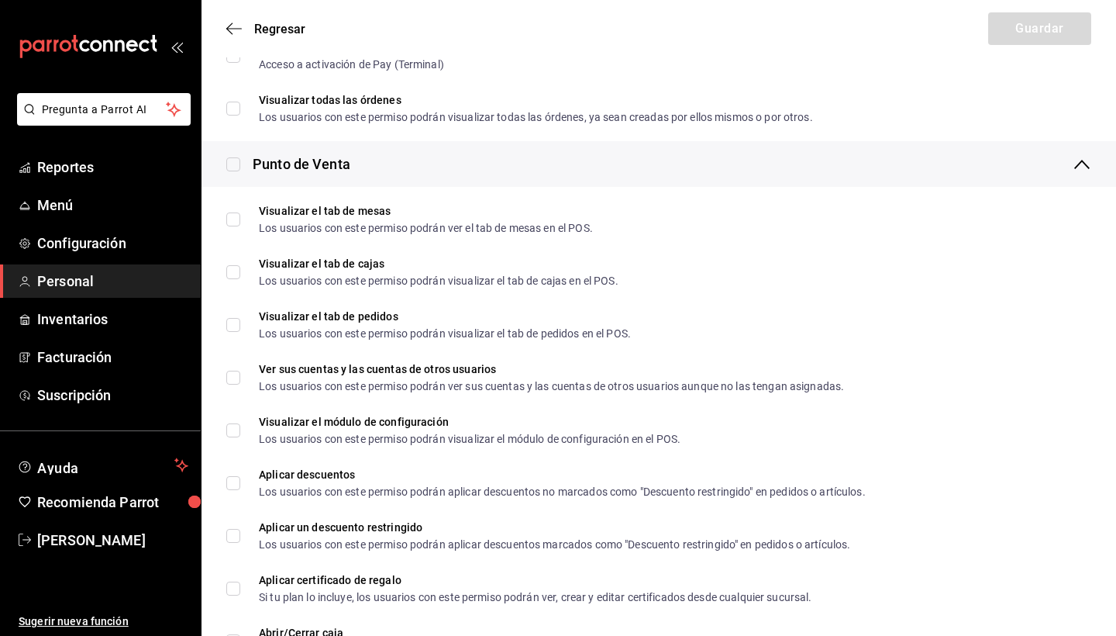
checkbox input "true"
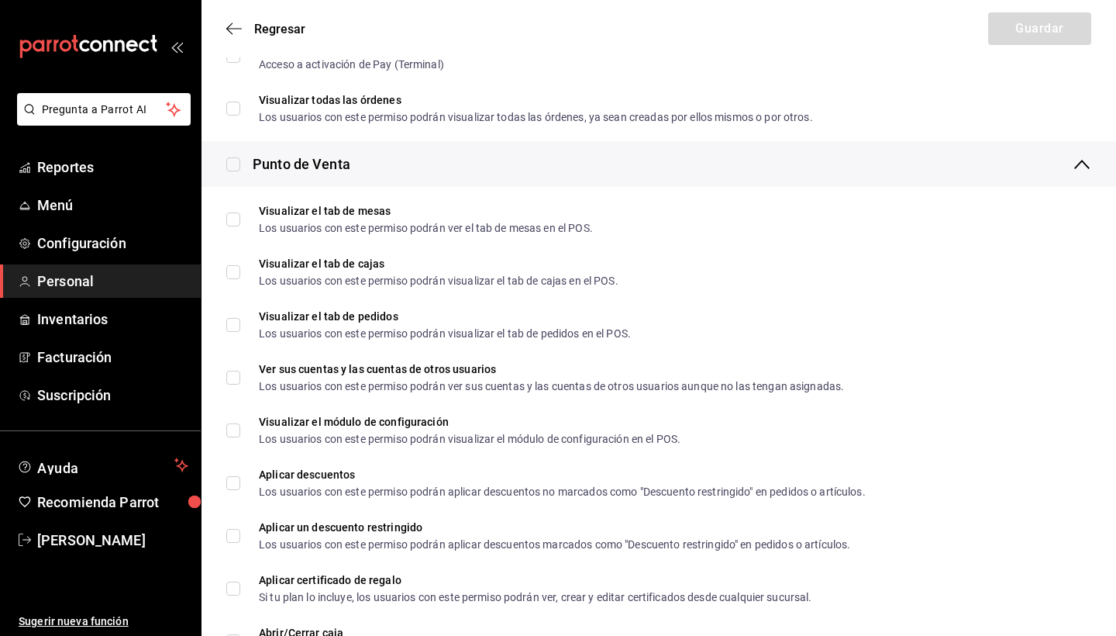
checkbox input "true"
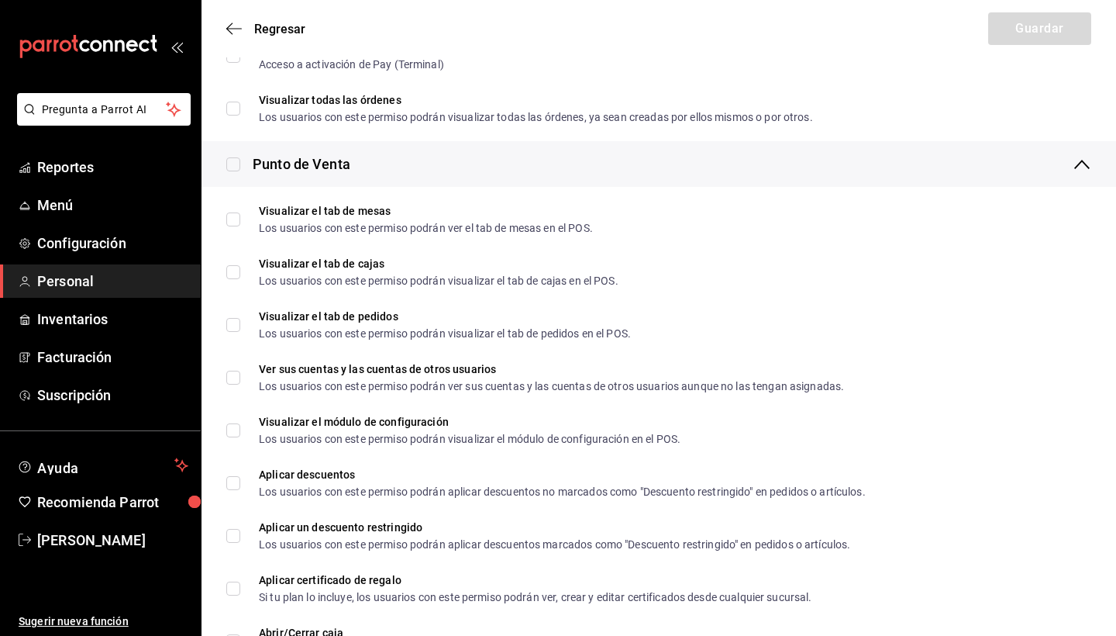
checkbox input "true"
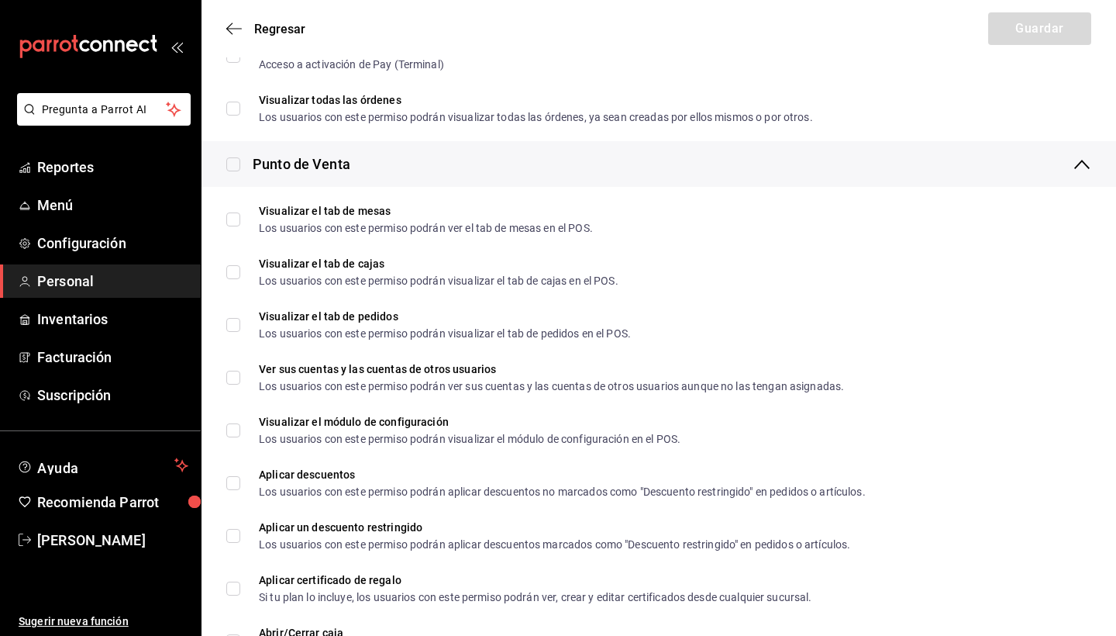
checkbox input "true"
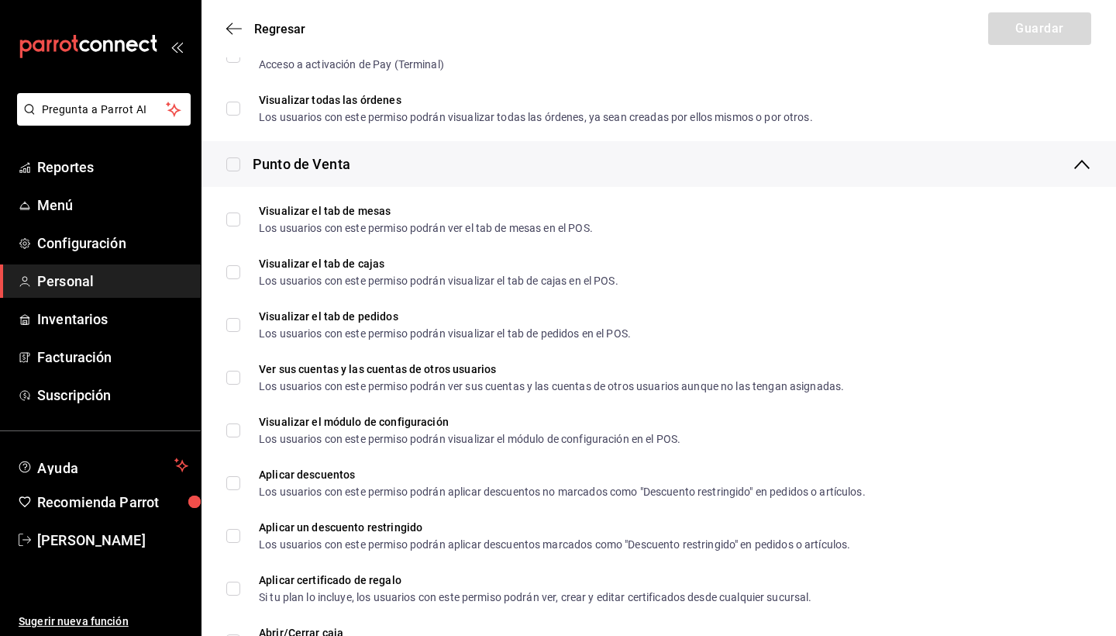
checkbox input "true"
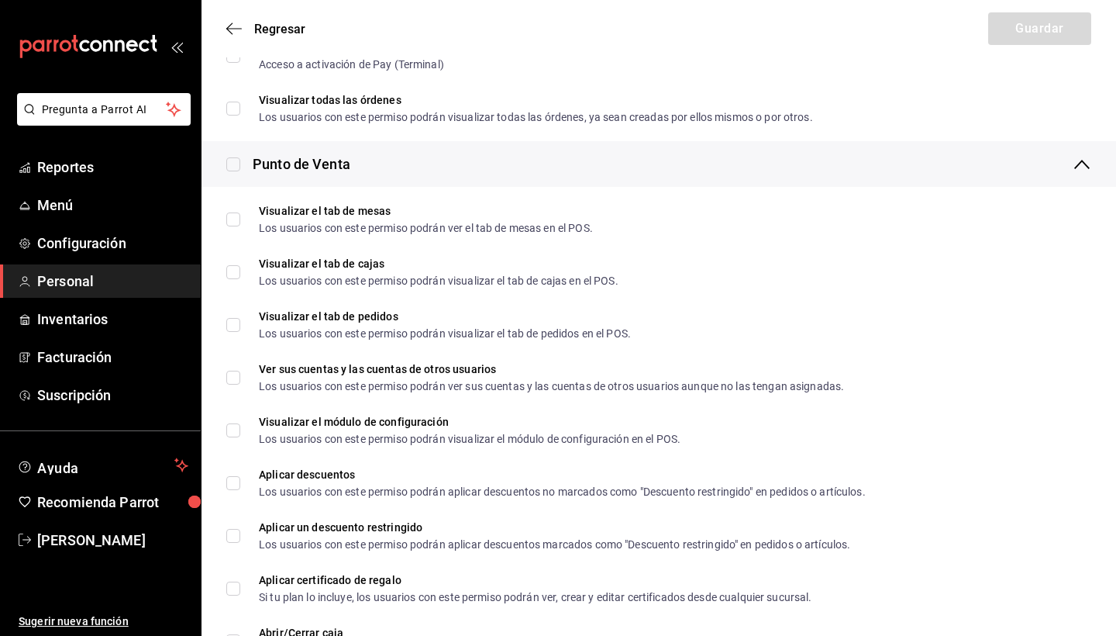
checkbox input "true"
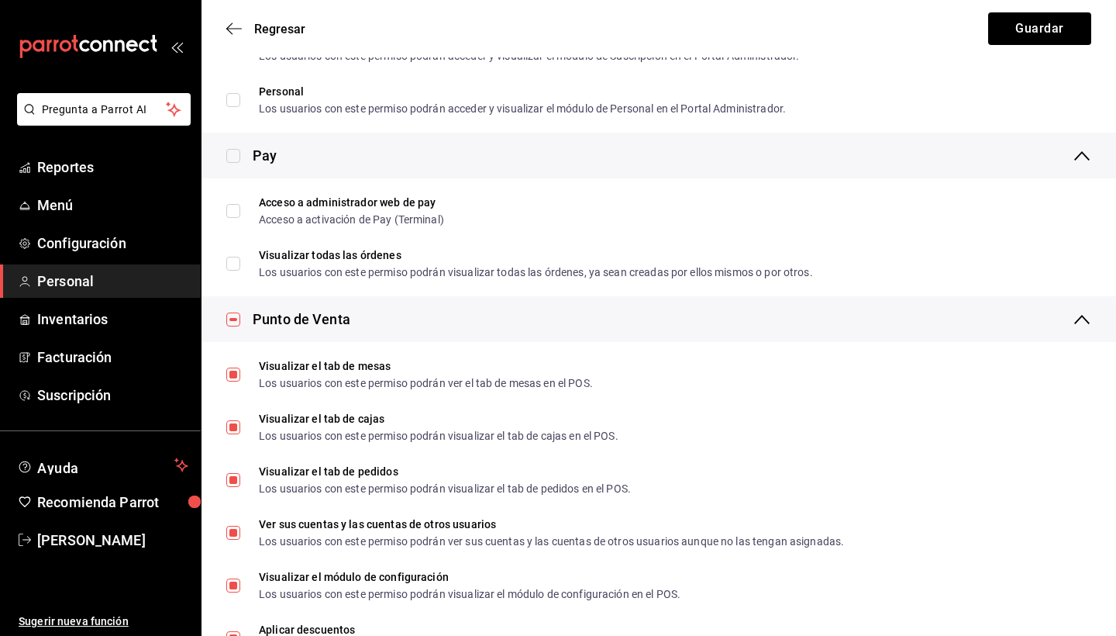
scroll to position [1197, 0]
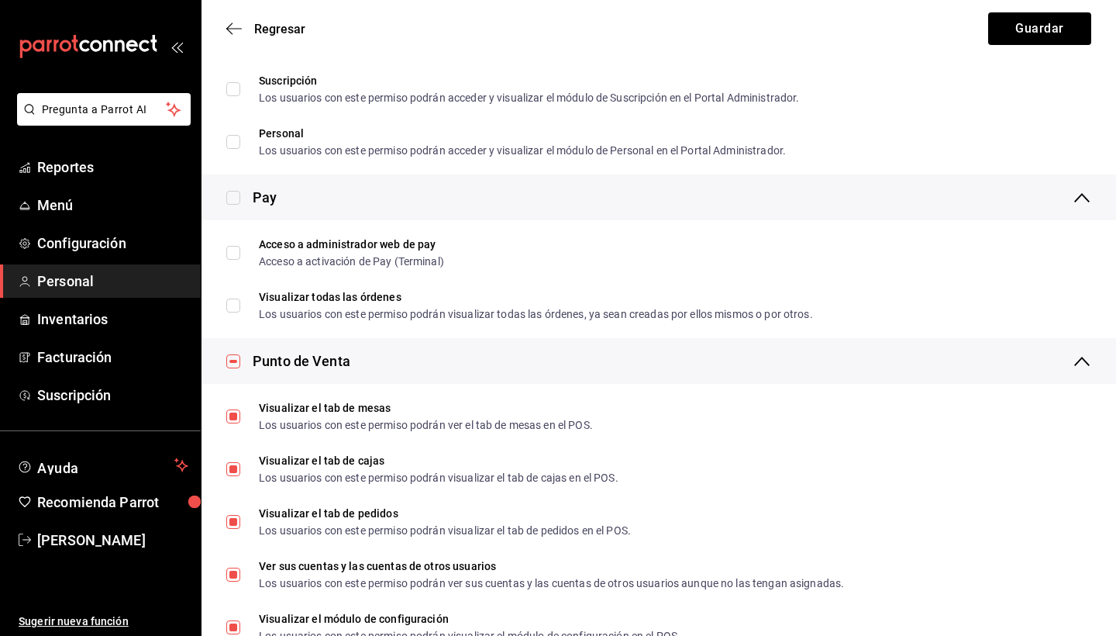
click at [239, 360] on input "checkbox" at bounding box center [233, 361] width 14 height 14
checkbox input "false"
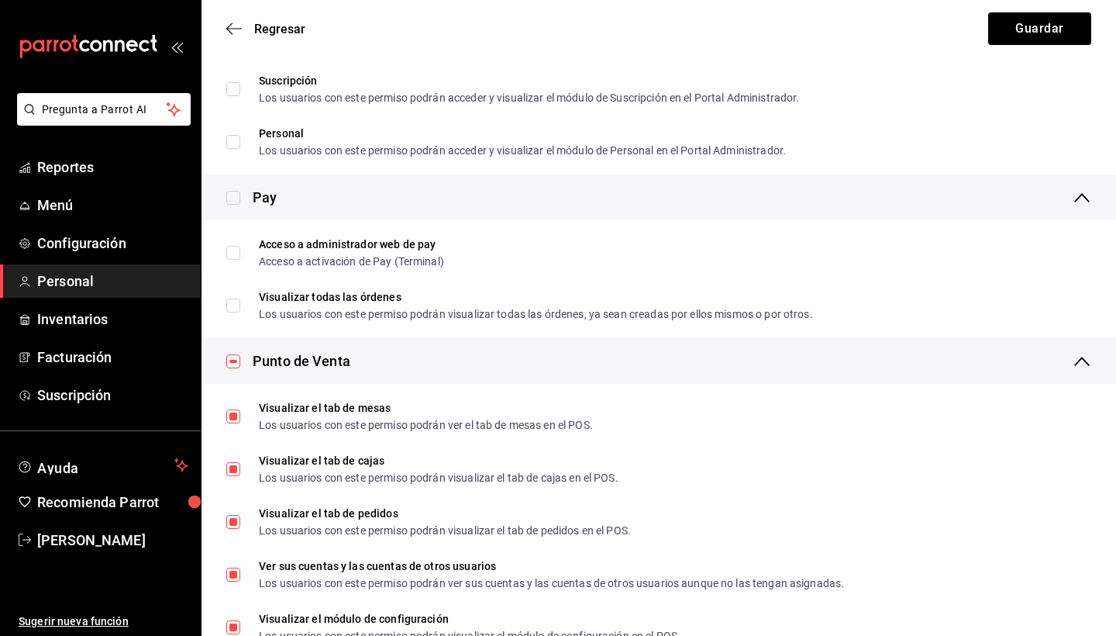
checkbox input "false"
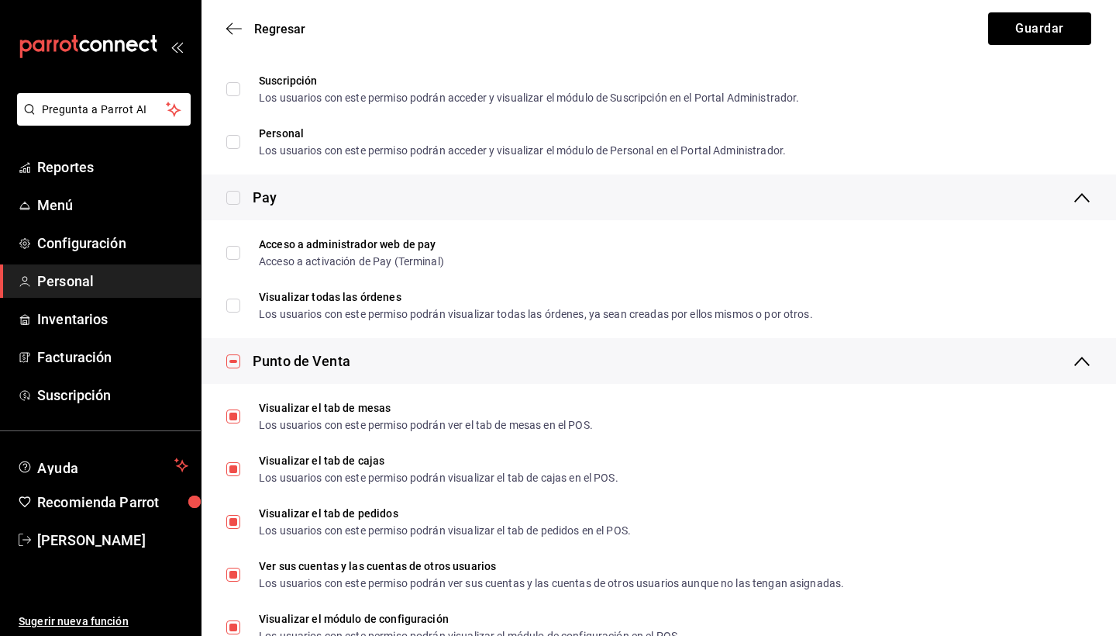
checkbox input "false"
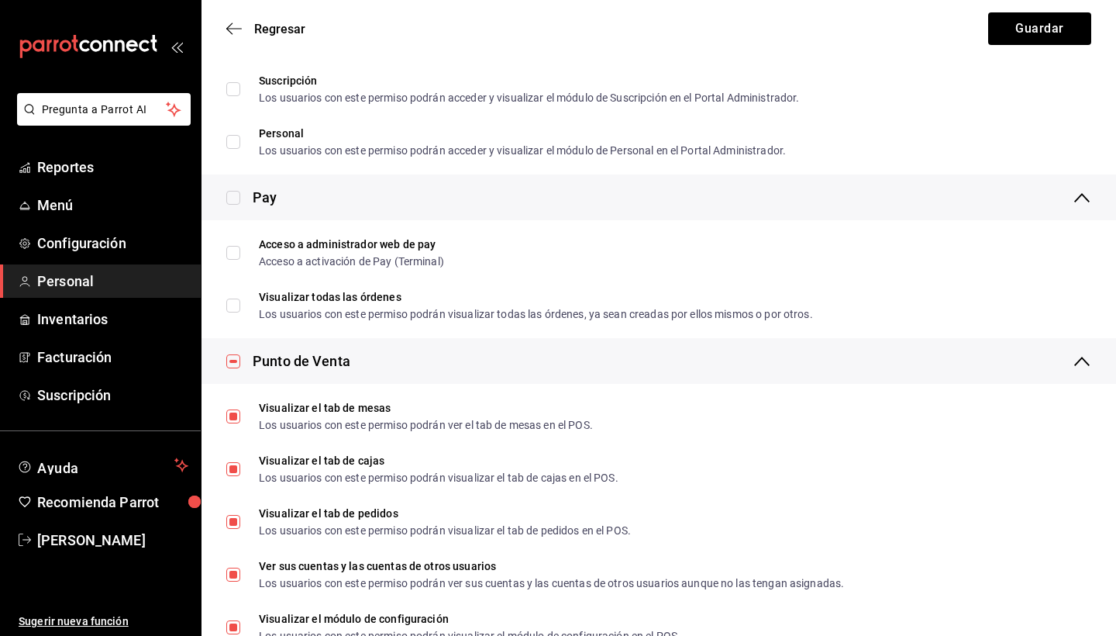
checkbox input "false"
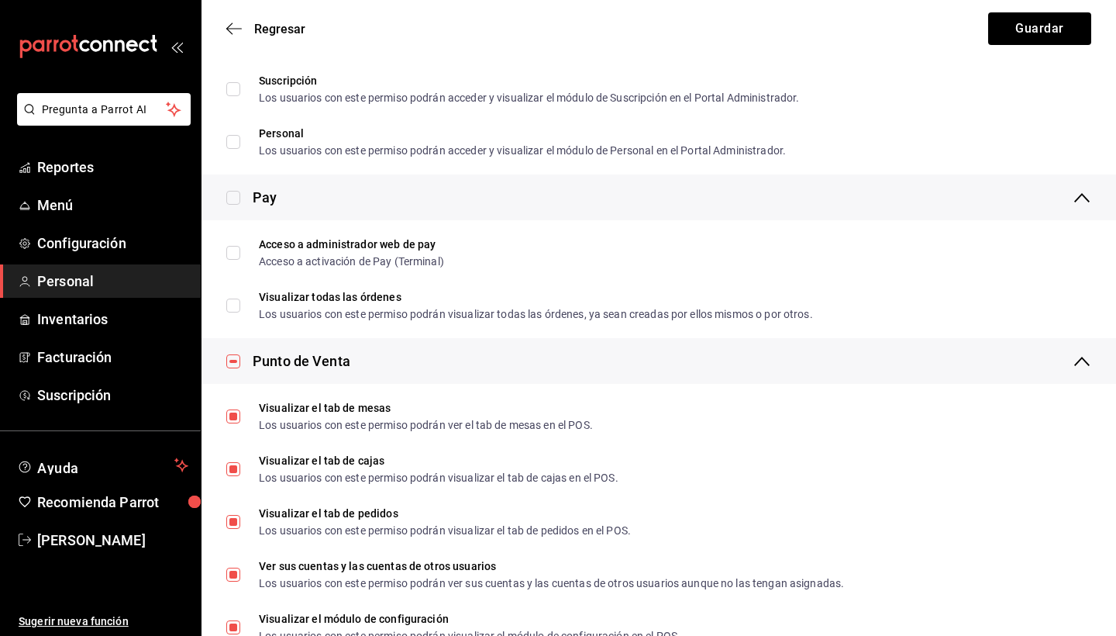
checkbox input "false"
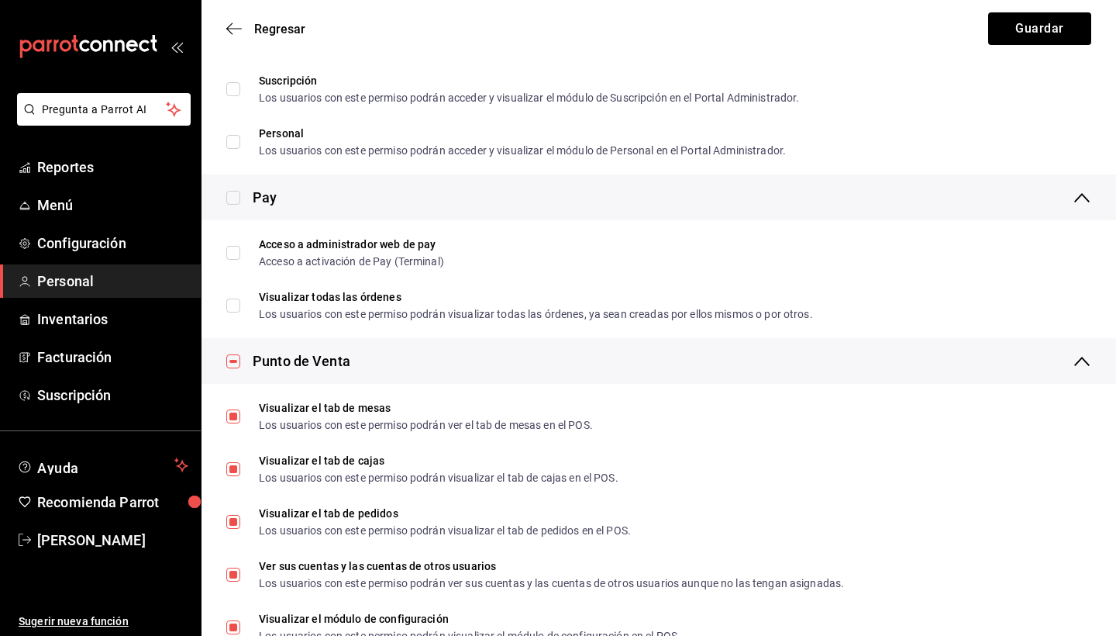
checkbox input "false"
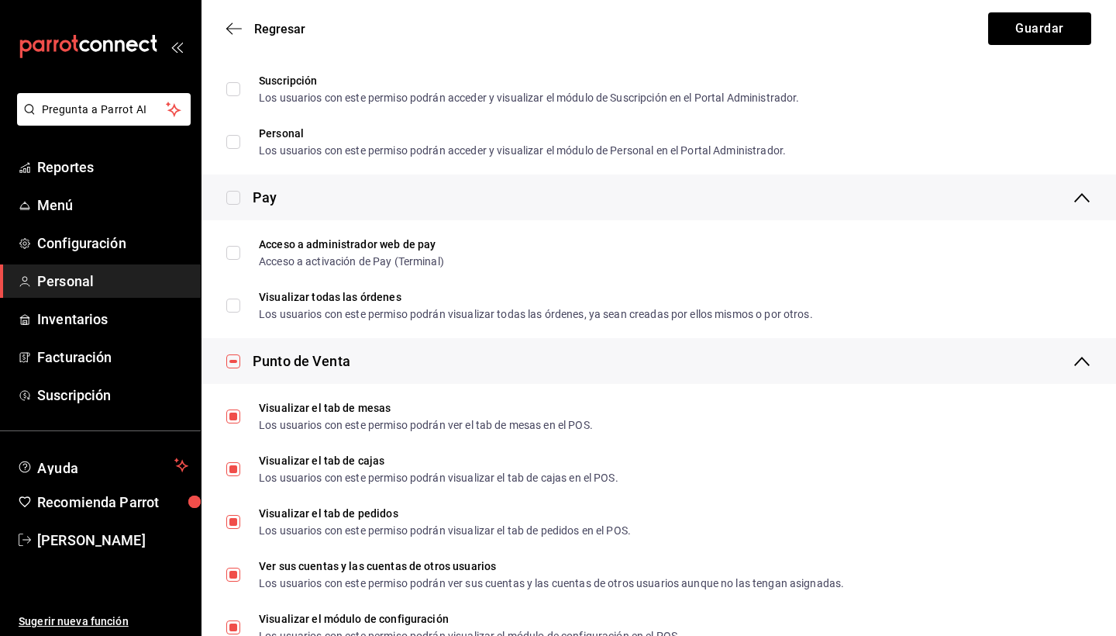
checkbox input "false"
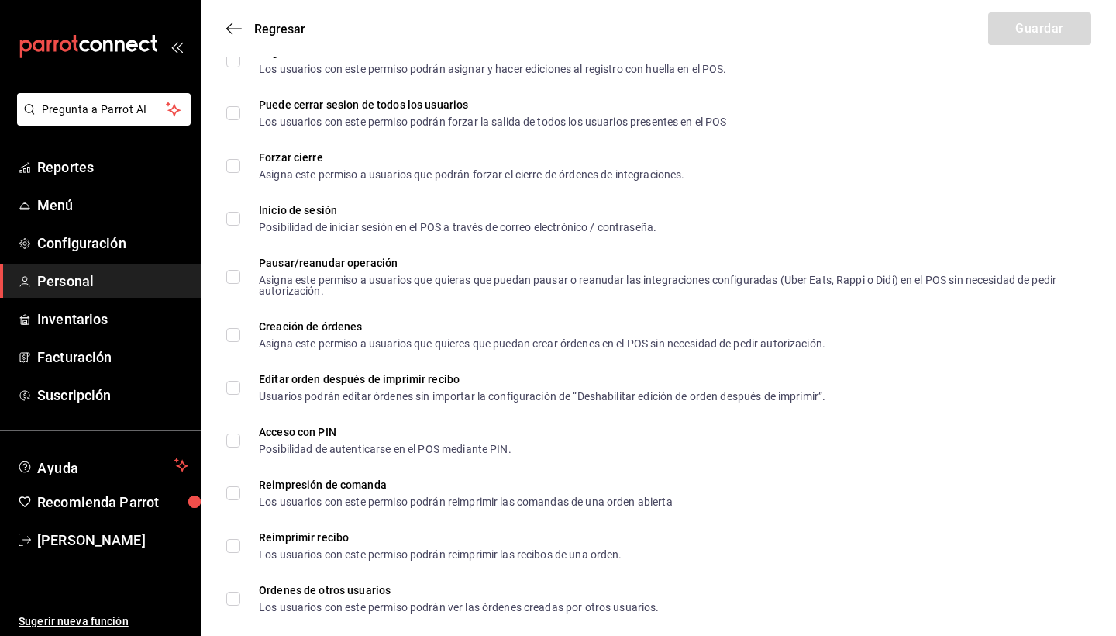
scroll to position [2290, 0]
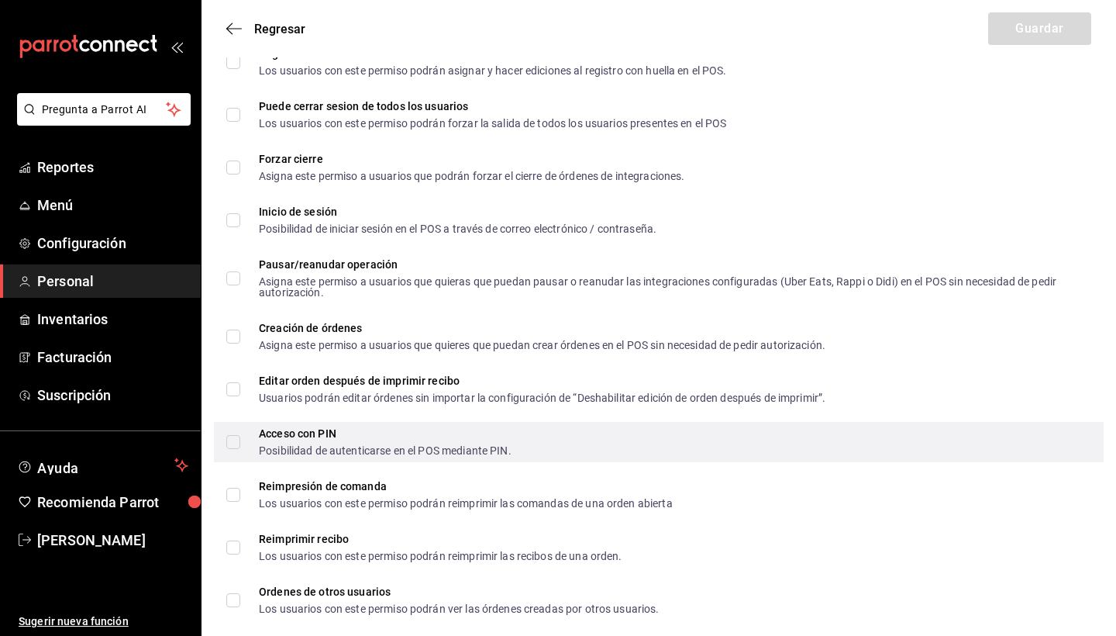
click at [235, 434] on label "Acceso con PIN Posibilidad de autenticarse en el POS mediante PIN." at bounding box center [368, 442] width 285 height 28
click at [235, 435] on input "Acceso con PIN Posibilidad de autenticarse en el POS mediante PIN." at bounding box center [233, 442] width 14 height 14
checkbox input "true"
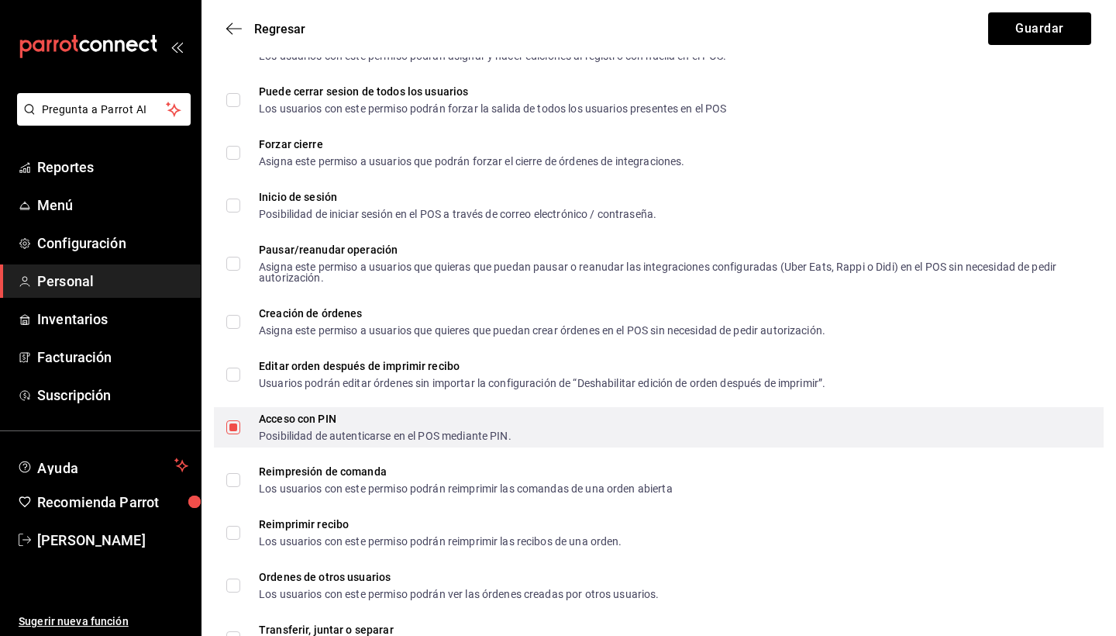
scroll to position [2307, 0]
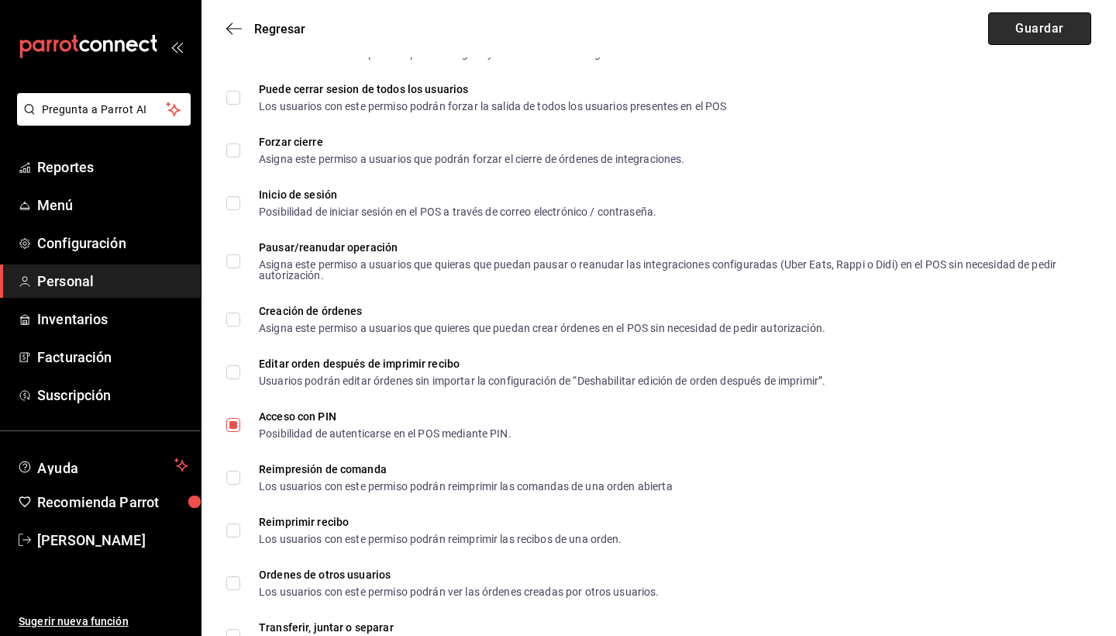
click at [1044, 19] on button "Guardar" at bounding box center [1040, 28] width 103 height 33
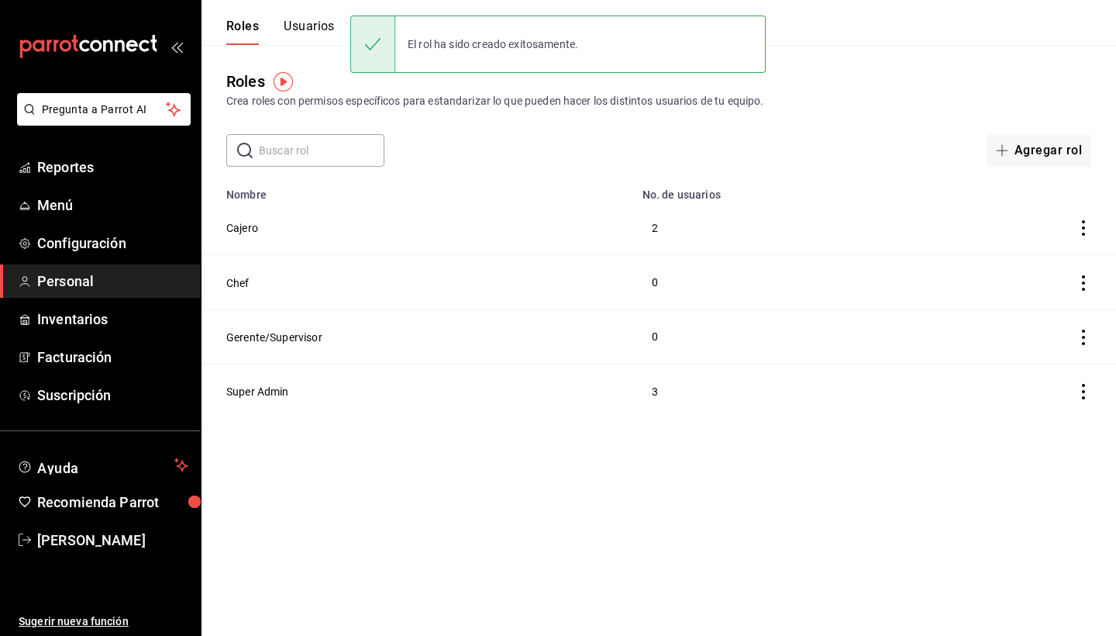
click at [325, 29] on button "Usuarios" at bounding box center [309, 32] width 51 height 26
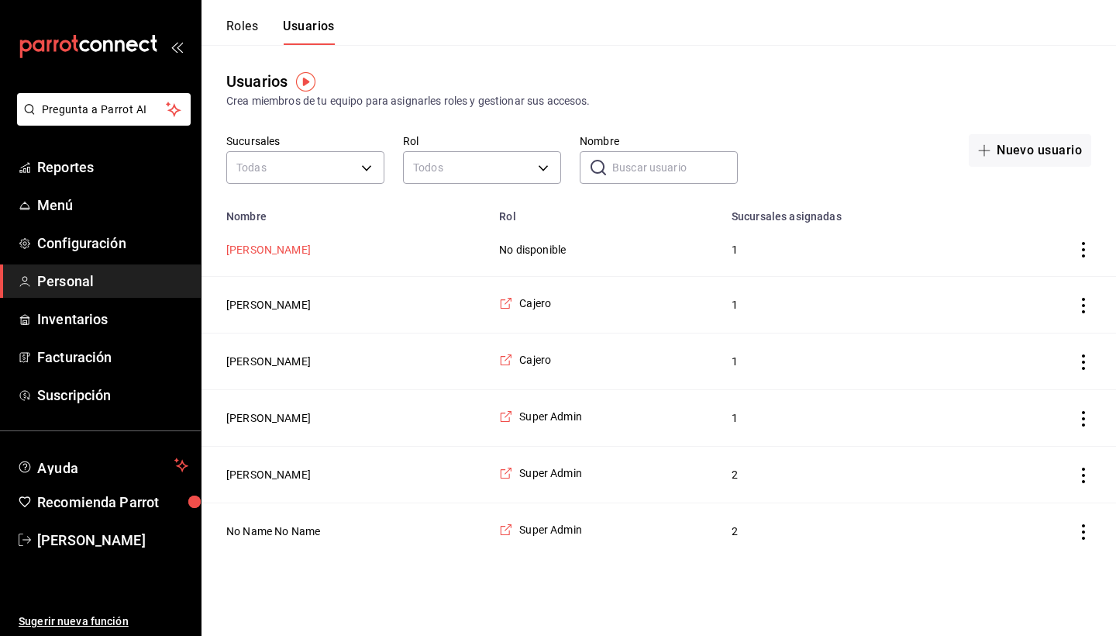
click at [262, 242] on button "[PERSON_NAME]" at bounding box center [268, 250] width 85 height 16
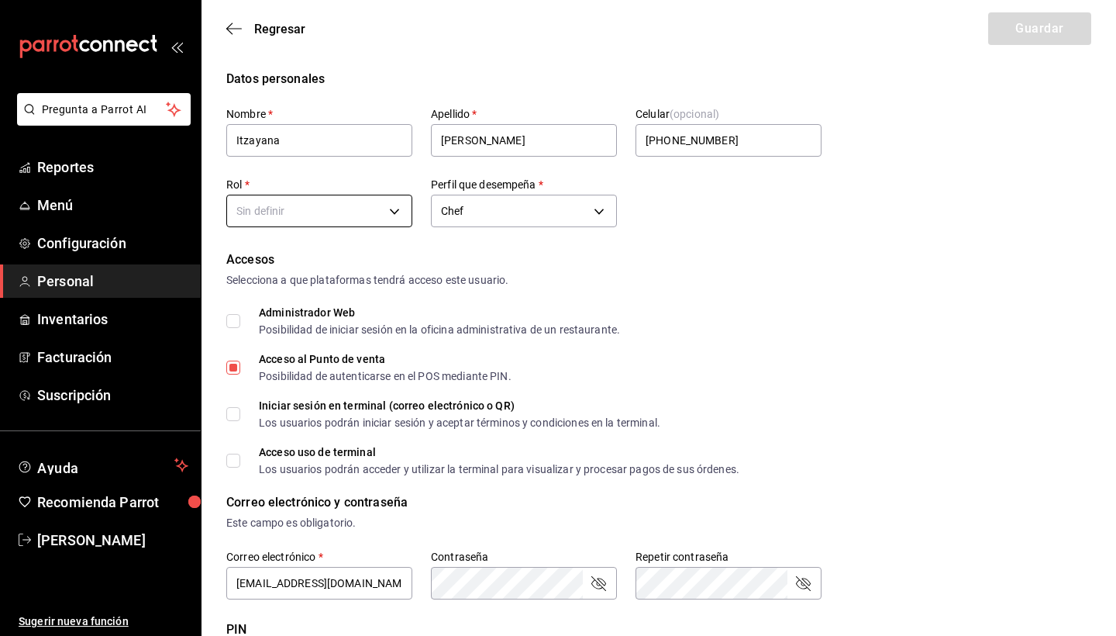
click at [339, 204] on body "Pregunta a Parrot AI Reportes Menú Configuración Personal Inventarios Facturaci…" at bounding box center [558, 565] width 1116 height 1131
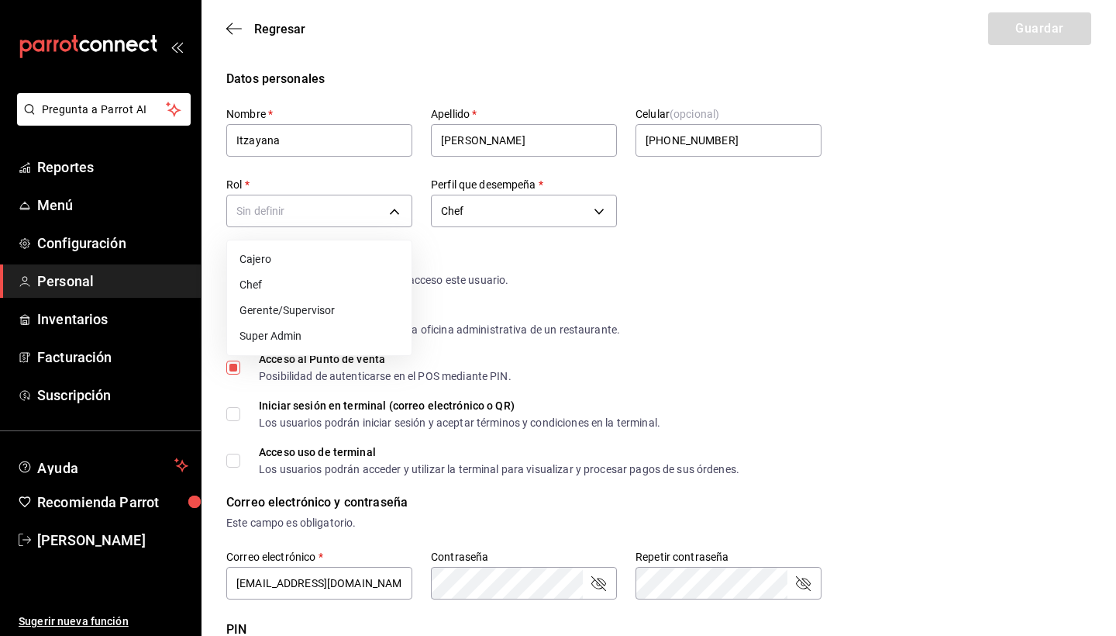
click at [319, 281] on li "Chef" at bounding box center [319, 285] width 185 height 26
type input "afda17eb-31d5-4c88-989b-b1bf47813ac6"
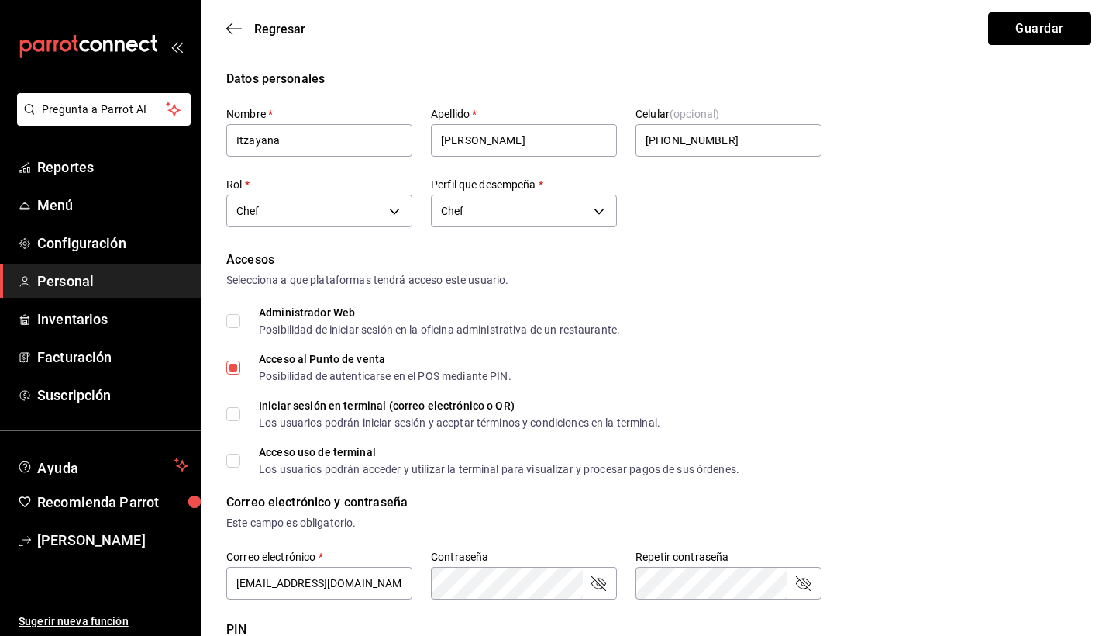
click at [1059, 30] on button "Guardar" at bounding box center [1040, 28] width 103 height 33
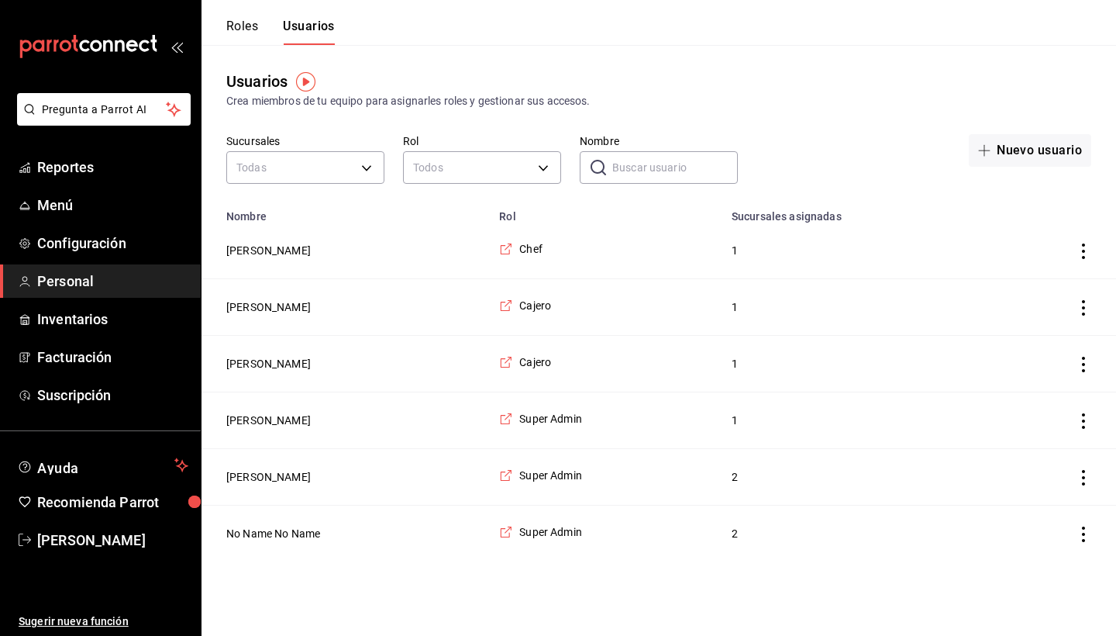
click at [241, 29] on button "Roles" at bounding box center [242, 32] width 32 height 26
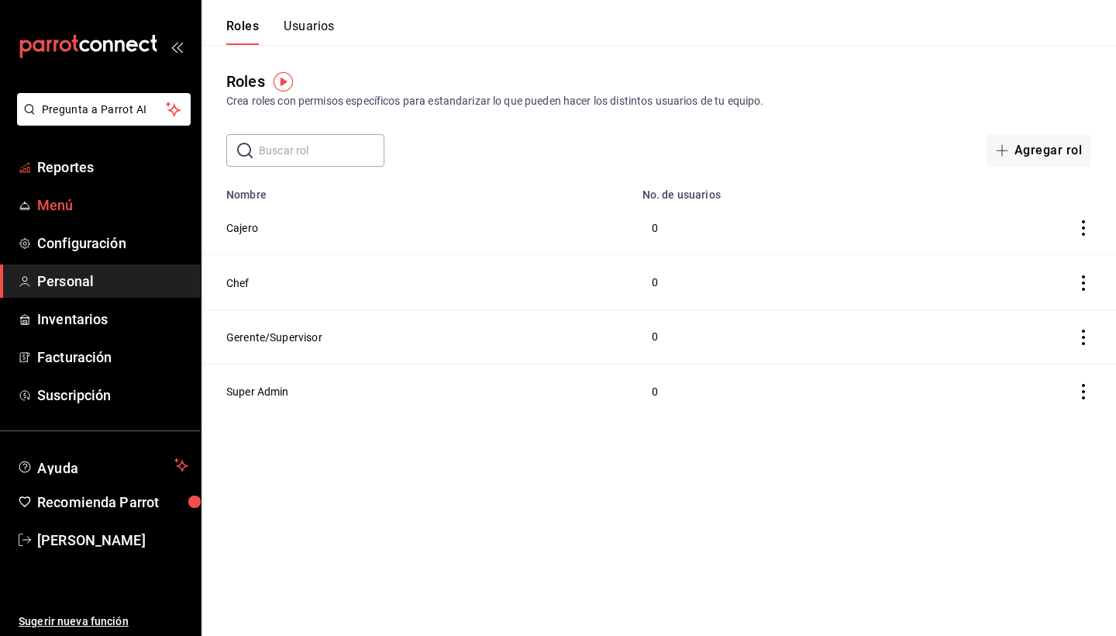
click at [60, 197] on span "Menú" at bounding box center [112, 205] width 151 height 21
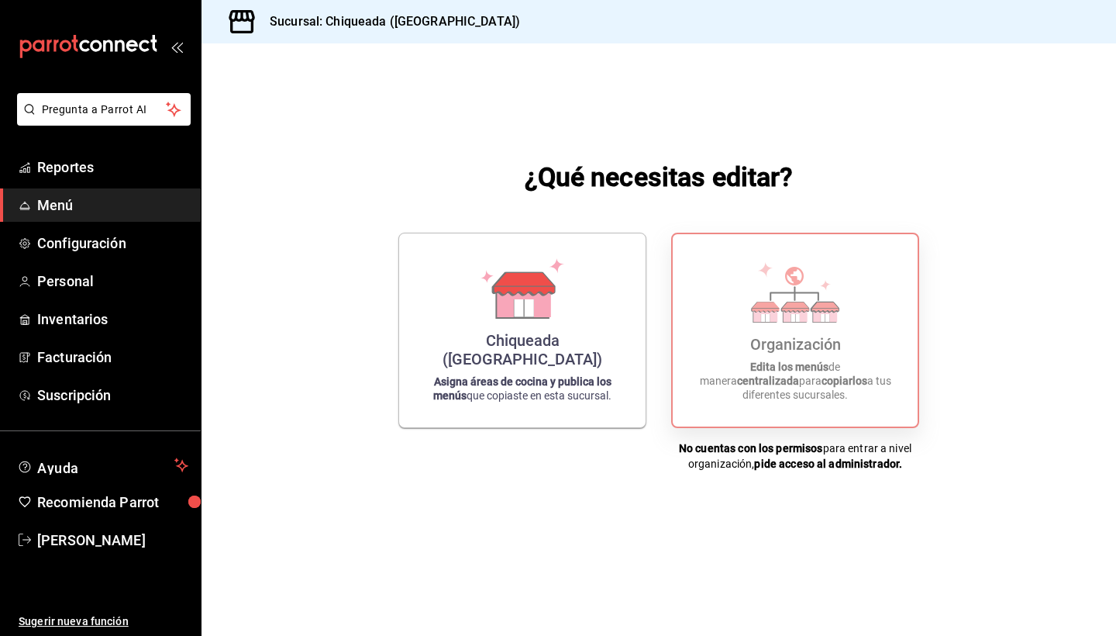
click at [760, 307] on icon at bounding box center [766, 314] width 24 height 15
click at [751, 362] on strong "Edita los menús" at bounding box center [790, 367] width 78 height 12
click at [74, 247] on span "Configuración" at bounding box center [112, 243] width 151 height 21
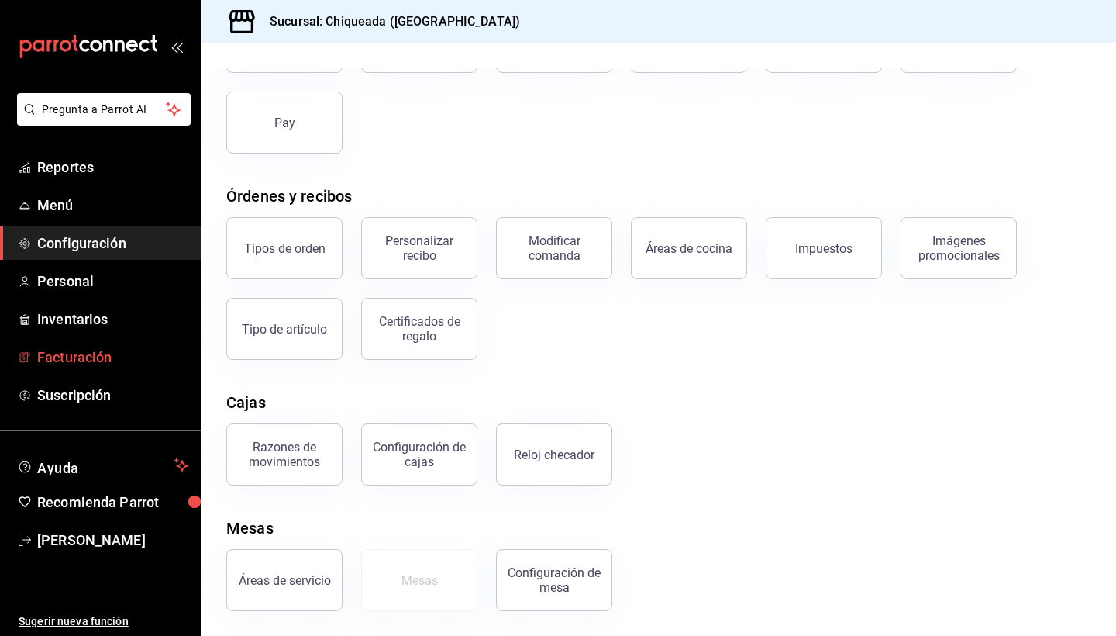
scroll to position [150, 0]
click at [89, 296] on link "Personal" at bounding box center [100, 280] width 201 height 33
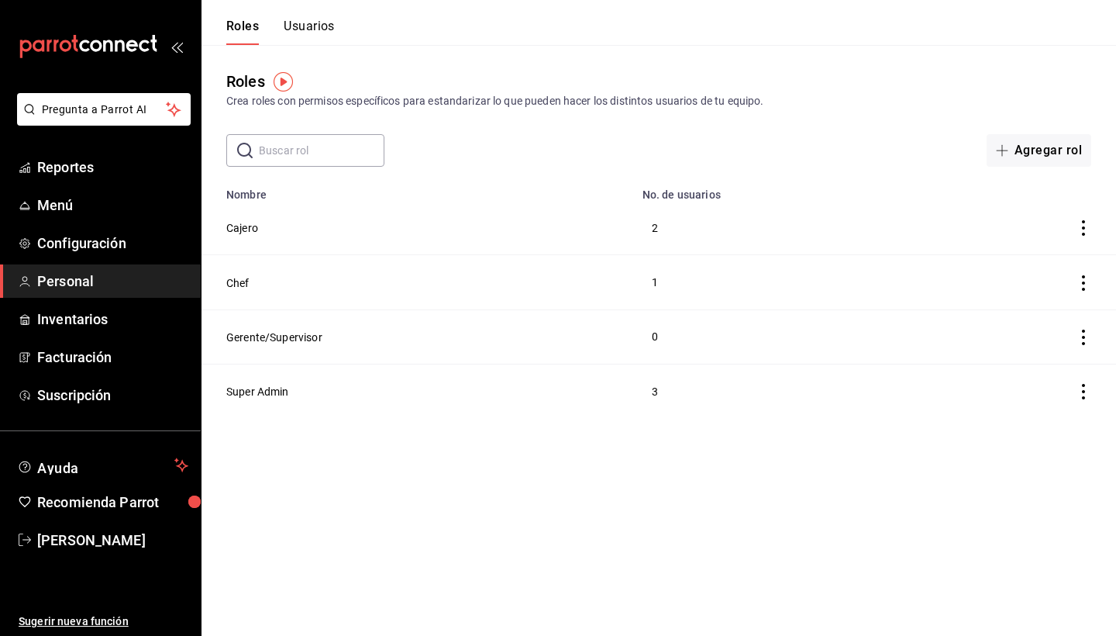
click at [295, 33] on button "Usuarios" at bounding box center [309, 32] width 51 height 26
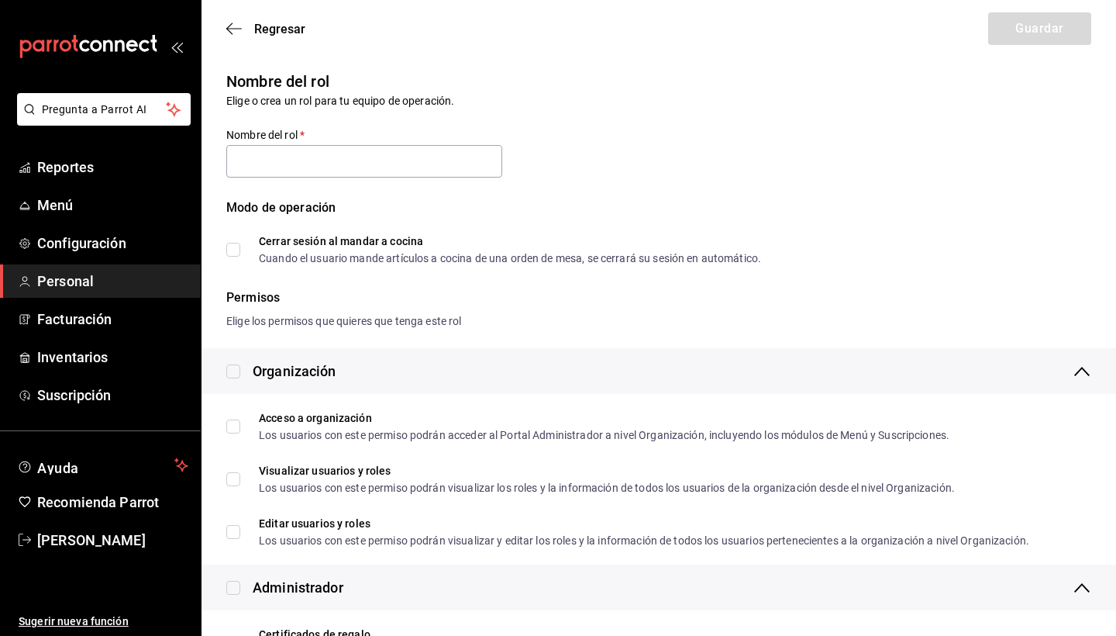
checkbox input "true"
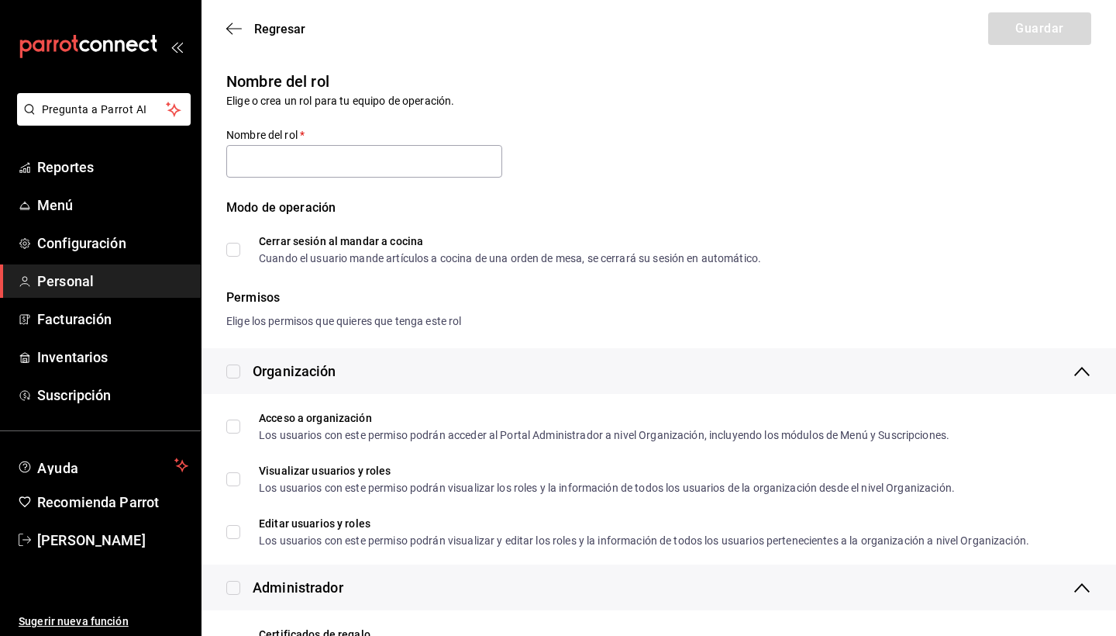
checkbox input "true"
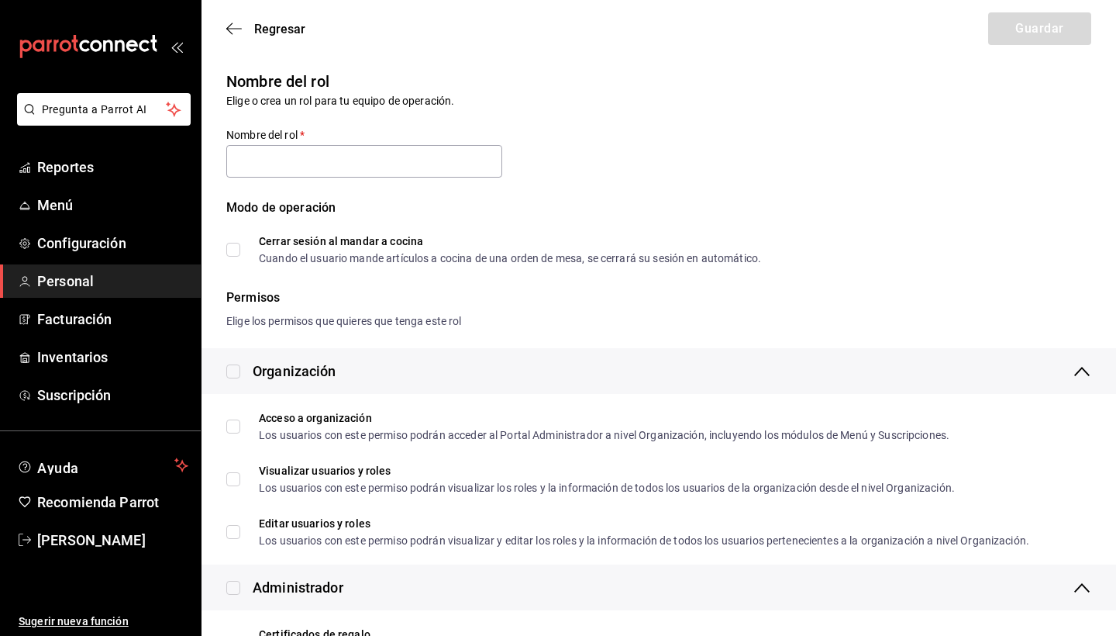
checkbox input "true"
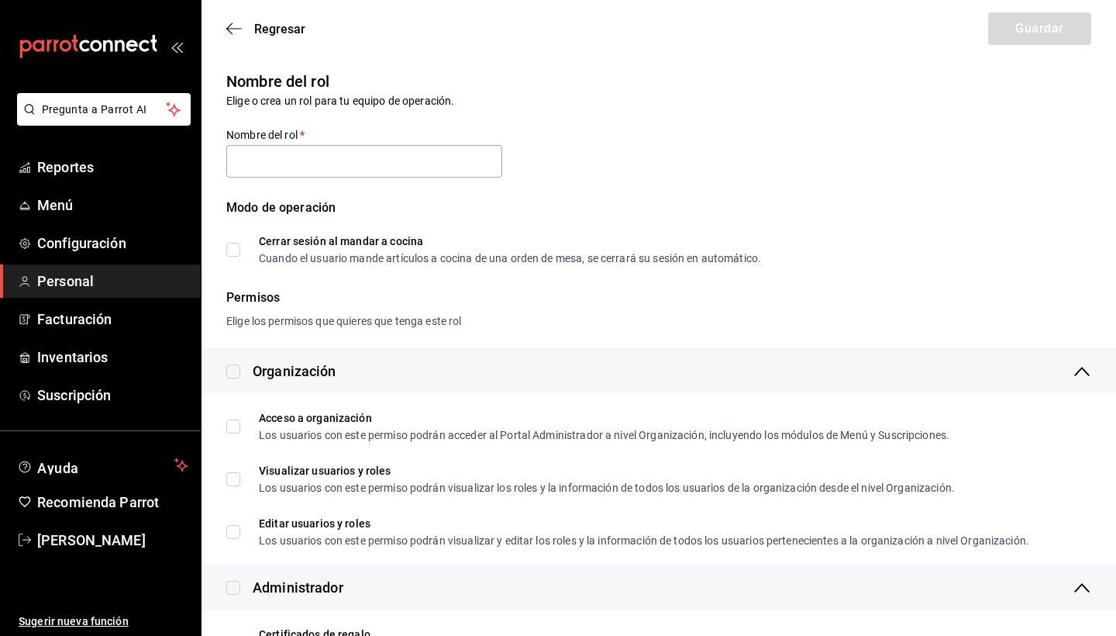
checkbox input "true"
type input "Custom Rol - 2354-63ad-2d0b-cd20"
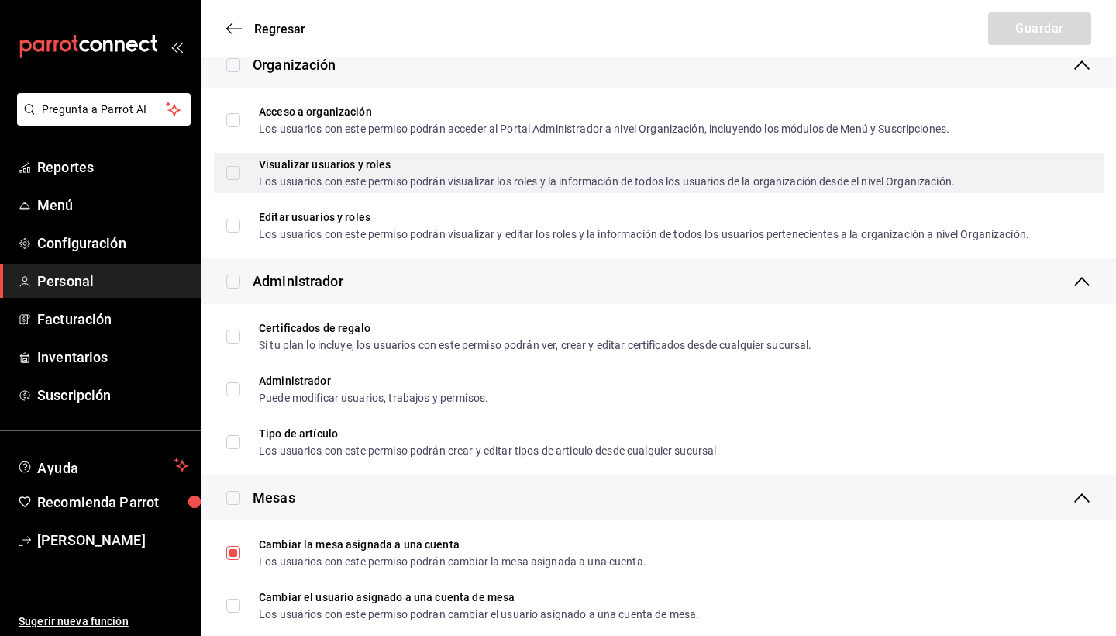
scroll to position [377, 0]
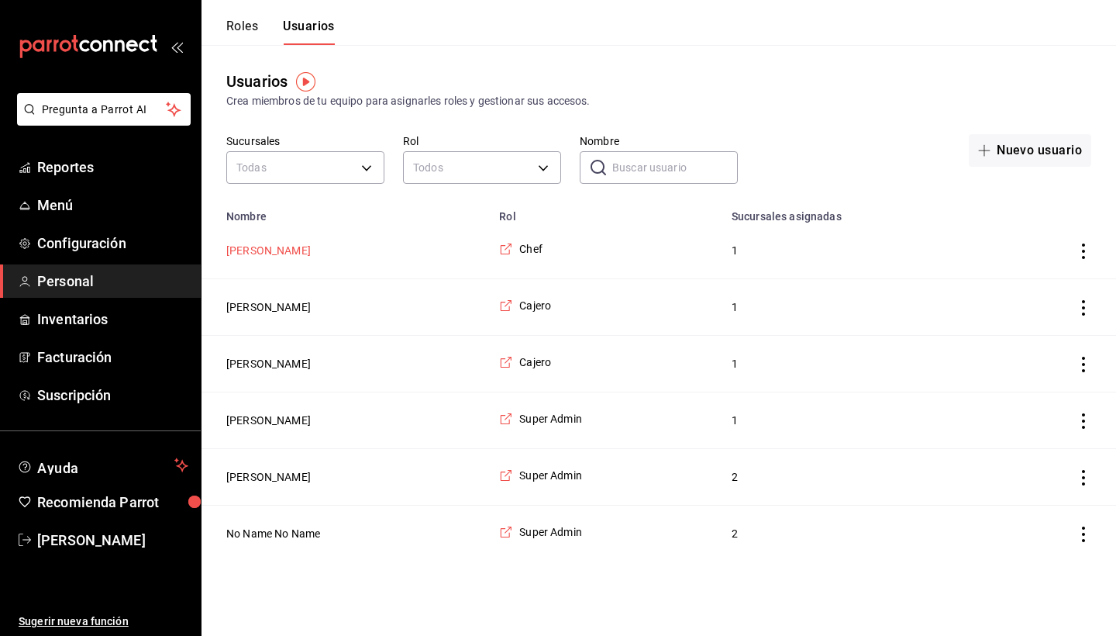
click at [254, 257] on button "[PERSON_NAME]" at bounding box center [268, 251] width 85 height 16
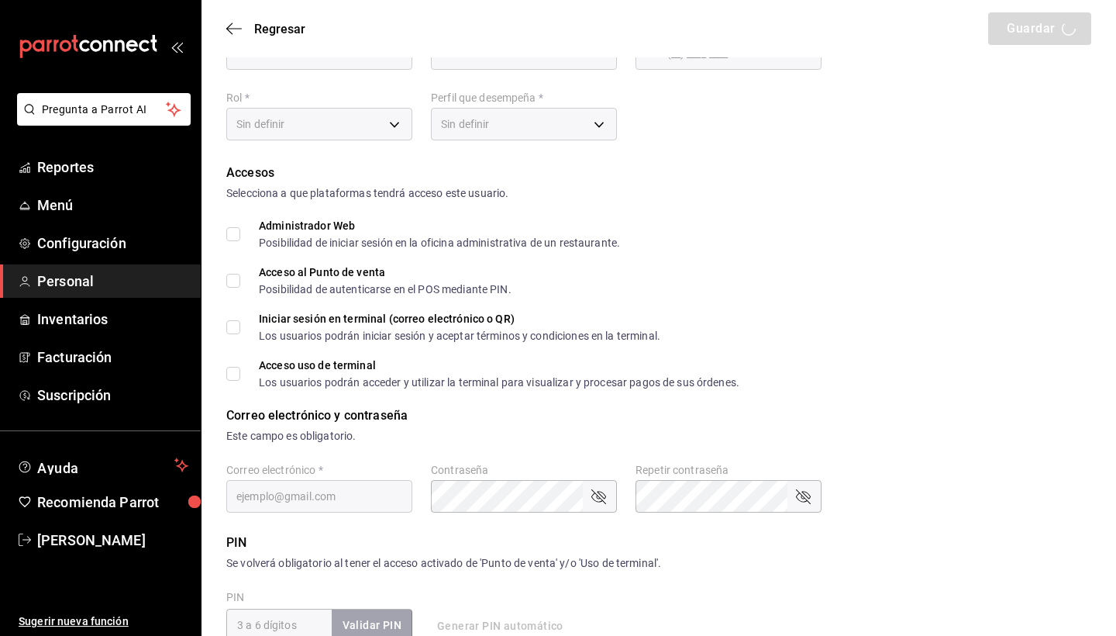
type input "Itzayana"
type input "Pablo"
type input "+52 (52) 9535-3754"
type input "afda17eb-31d5-4c88-989b-b1bf47813ac6"
type input "CHEF"
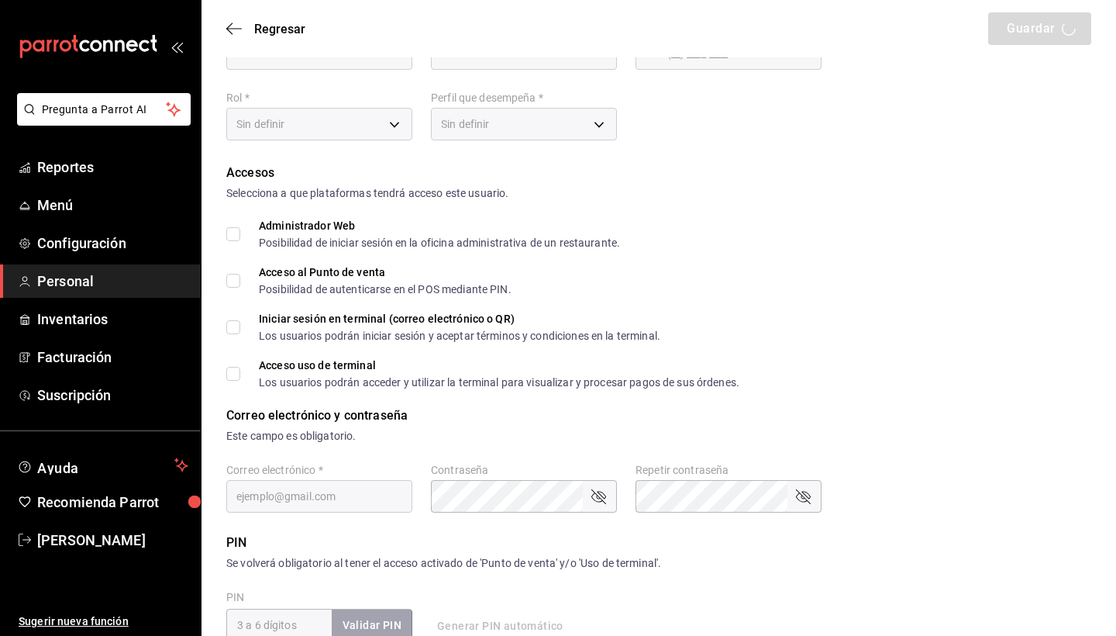
checkbox input "true"
type input "deleted.1758738856.itzapablo99@gmail.com"
type input "2406"
checkbox input "true"
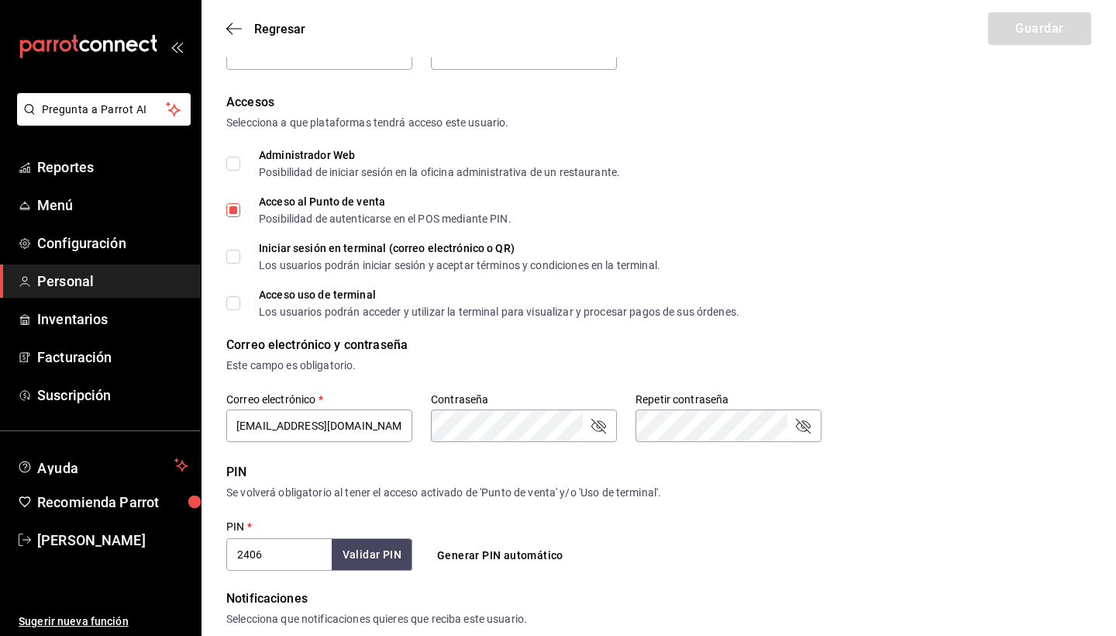
scroll to position [186, 0]
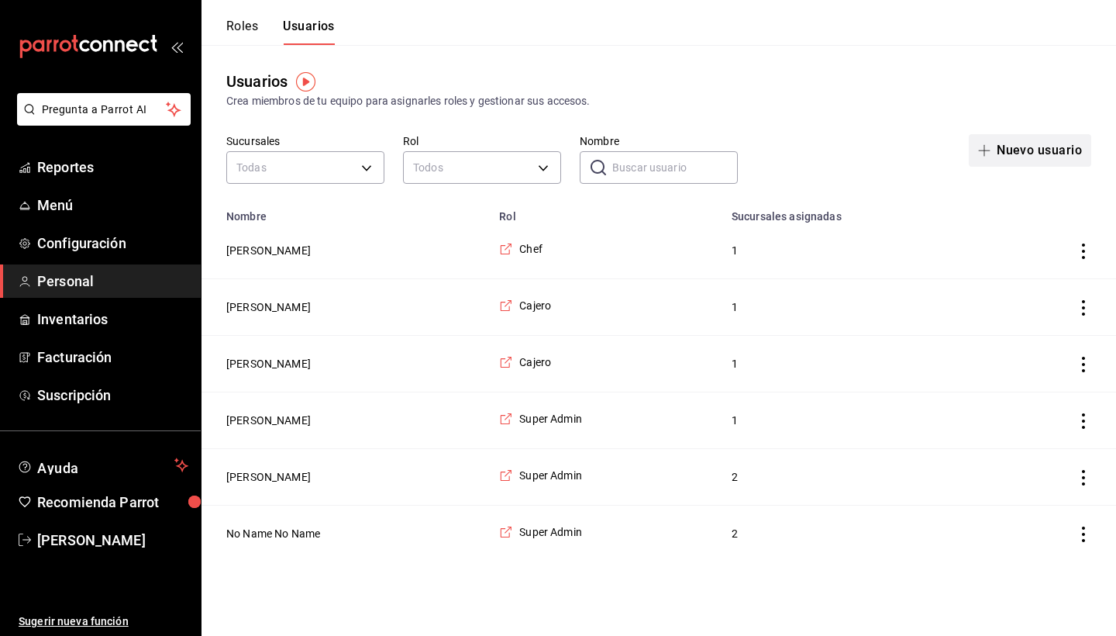
click at [1032, 144] on button "Nuevo usuario" at bounding box center [1030, 150] width 123 height 33
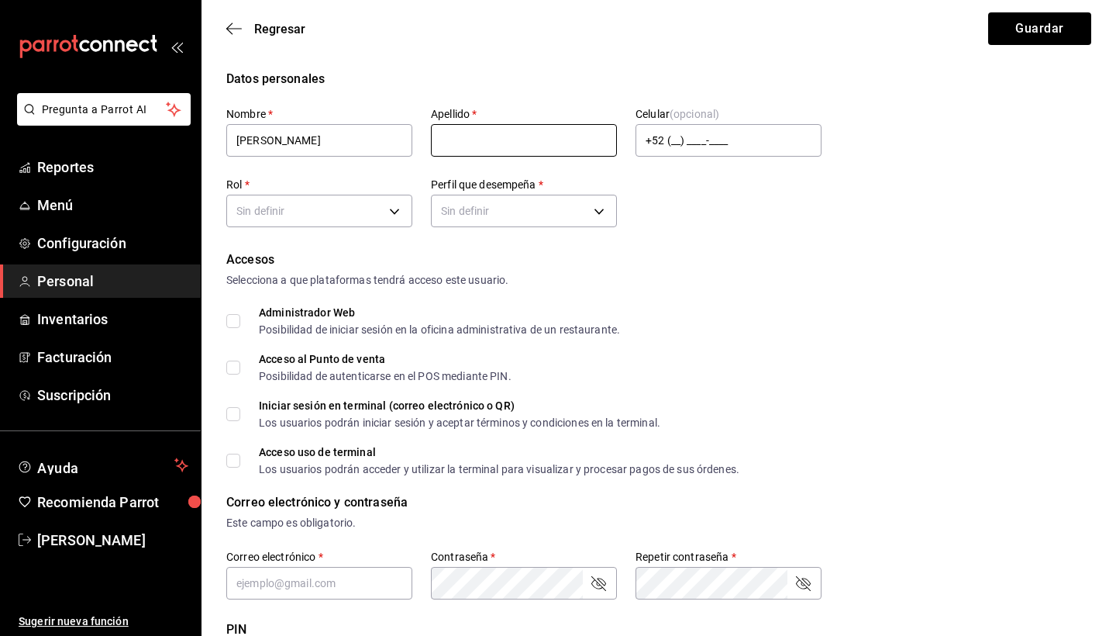
type input "Alejandra"
type input "Marrufo"
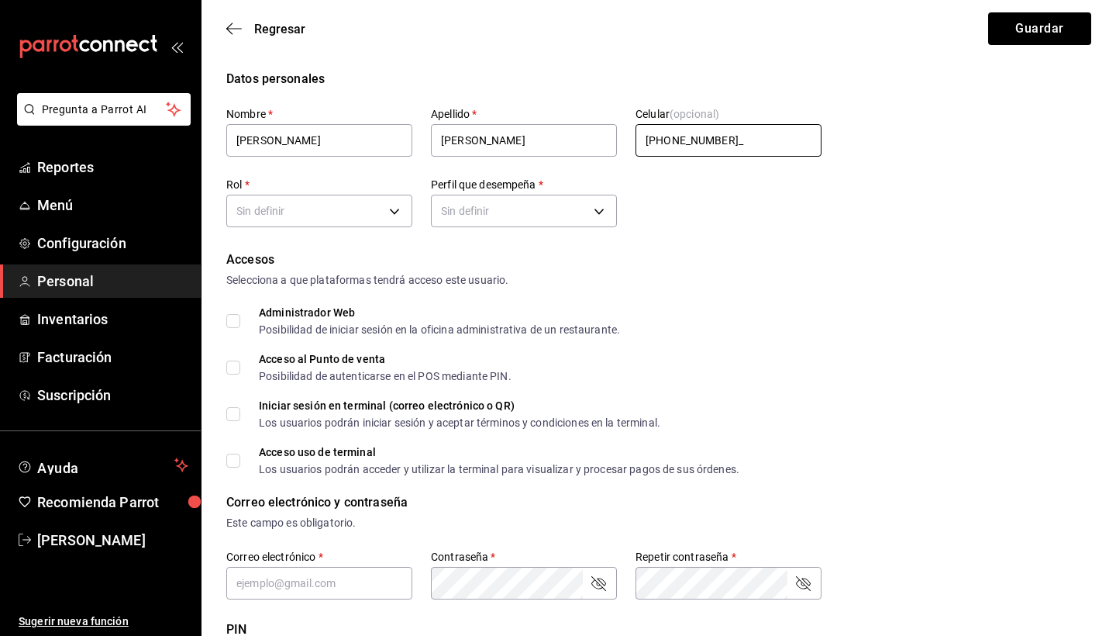
type input "+52 (55) 6528-4279"
click at [343, 201] on body "Pregunta a Parrot AI Reportes Menú Configuración Personal Inventarios Facturaci…" at bounding box center [558, 565] width 1116 height 1131
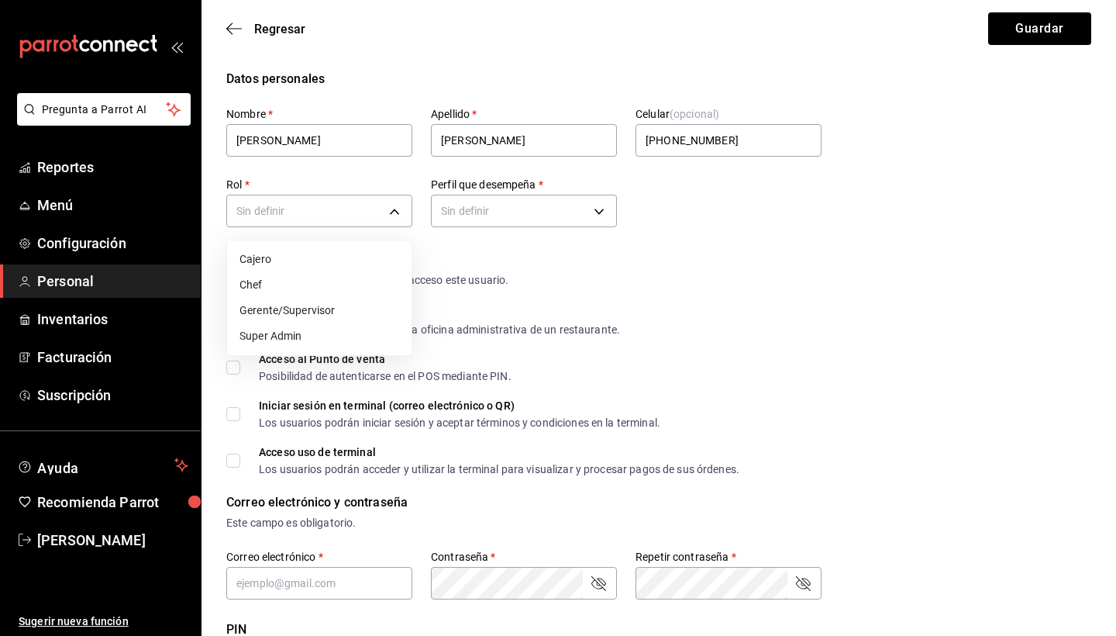
click at [301, 264] on li "Cajero" at bounding box center [319, 260] width 185 height 26
type input "cbf019ad-f7a7-4ac2-bfa7-b779403d44e3"
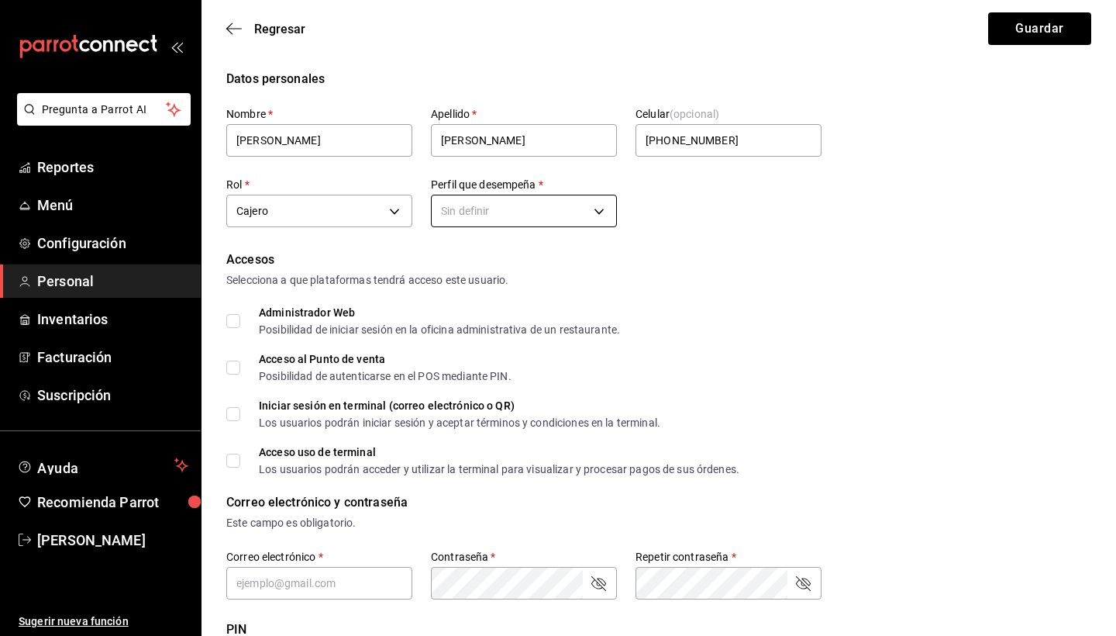
click at [557, 212] on body "Pregunta a Parrot AI Reportes Menú Configuración Personal Inventarios Facturaci…" at bounding box center [558, 565] width 1116 height 1131
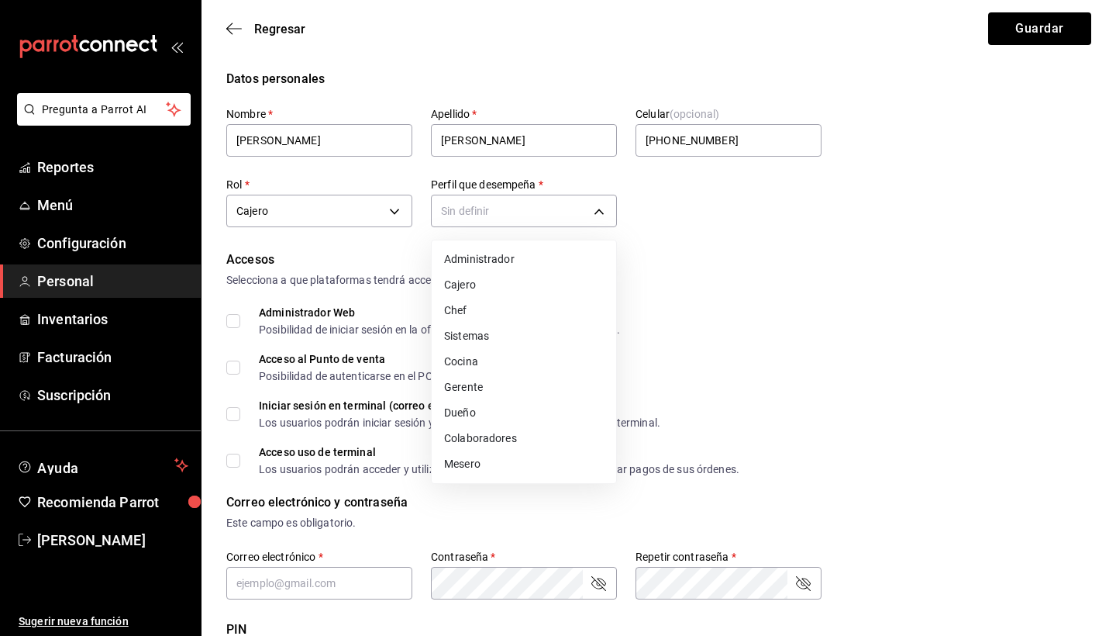
click at [461, 285] on li "Cajero" at bounding box center [524, 285] width 185 height 26
type input "CASHIER"
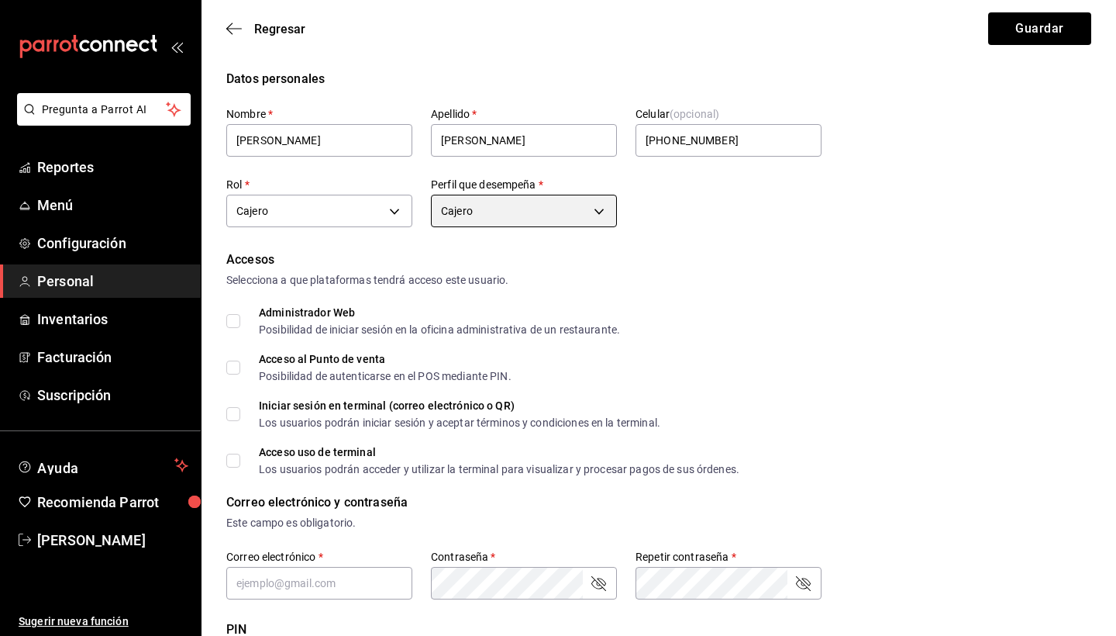
scroll to position [110, 0]
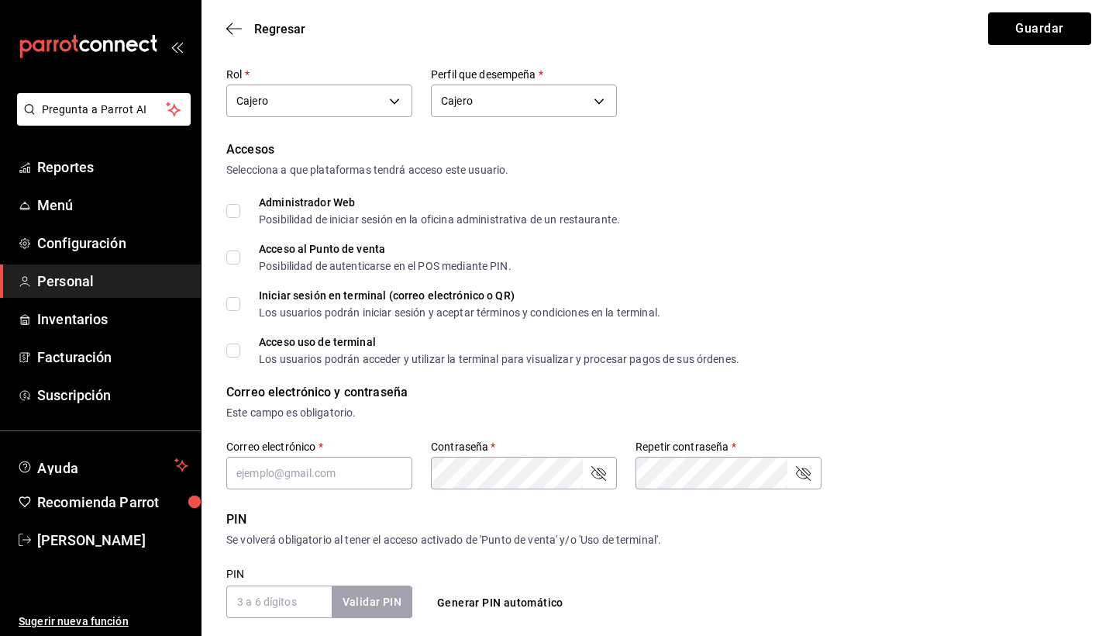
click at [232, 255] on input "Acceso al Punto de venta Posibilidad de autenticarse en el POS mediante PIN." at bounding box center [233, 257] width 14 height 14
checkbox input "true"
click at [224, 355] on div "Datos personales Nombre   * Alejandra Apellido   * Marrufo Celular (opcional) +…" at bounding box center [659, 469] width 915 height 1018
click at [238, 348] on input "Acceso uso de terminal Los usuarios podrán acceder y utilizar la terminal para …" at bounding box center [233, 350] width 14 height 14
checkbox input "true"
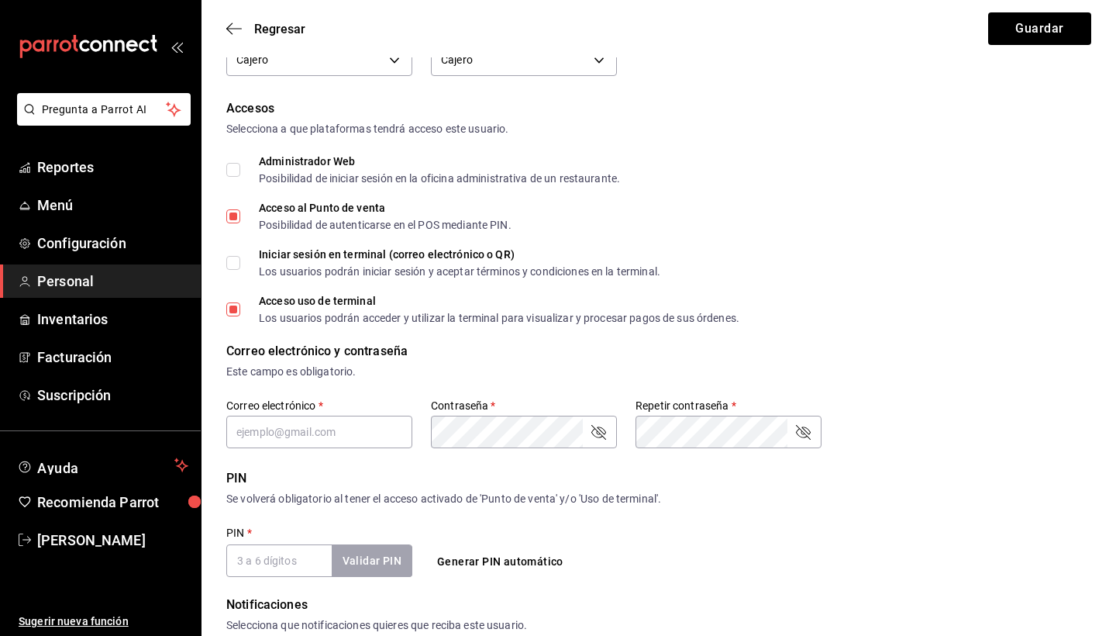
scroll to position [269, 0]
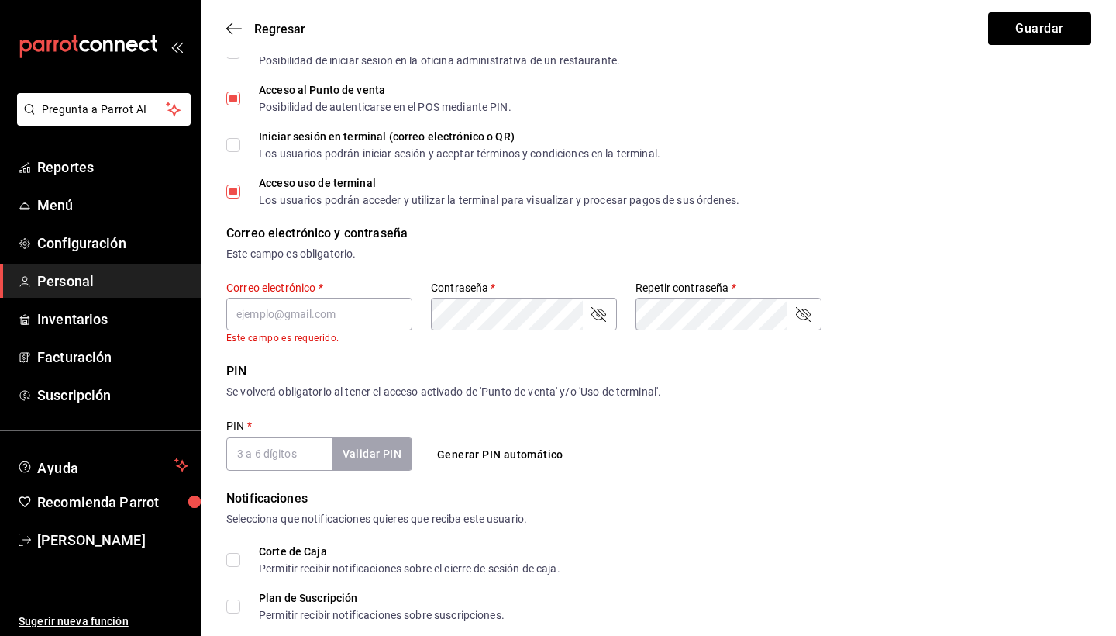
click at [407, 240] on div "Correo electrónico y contraseña" at bounding box center [658, 233] width 865 height 19
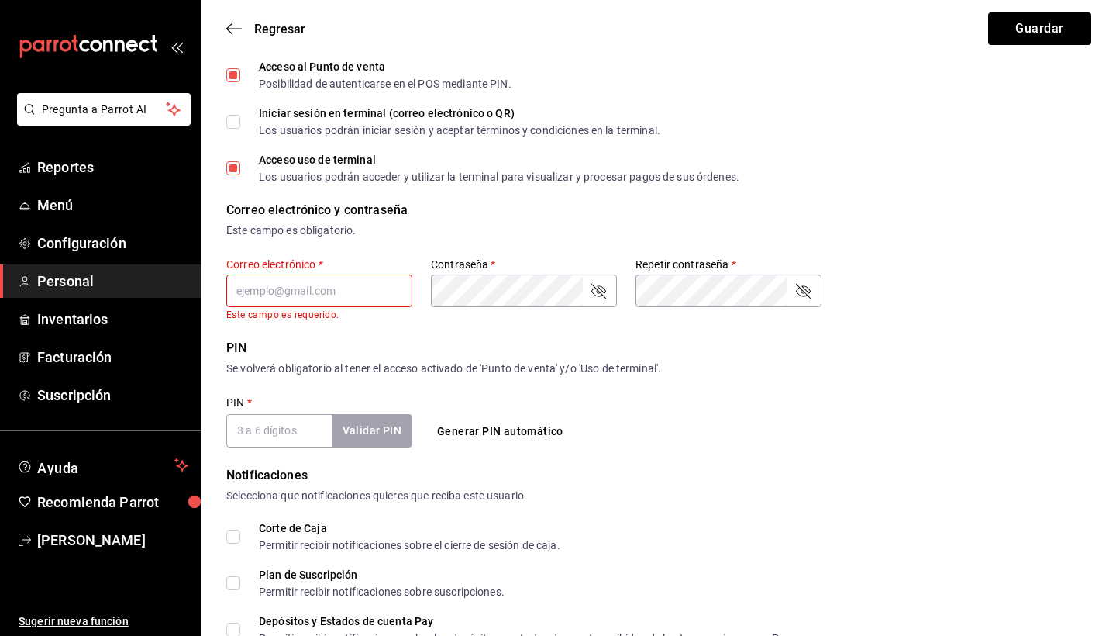
click at [327, 296] on input "text" at bounding box center [319, 290] width 186 height 33
type input "ale.marrufoo@gmail.com"
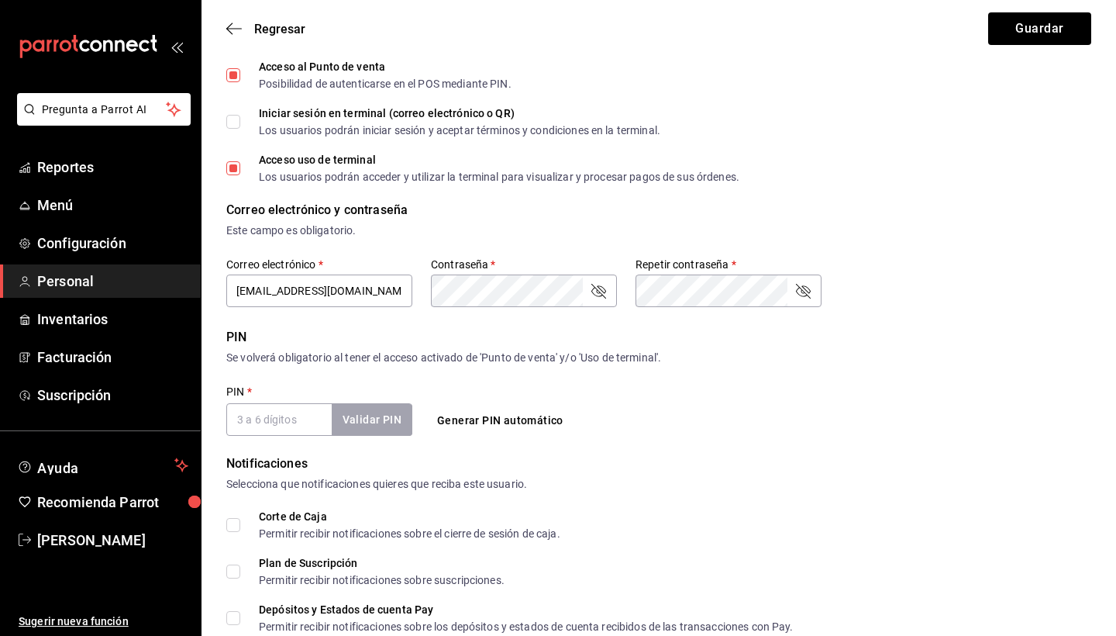
click at [596, 289] on icon "passwordField" at bounding box center [598, 290] width 19 height 19
click at [607, 294] on icon "passwordField" at bounding box center [598, 290] width 19 height 19
click at [805, 294] on icon "passwordField" at bounding box center [803, 290] width 19 height 19
click at [805, 392] on div "PIN   * Validar PIN ​ Generar PIN automático" at bounding box center [523, 410] width 595 height 51
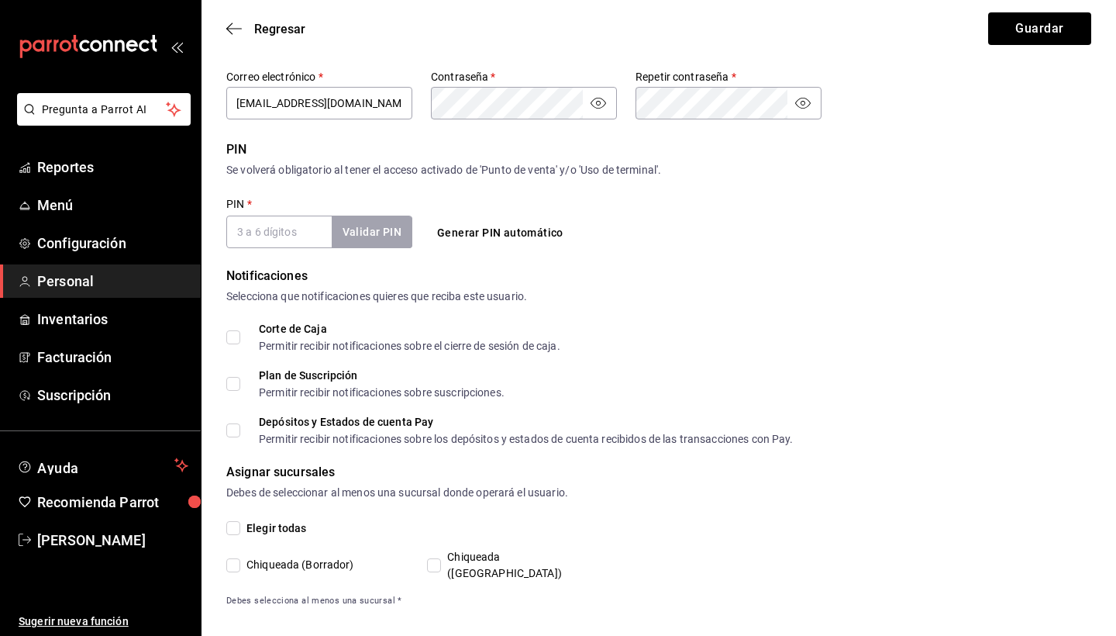
scroll to position [479, 0]
click at [268, 223] on input "PIN   *" at bounding box center [278, 232] width 105 height 33
type input "1925"
click at [361, 215] on div "PIN   * 1925 Validar PIN ​" at bounding box center [319, 223] width 186 height 51
click at [364, 234] on button "Validar PIN" at bounding box center [371, 232] width 82 height 33
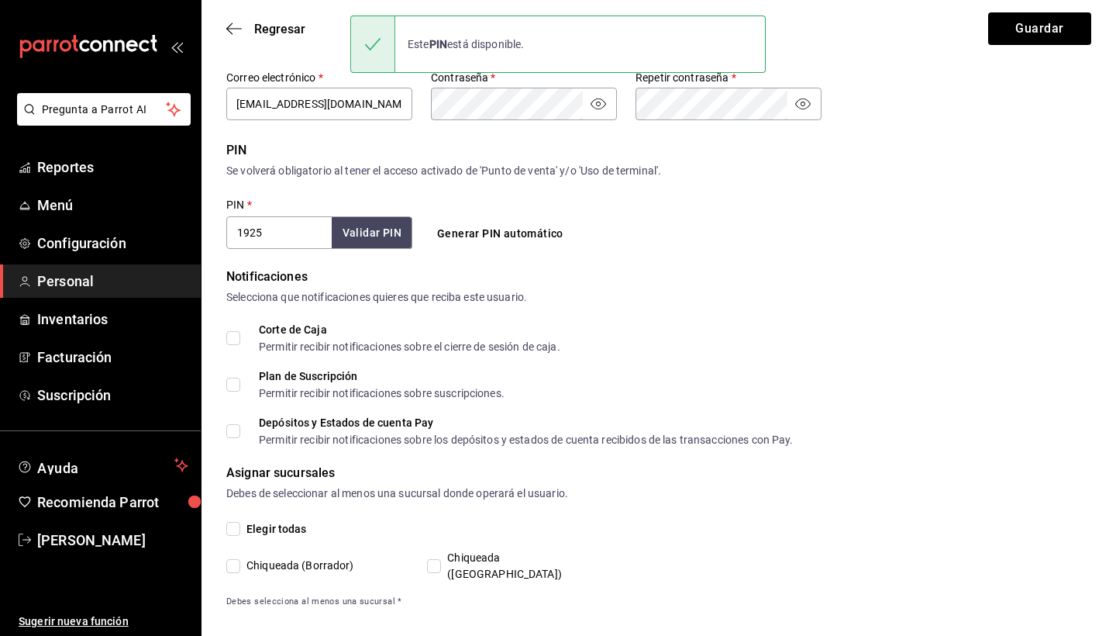
click at [445, 557] on span "Chiqueada ([GEOGRAPHIC_DATA])" at bounding box center [524, 566] width 167 height 33
click at [441, 559] on input "Chiqueada ([GEOGRAPHIC_DATA])" at bounding box center [434, 566] width 14 height 14
checkbox input "true"
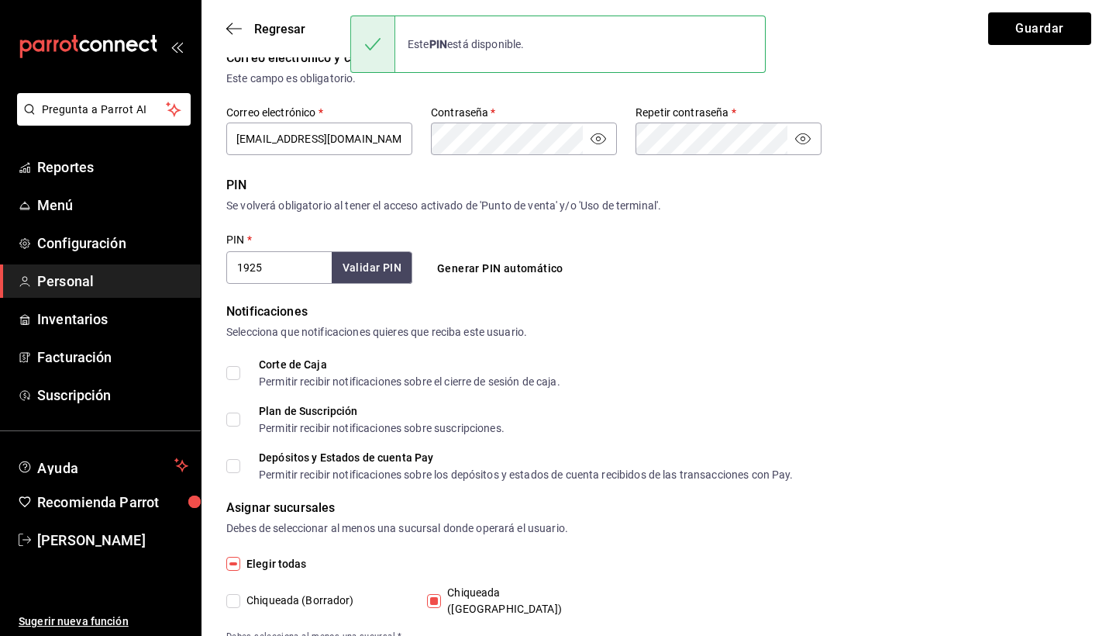
scroll to position [433, 0]
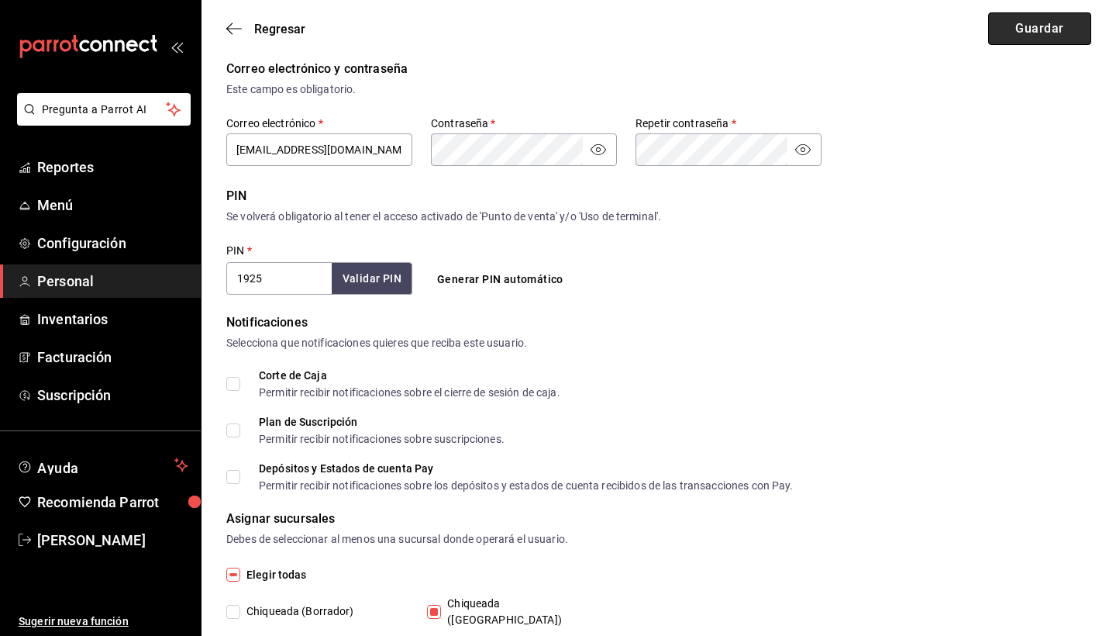
click at [1025, 20] on button "Guardar" at bounding box center [1040, 28] width 103 height 33
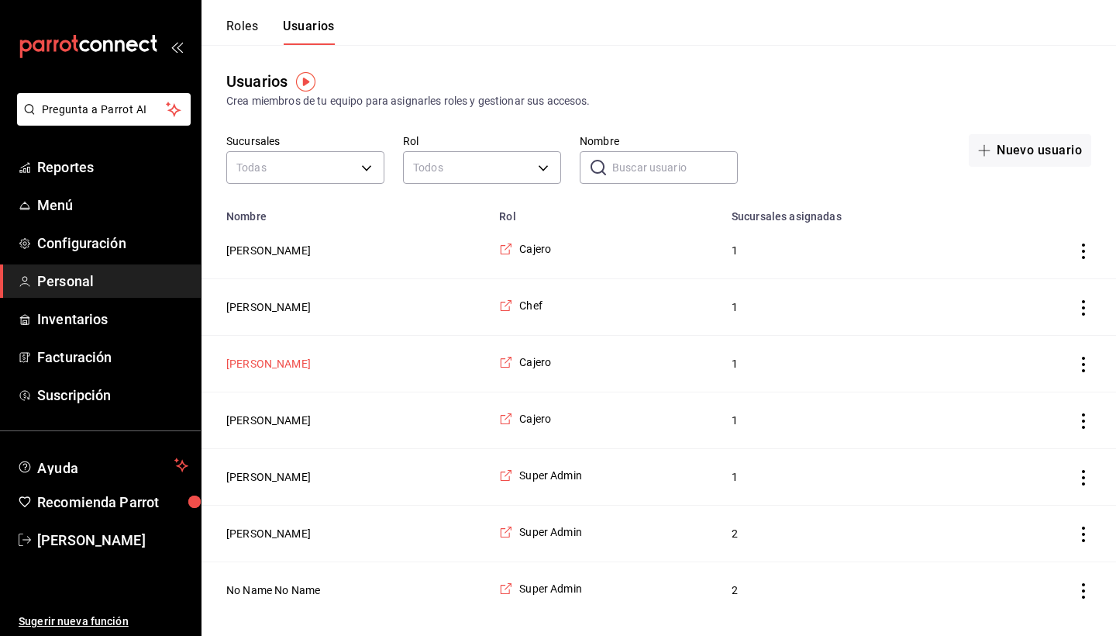
click at [267, 366] on button "[PERSON_NAME]" at bounding box center [268, 364] width 85 height 16
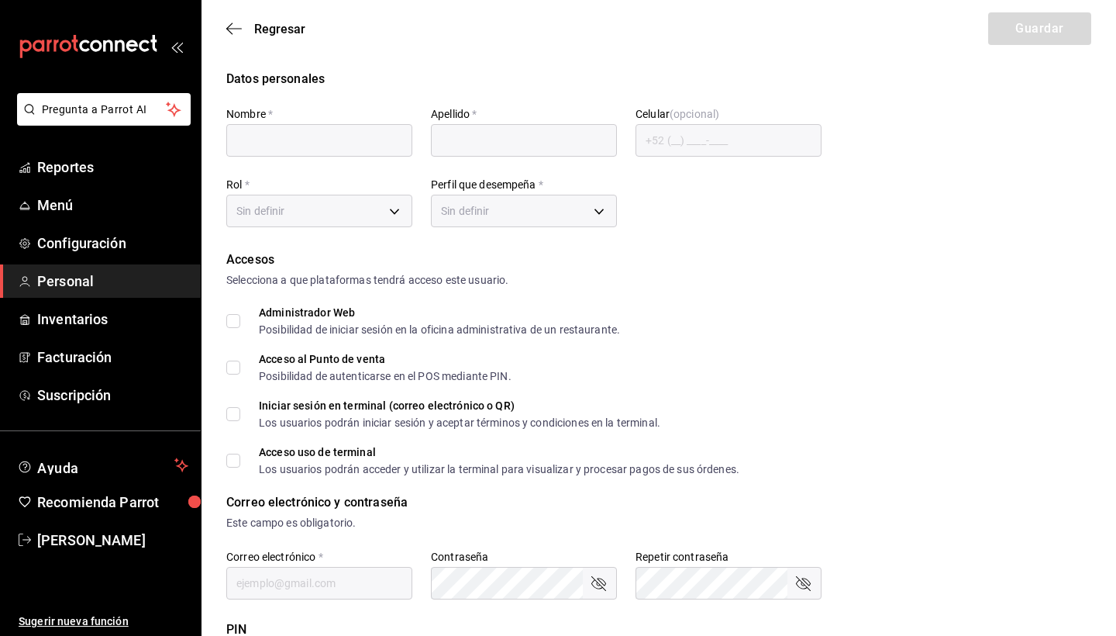
type input "Fátima"
type input "Hernandez"
checkbox input "true"
type input "hfat391@gmail.com"
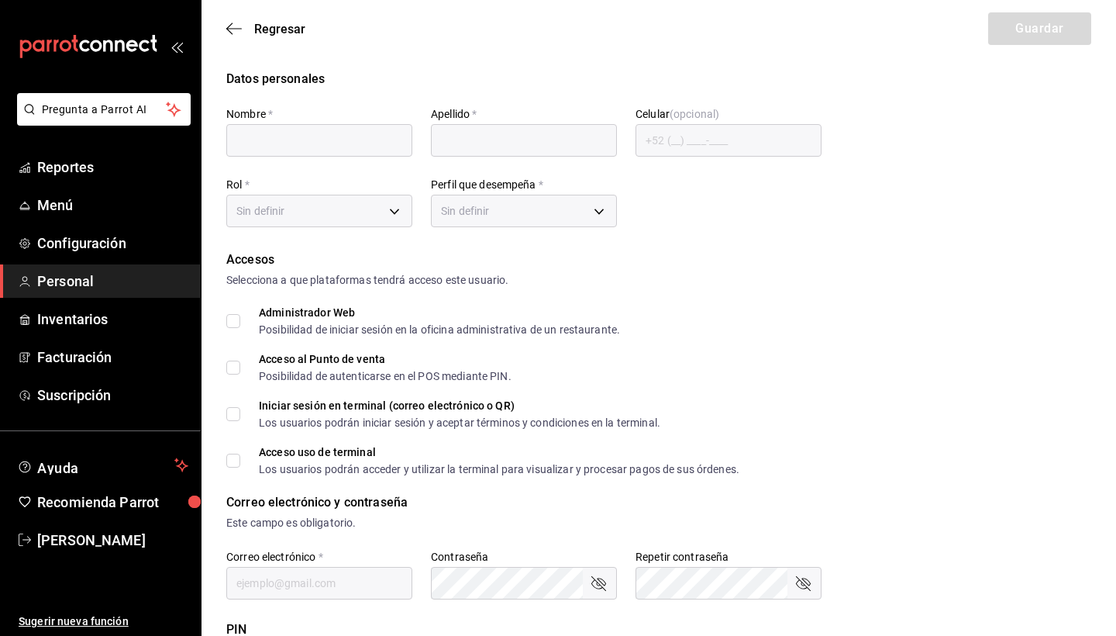
type input "8492"
type input "+52 (52) 9516-4579"
type input "cbf019ad-f7a7-4ac2-bfa7-b779403d44e3"
type input "CASHIER"
checkbox input "true"
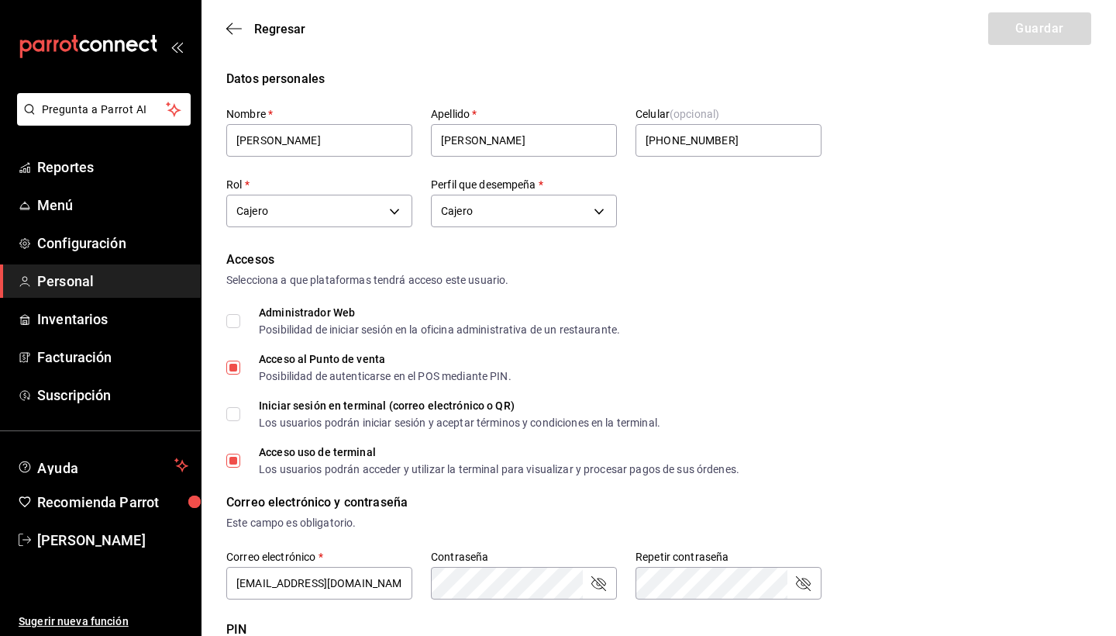
scroll to position [12, 0]
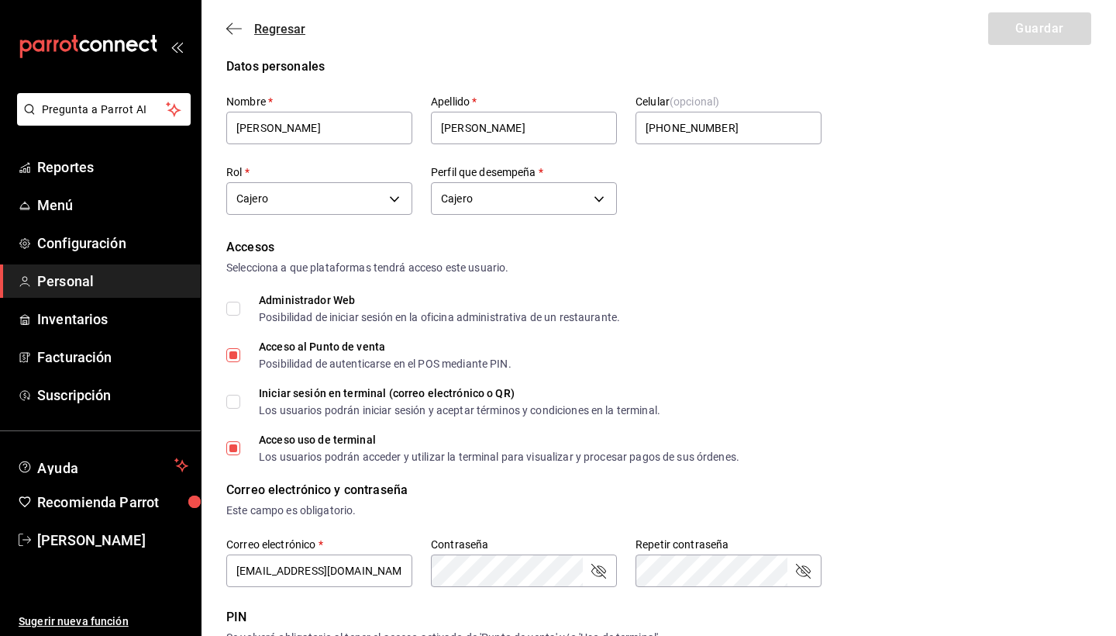
click at [258, 29] on span "Regresar" at bounding box center [279, 29] width 51 height 15
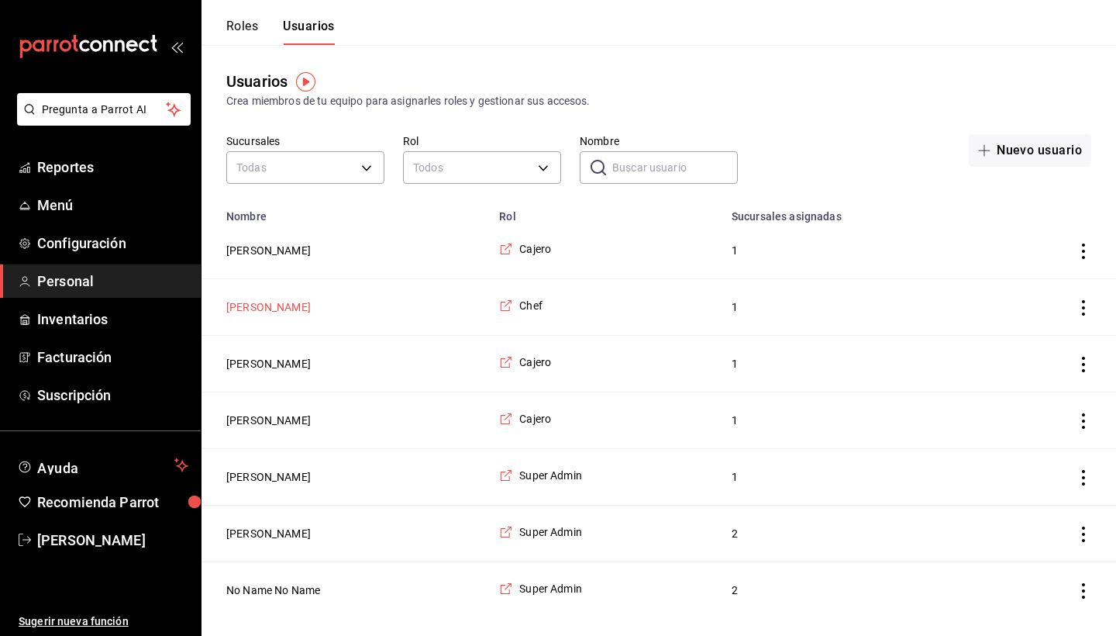
click at [249, 305] on button "[PERSON_NAME]" at bounding box center [268, 307] width 85 height 16
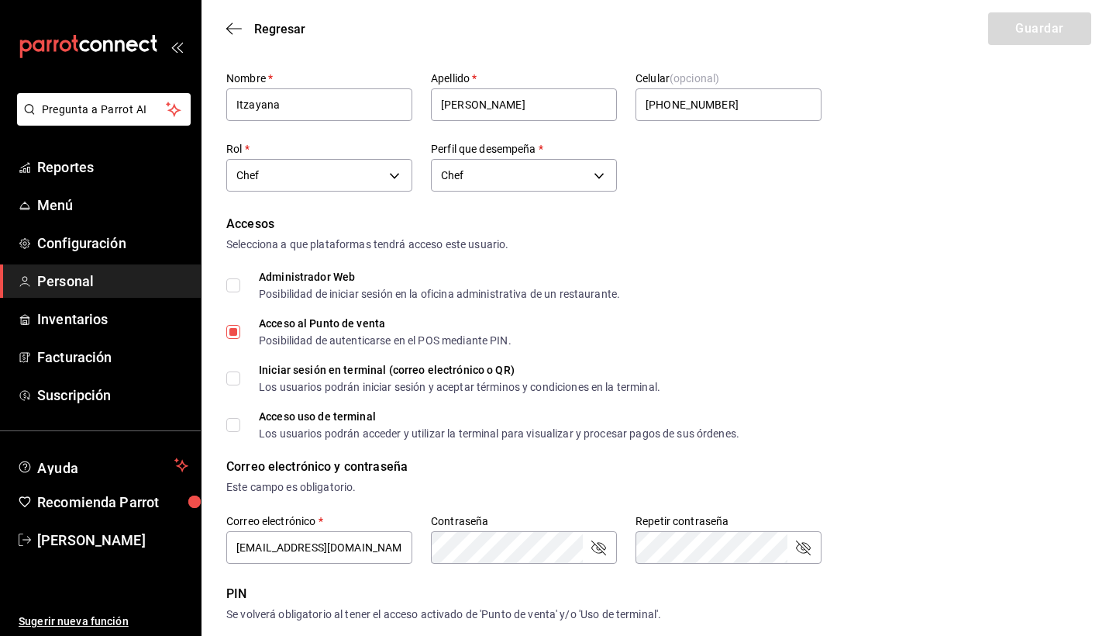
scroll to position [36, 0]
type input "itzapablo99@gmail.com"
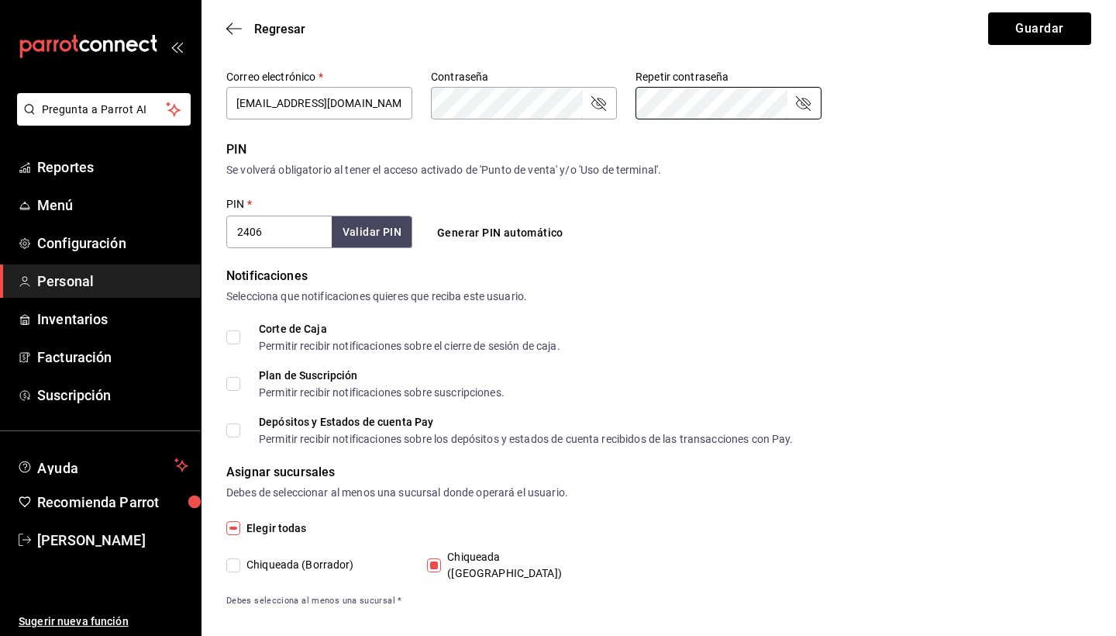
scroll to position [479, 0]
click at [1043, 33] on button "Guardar" at bounding box center [1040, 28] width 103 height 33
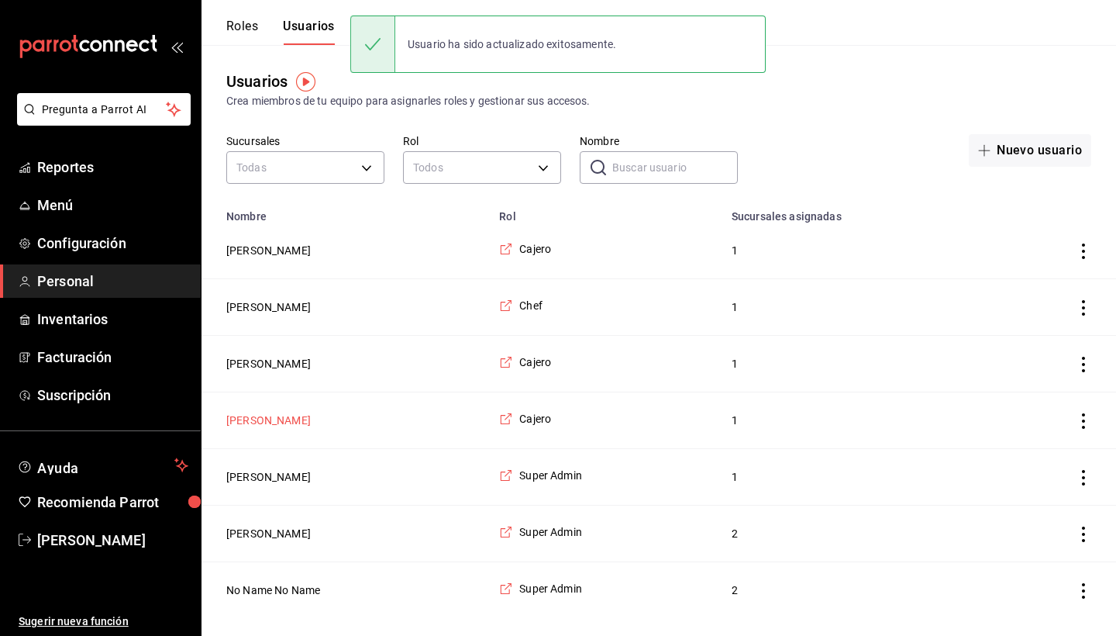
click at [253, 423] on button "[PERSON_NAME]" at bounding box center [268, 420] width 85 height 16
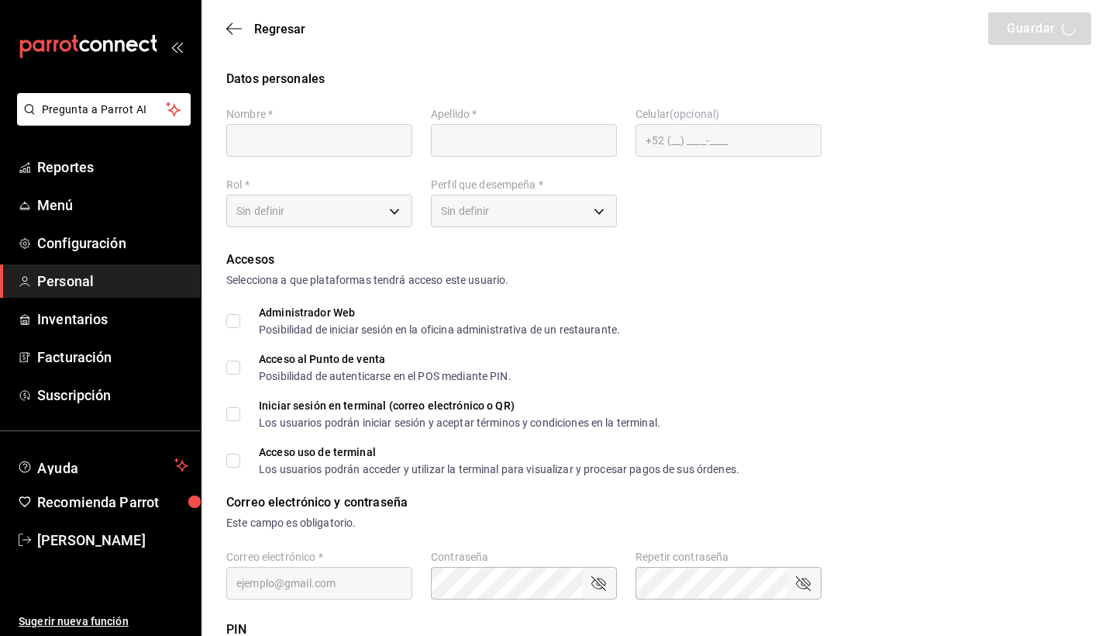
type input "Donají"
type input "Lopez"
checkbox input "true"
type input "espedonaji2003@gmail.com"
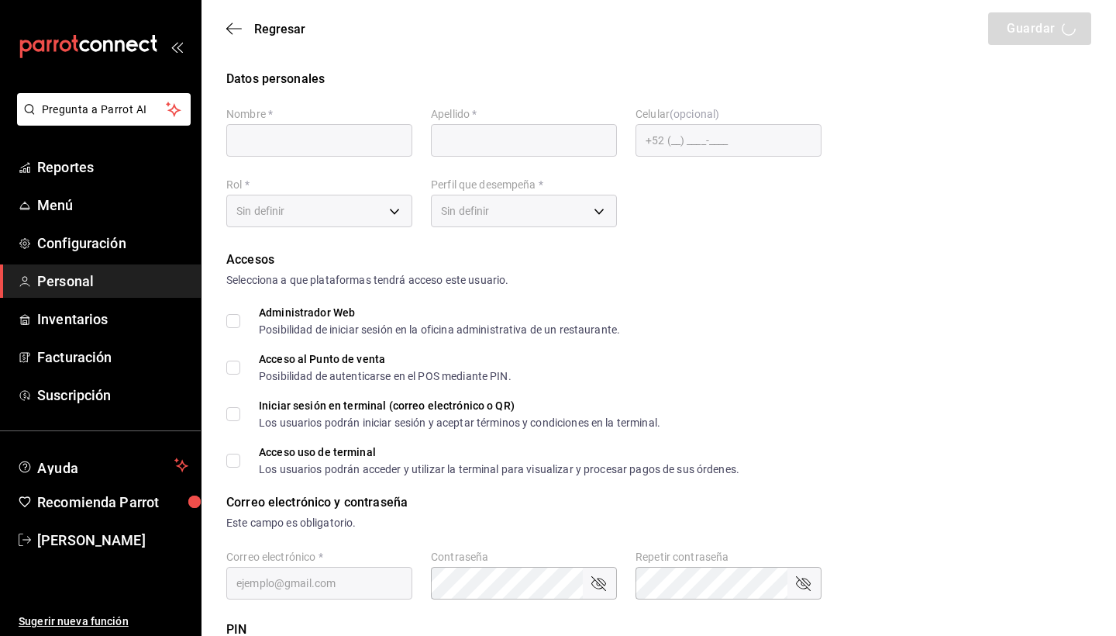
type input "8538"
type input "+52 (52) 9514-7700"
type input "cbf019ad-f7a7-4ac2-bfa7-b779403d44e3"
type input "CASHIER"
checkbox input "true"
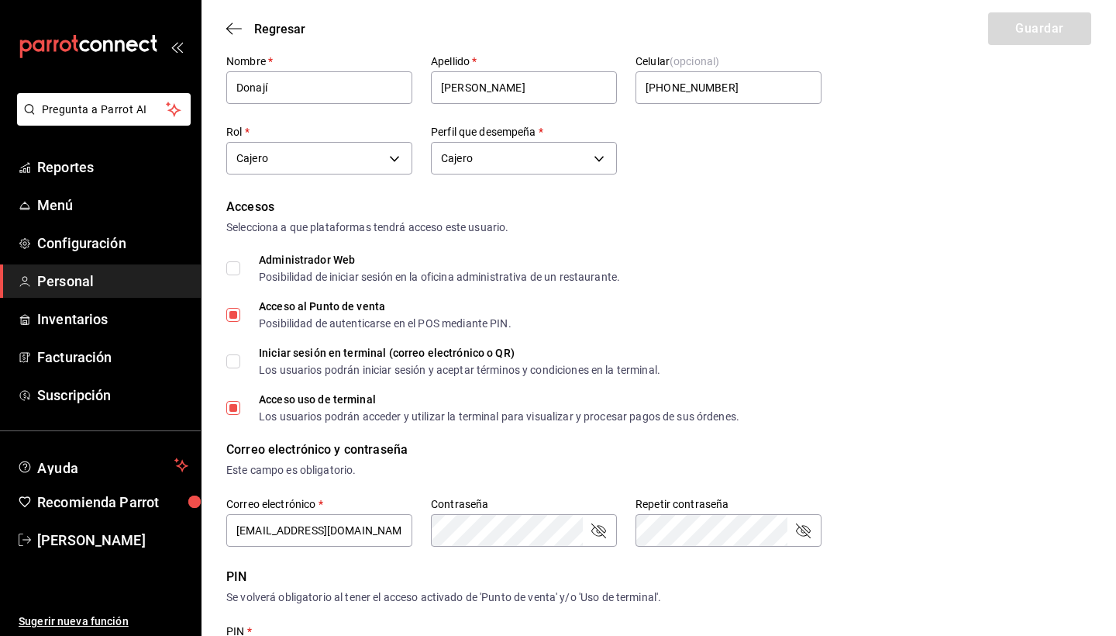
scroll to position [62, 0]
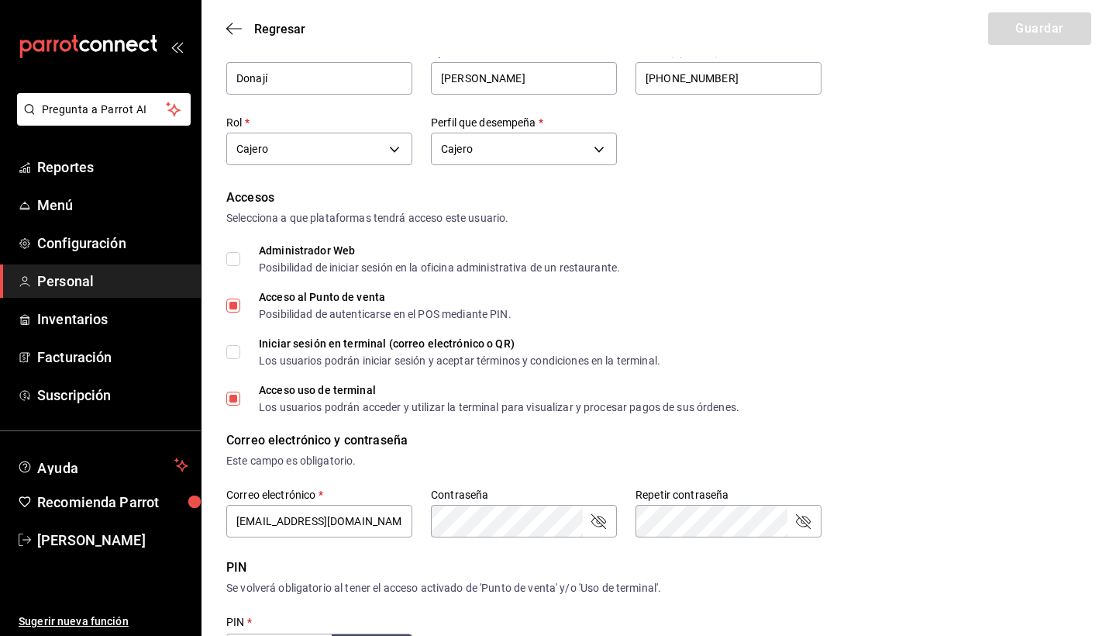
click at [240, 17] on div "Regresar Guardar" at bounding box center [659, 28] width 915 height 57
click at [234, 24] on icon "button" at bounding box center [234, 29] width 16 height 14
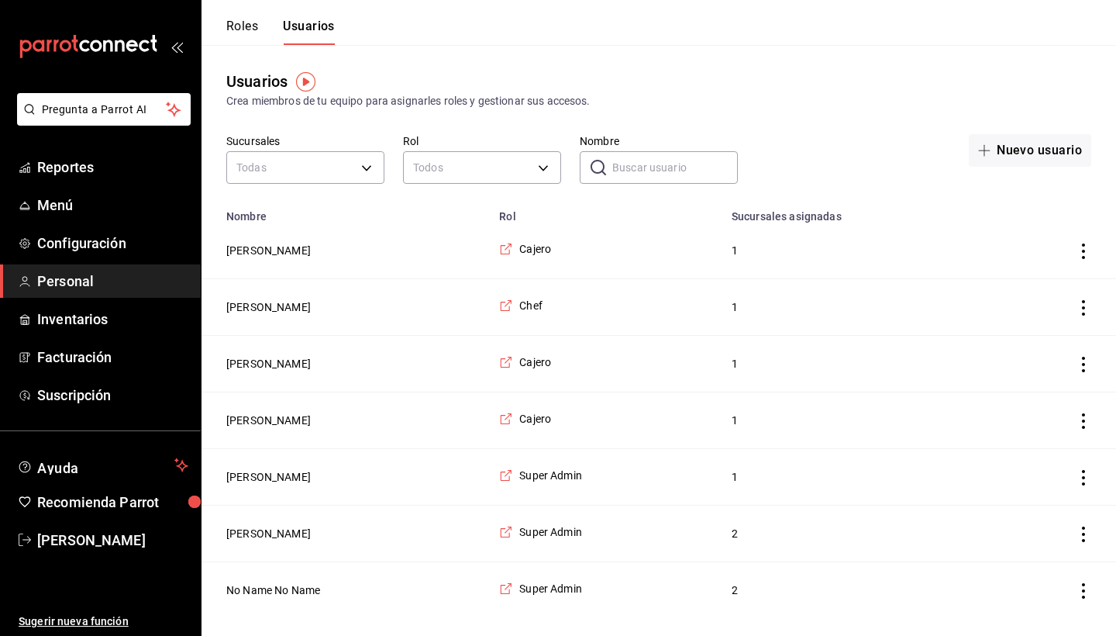
click at [250, 485] on td "[PERSON_NAME]" at bounding box center [346, 477] width 288 height 57
click at [264, 478] on button "[PERSON_NAME]" at bounding box center [268, 477] width 85 height 16
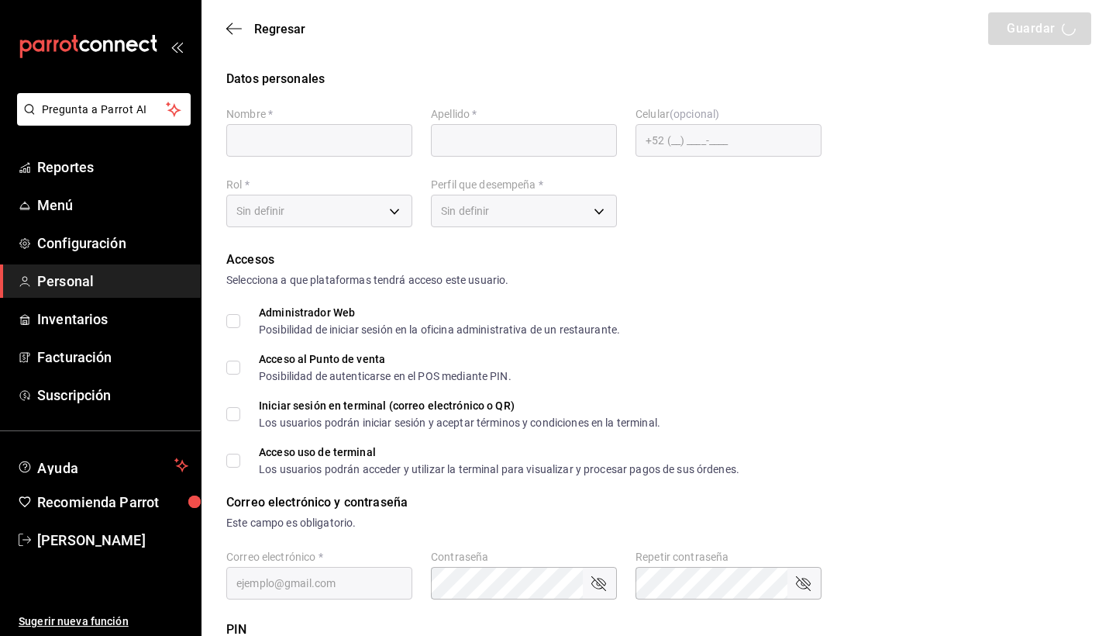
type input "Chris"
type input "Jarquin"
checkbox input "true"
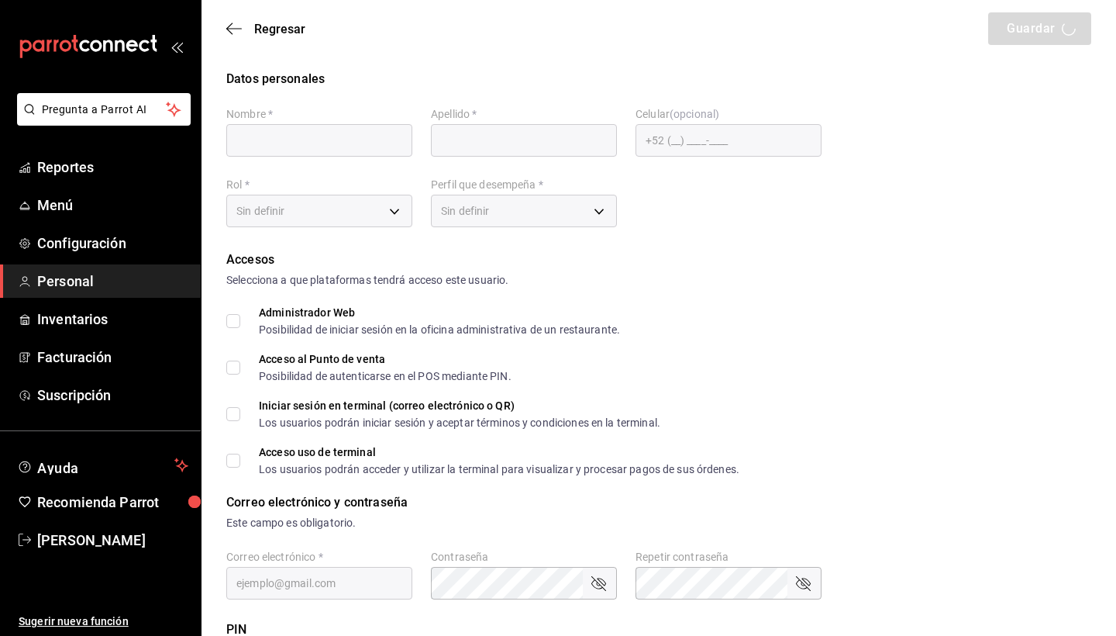
checkbox input "true"
type input "chiqueada.gerencia@gmail.com"
type input "5678"
checkbox input "true"
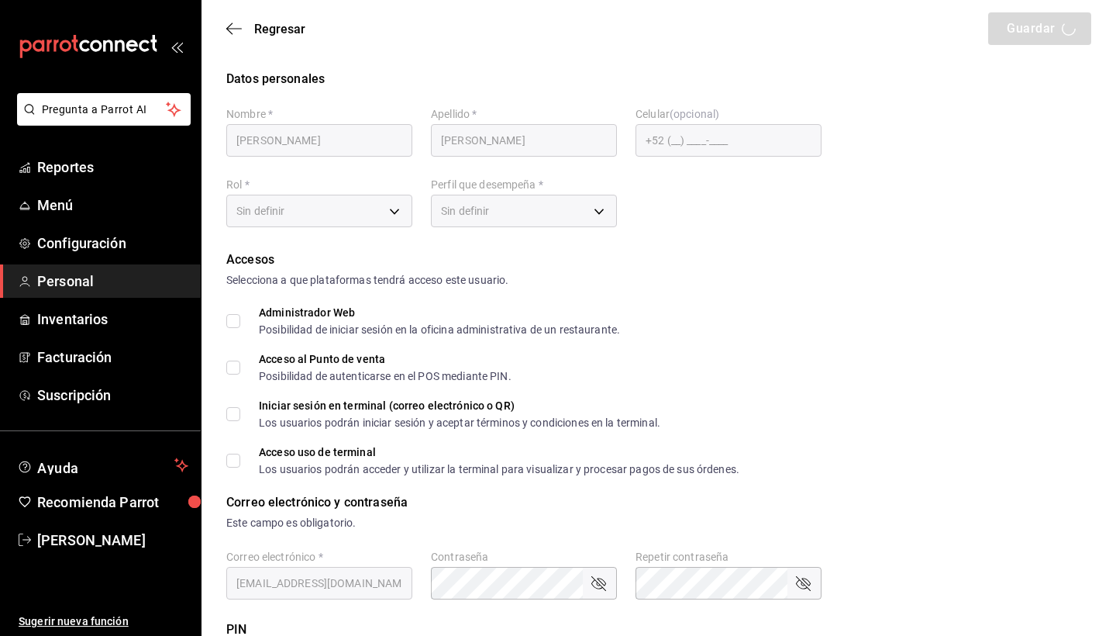
type input "+52 (52) 9541-8000"
type input "319bcfcb-192c-4ecc-9da4-85402e93daf4"
type input "ADMIN"
checkbox input "true"
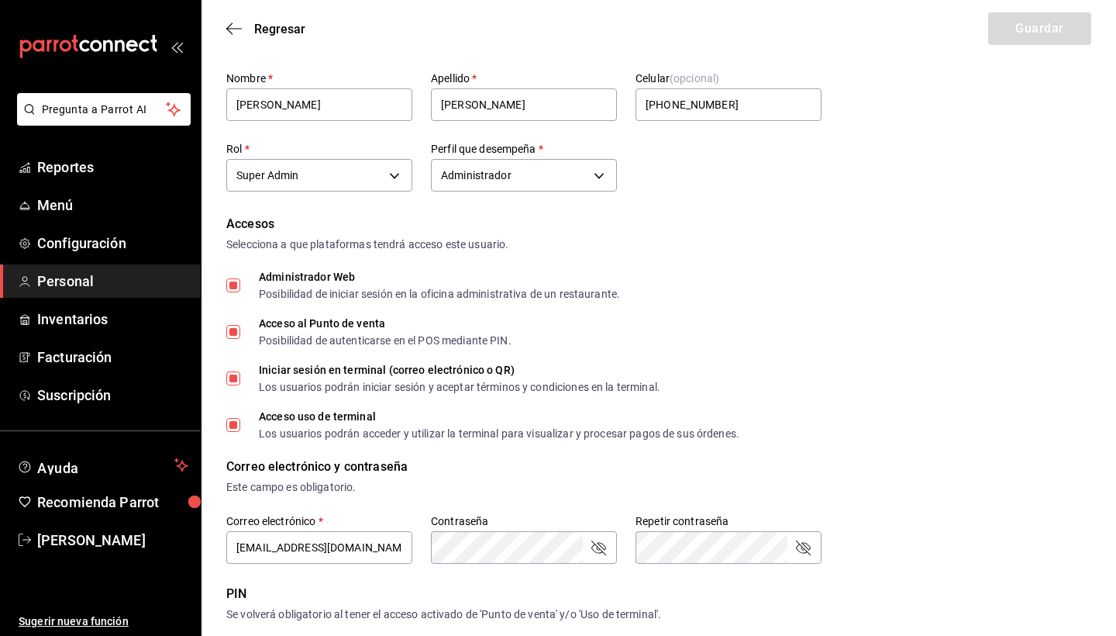
scroll to position [46, 0]
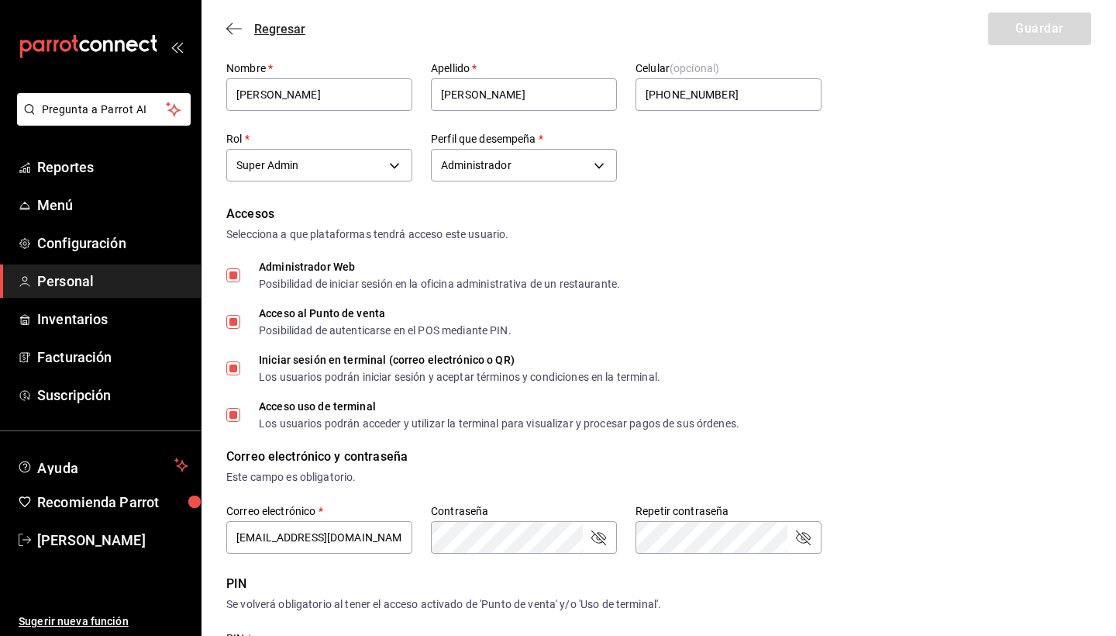
click at [233, 22] on icon "button" at bounding box center [234, 29] width 16 height 14
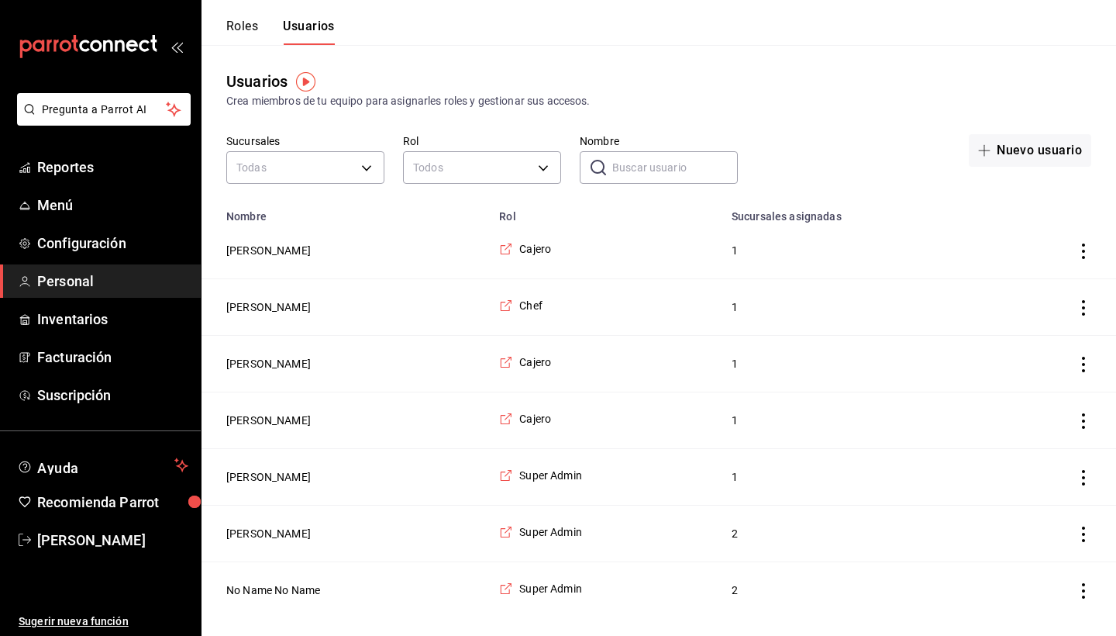
click at [256, 35] on button "Roles" at bounding box center [242, 32] width 32 height 26
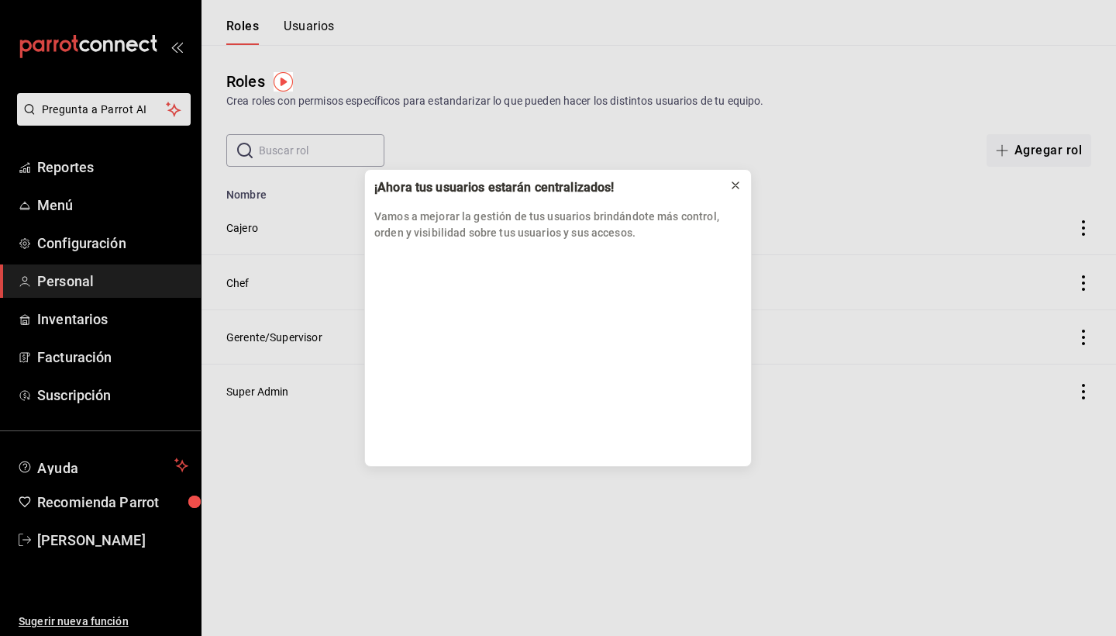
click at [729, 195] on button at bounding box center [735, 185] width 25 height 25
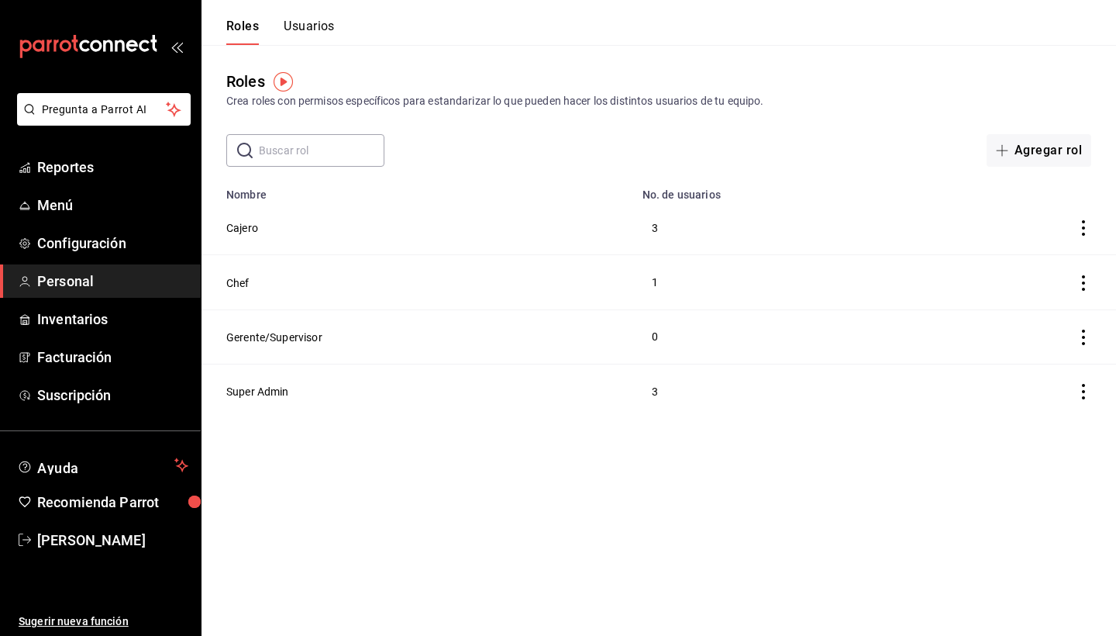
click at [299, 25] on button "Usuarios" at bounding box center [309, 32] width 51 height 26
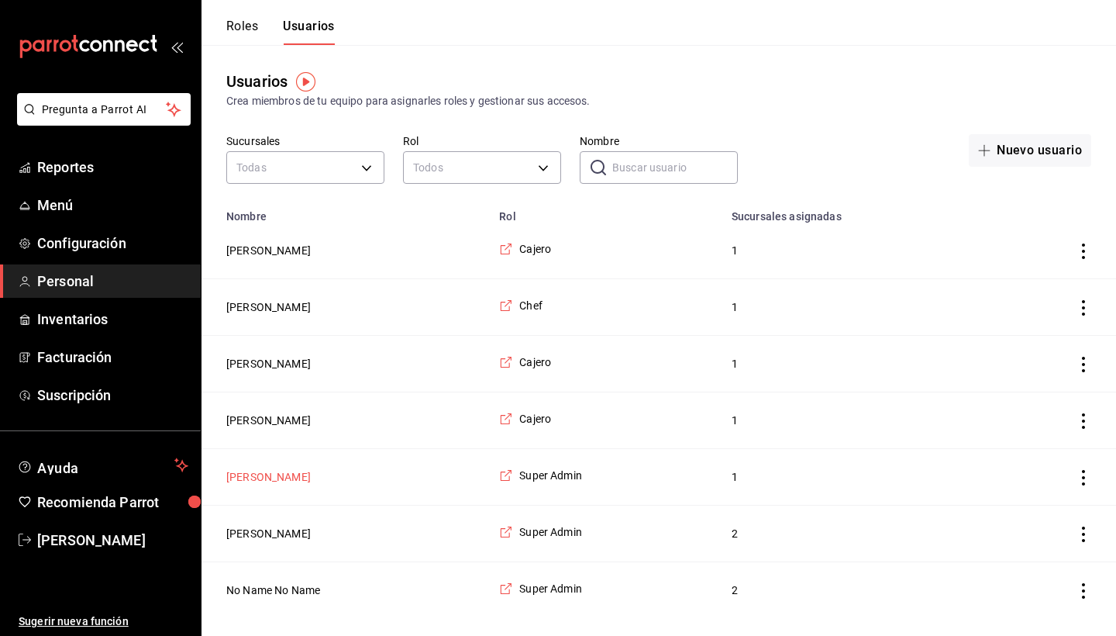
click at [254, 478] on button "[PERSON_NAME]" at bounding box center [268, 477] width 85 height 16
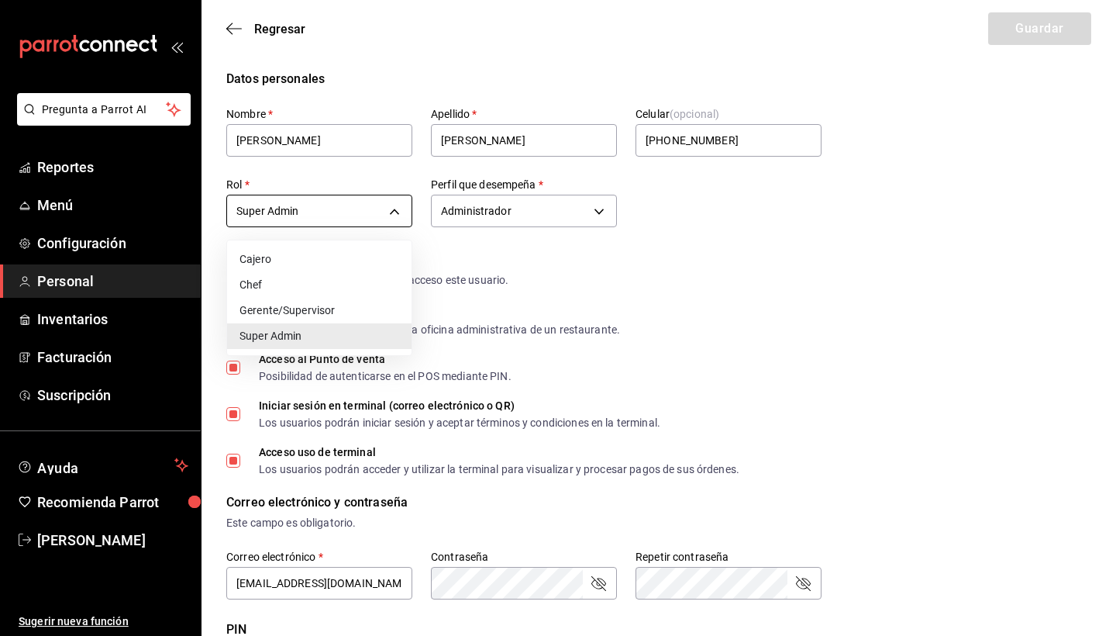
click at [352, 217] on body "Pregunta a Parrot AI Reportes Menú Configuración Personal Inventarios Facturaci…" at bounding box center [558, 583] width 1116 height 1166
click at [234, 31] on div at bounding box center [558, 318] width 1116 height 636
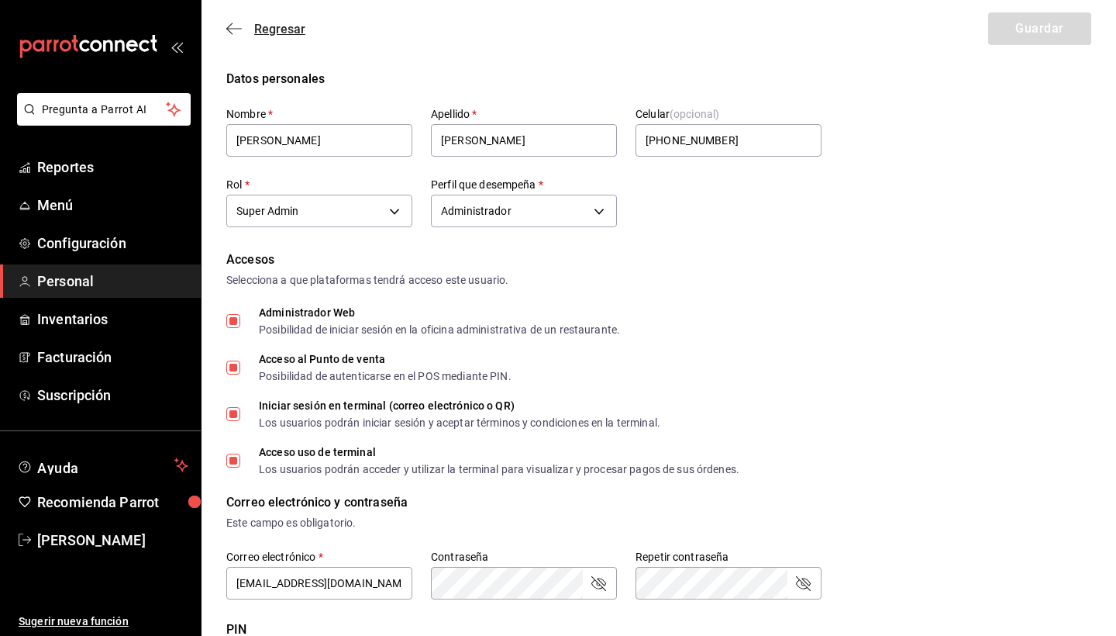
click at [231, 24] on icon "button" at bounding box center [229, 29] width 6 height 12
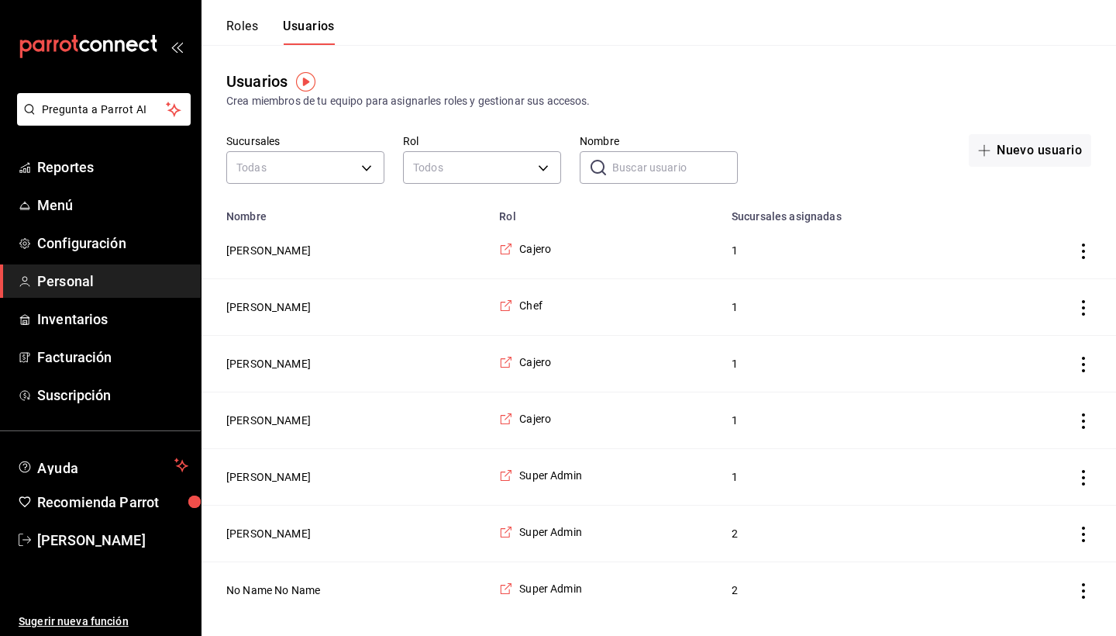
drag, startPoint x: 440, startPoint y: 68, endPoint x: 527, endPoint y: 68, distance: 87.6
click at [527, 68] on div "Usuarios Crea miembros de tu equipo para asignarles roles y gestionar sus acces…" at bounding box center [659, 331] width 915 height 573
click at [89, 241] on span "Configuración" at bounding box center [112, 243] width 151 height 21
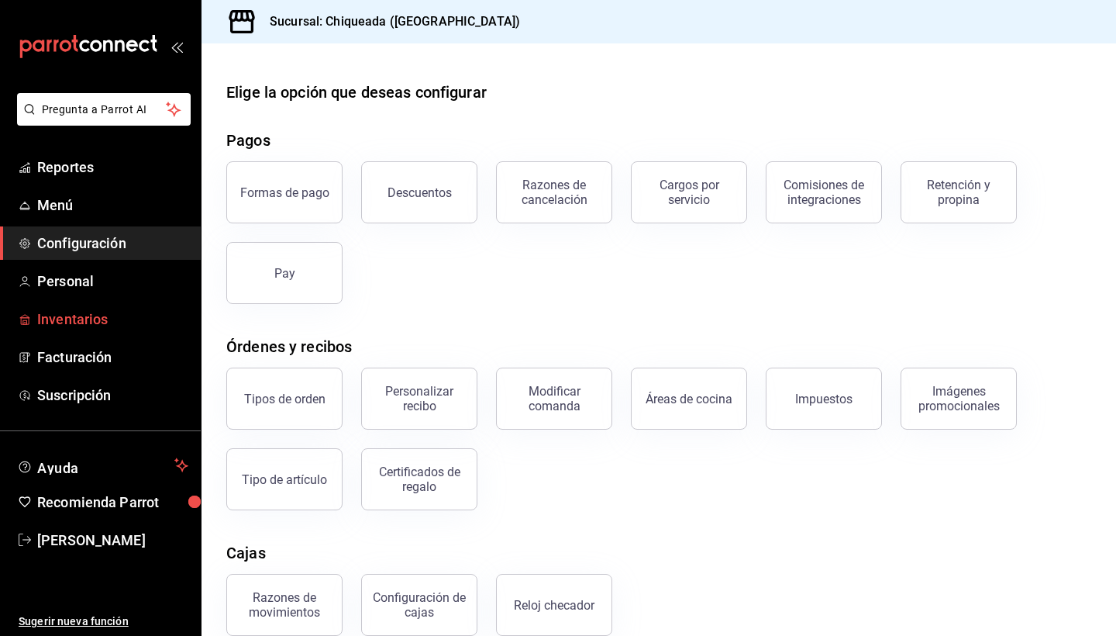
click at [67, 326] on span "Inventarios" at bounding box center [112, 319] width 151 height 21
